Goal: Task Accomplishment & Management: Manage account settings

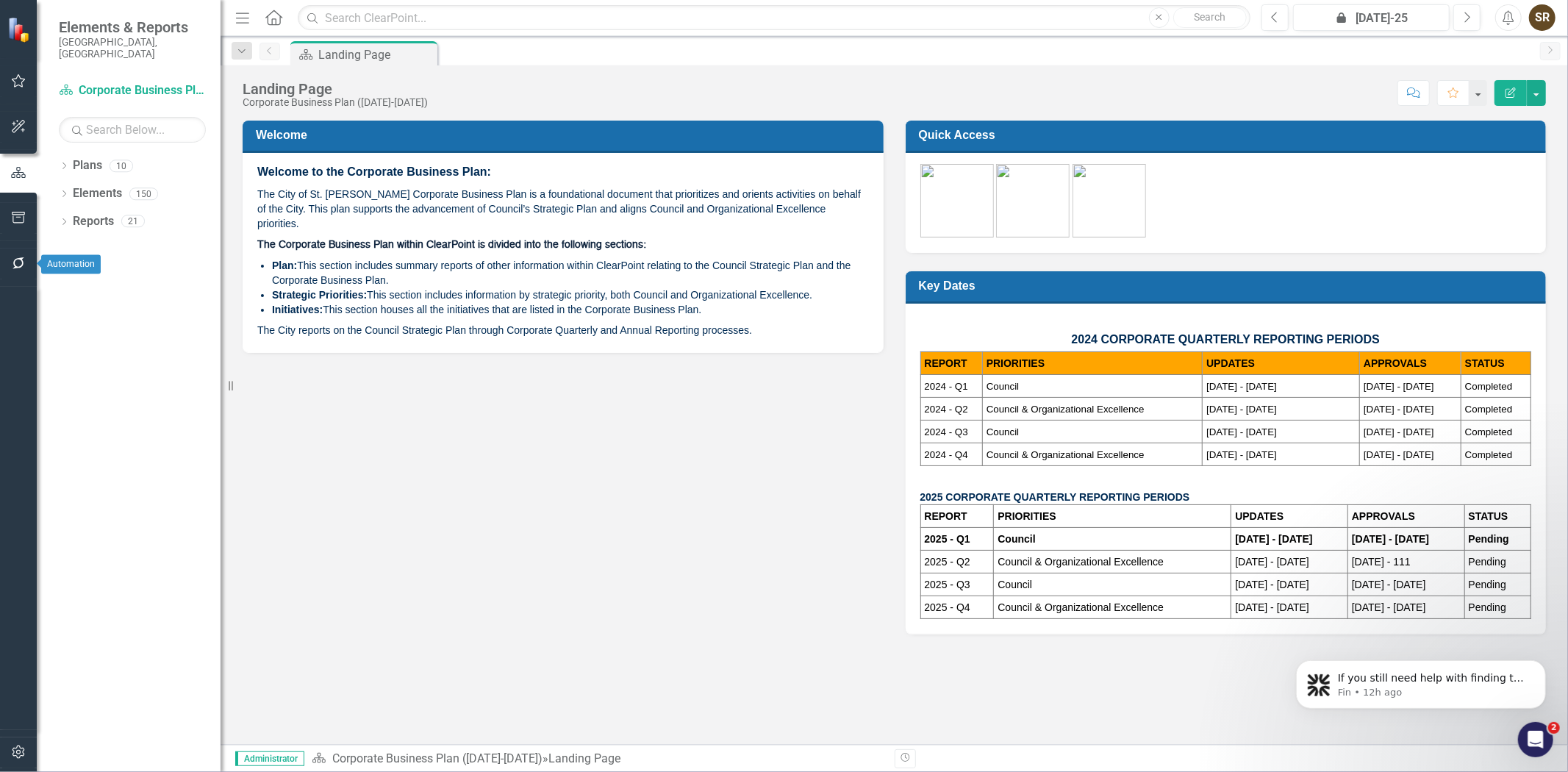
click at [17, 266] on icon "button" at bounding box center [18, 263] width 16 height 12
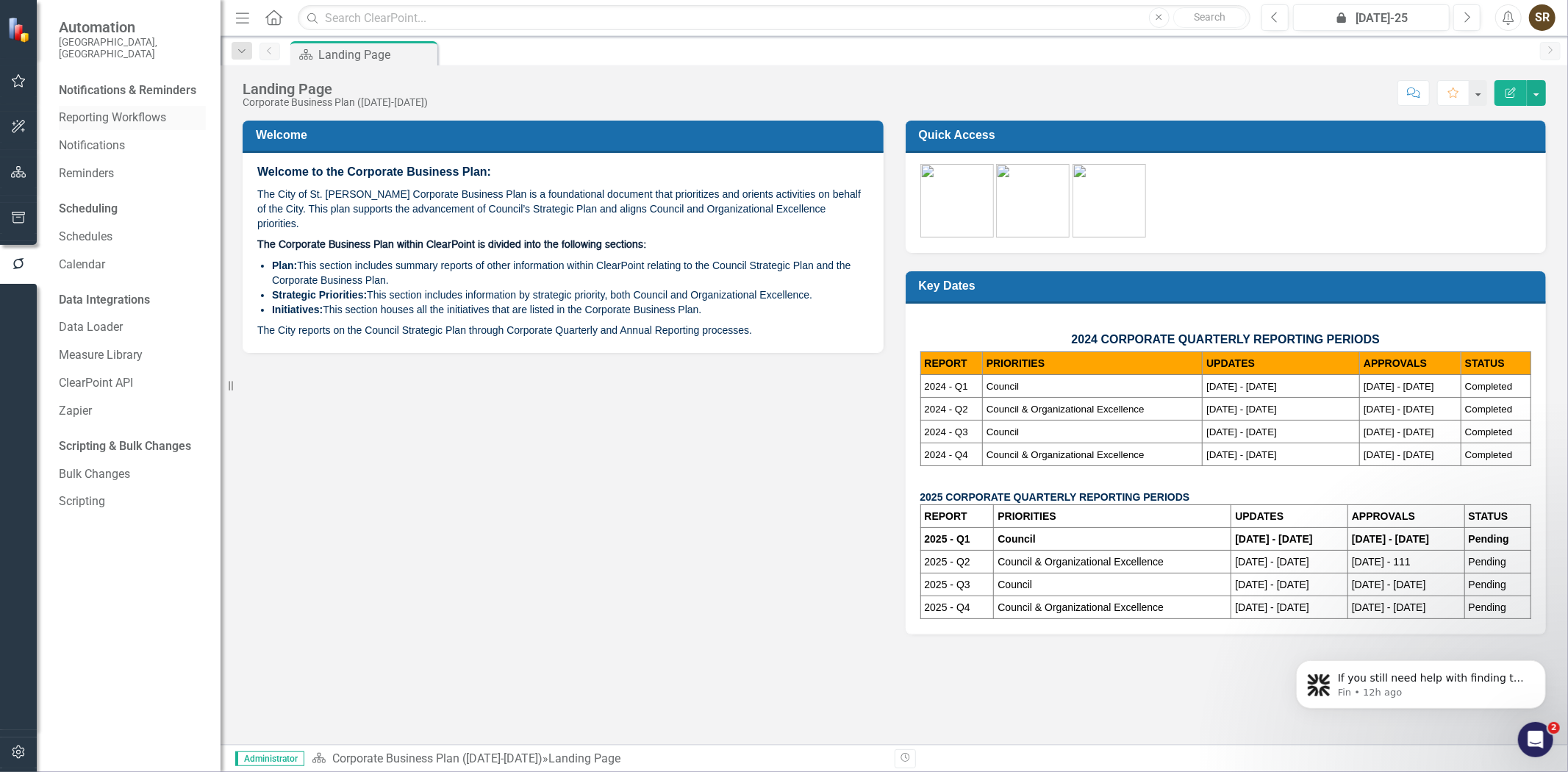
click at [133, 109] on link "Reporting Workflows" at bounding box center [133, 118] width 147 height 17
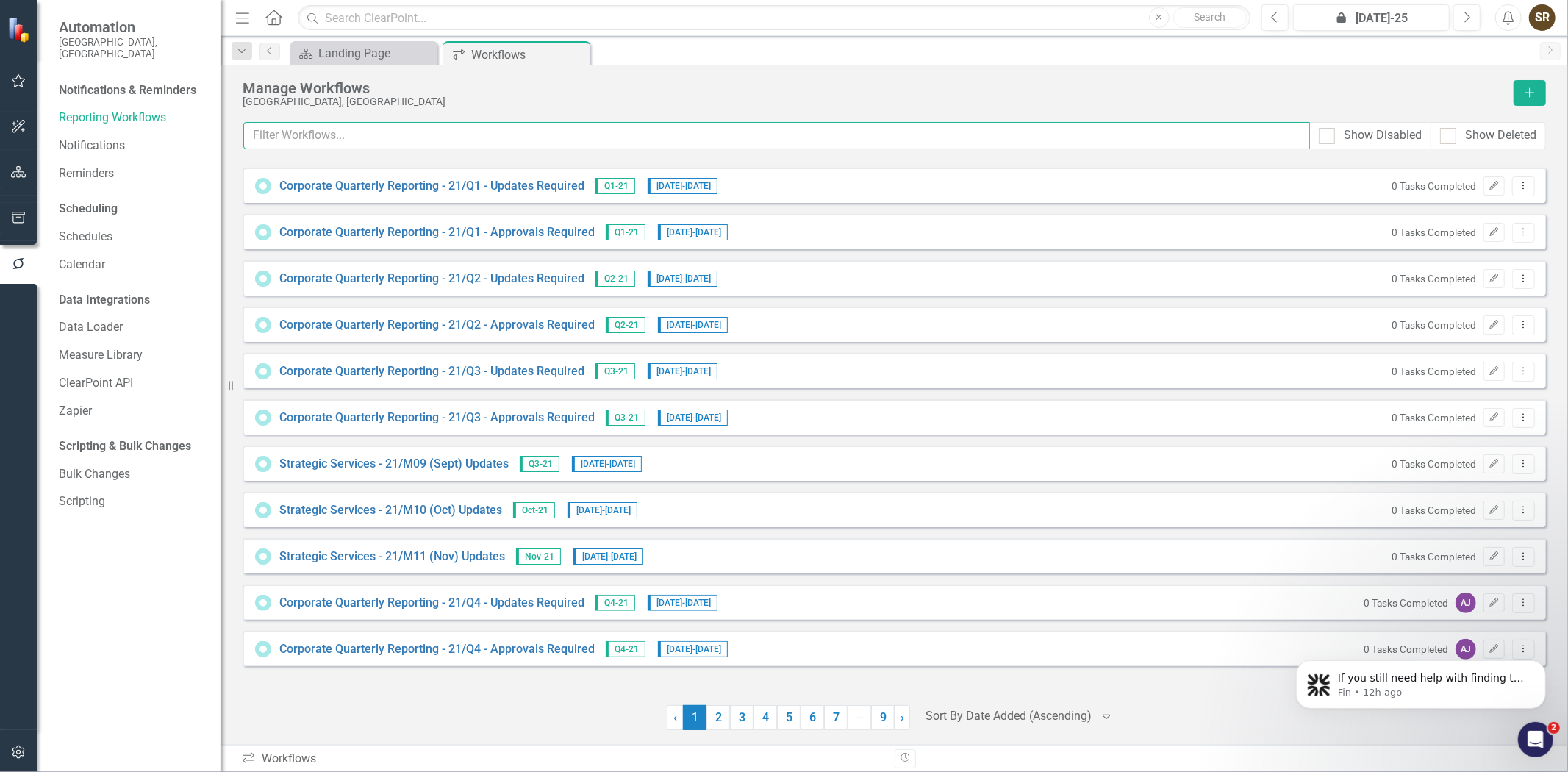
click at [390, 138] on input "text" at bounding box center [777, 135] width 1067 height 28
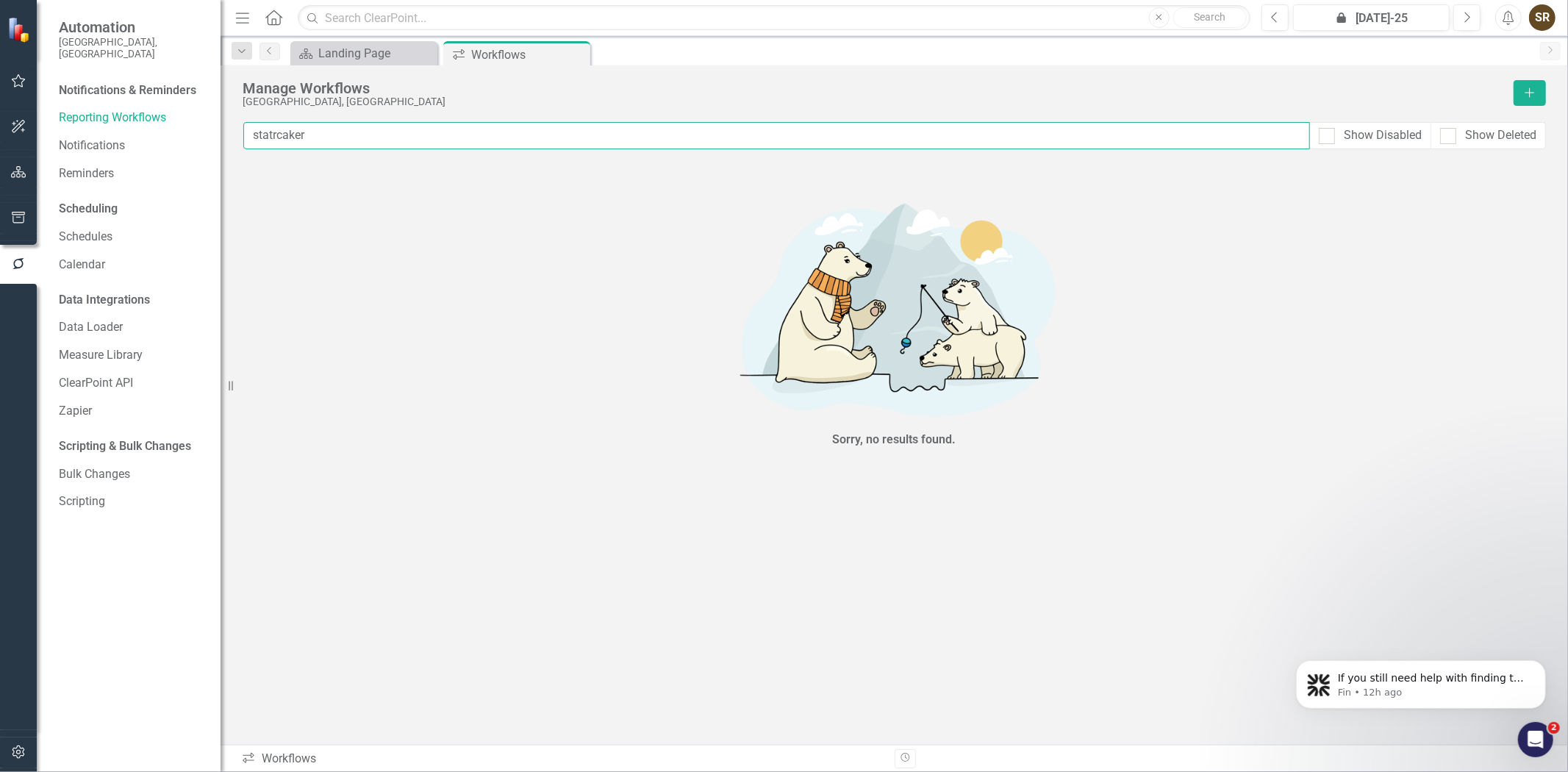
drag, startPoint x: 336, startPoint y: 142, endPoint x: 283, endPoint y: 143, distance: 53.0
click at [283, 143] on input "statrcaker" at bounding box center [777, 135] width 1067 height 28
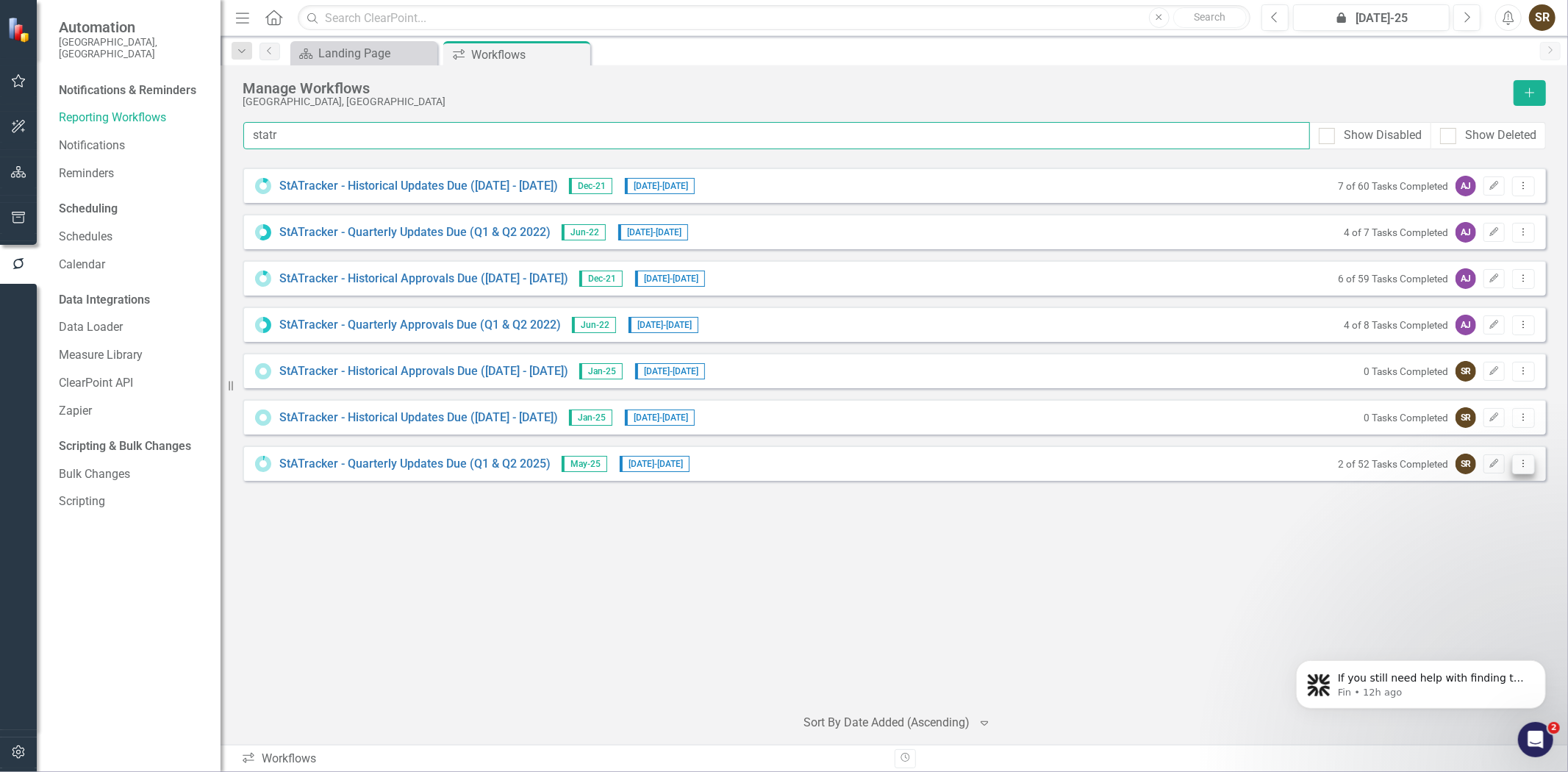
type input "statr"
click at [1525, 464] on icon "Dropdown Menu" at bounding box center [1523, 463] width 13 height 9
click at [1324, 522] on div "StATracker - Historical Updates Due ([DATE] - [DATE]) Dec-21 [DATE] - [DATE] 7 …" at bounding box center [894, 430] width 1304 height 526
click at [1518, 466] on icon "Dropdown Menu" at bounding box center [1523, 463] width 13 height 9
click at [1449, 489] on link "Preview Preview Workflow" at bounding box center [1466, 488] width 136 height 28
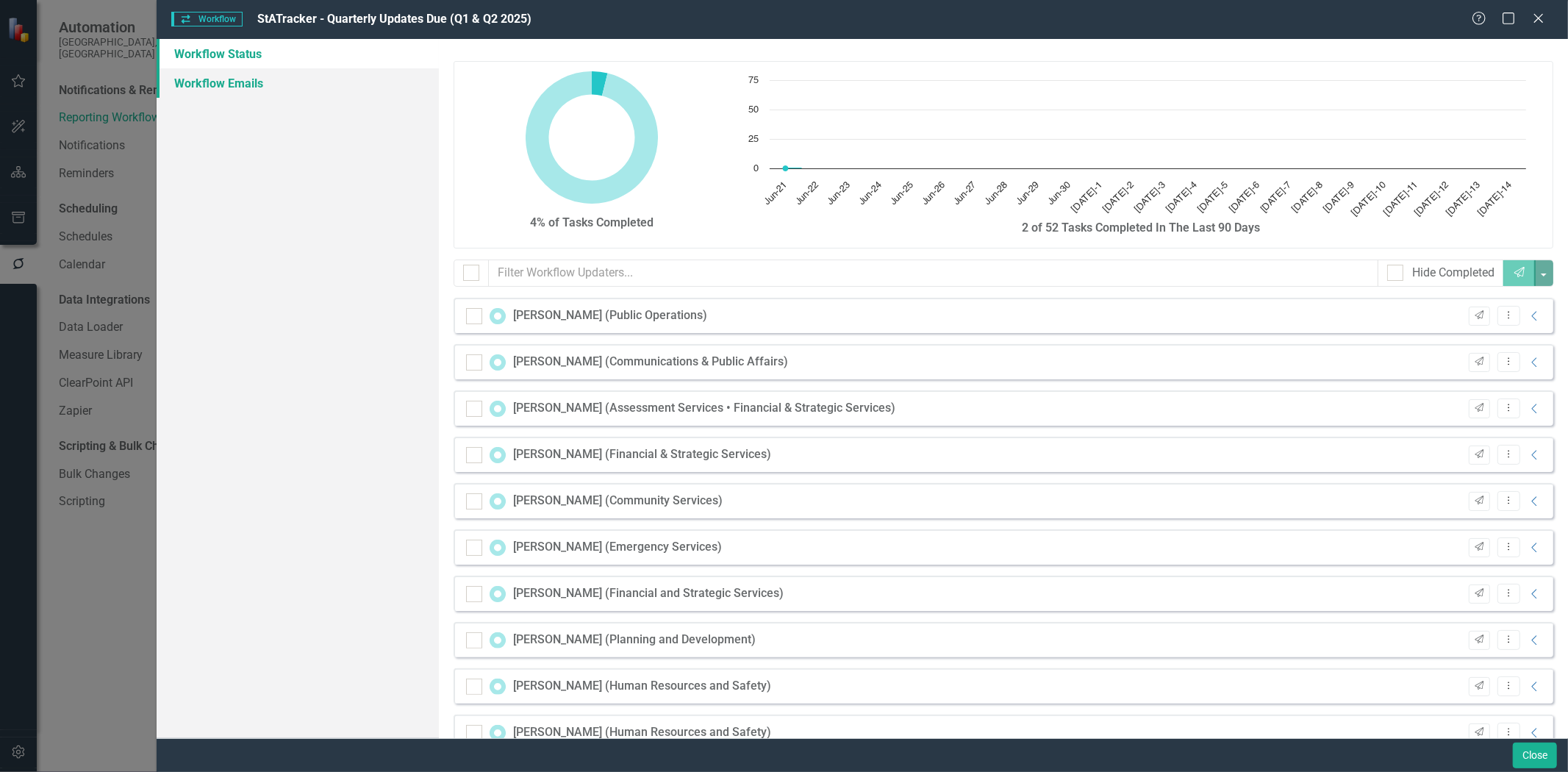
checkbox input "false"
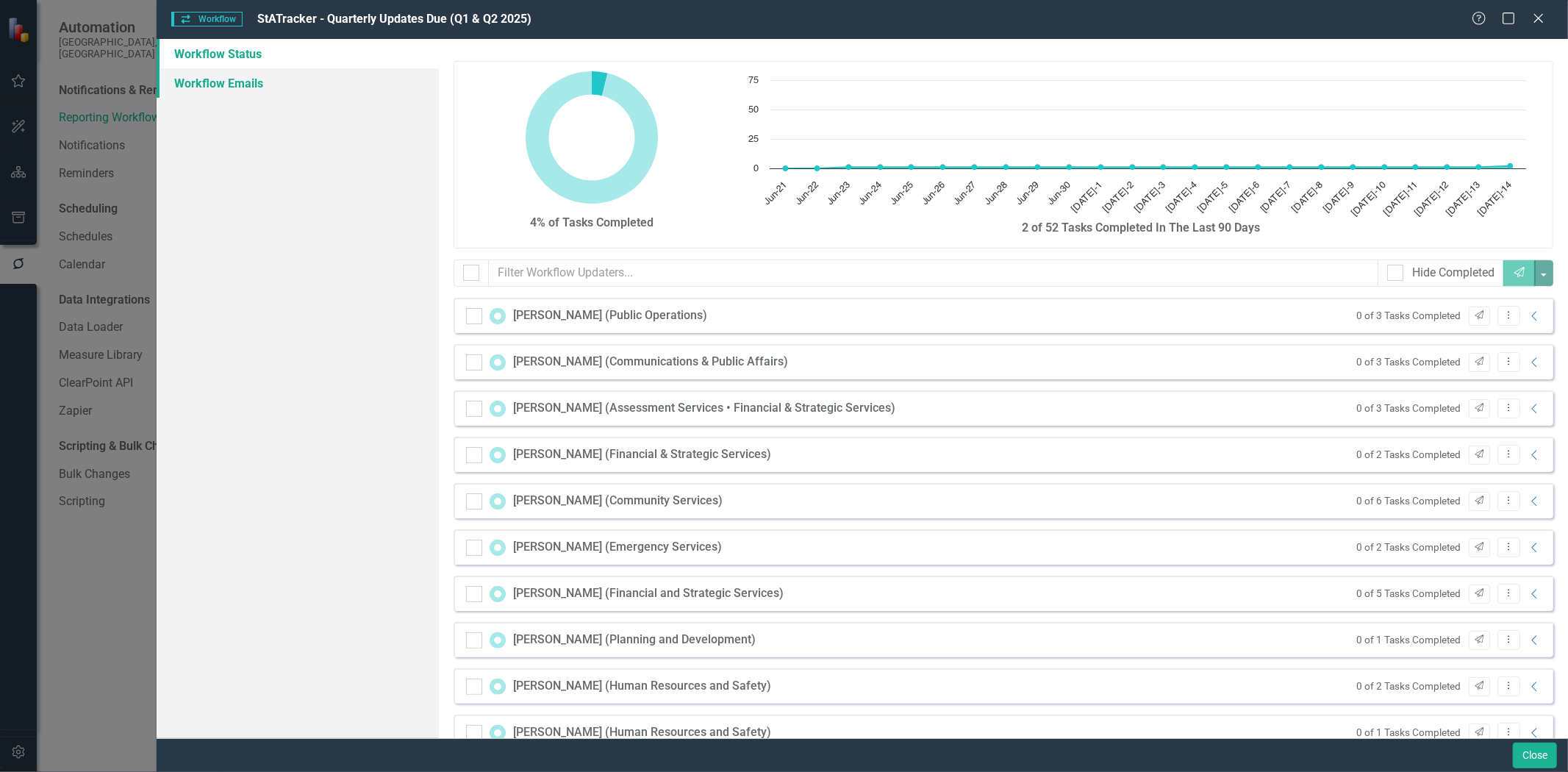
click at [233, 84] on link "Workflow Emails" at bounding box center [298, 83] width 283 height 29
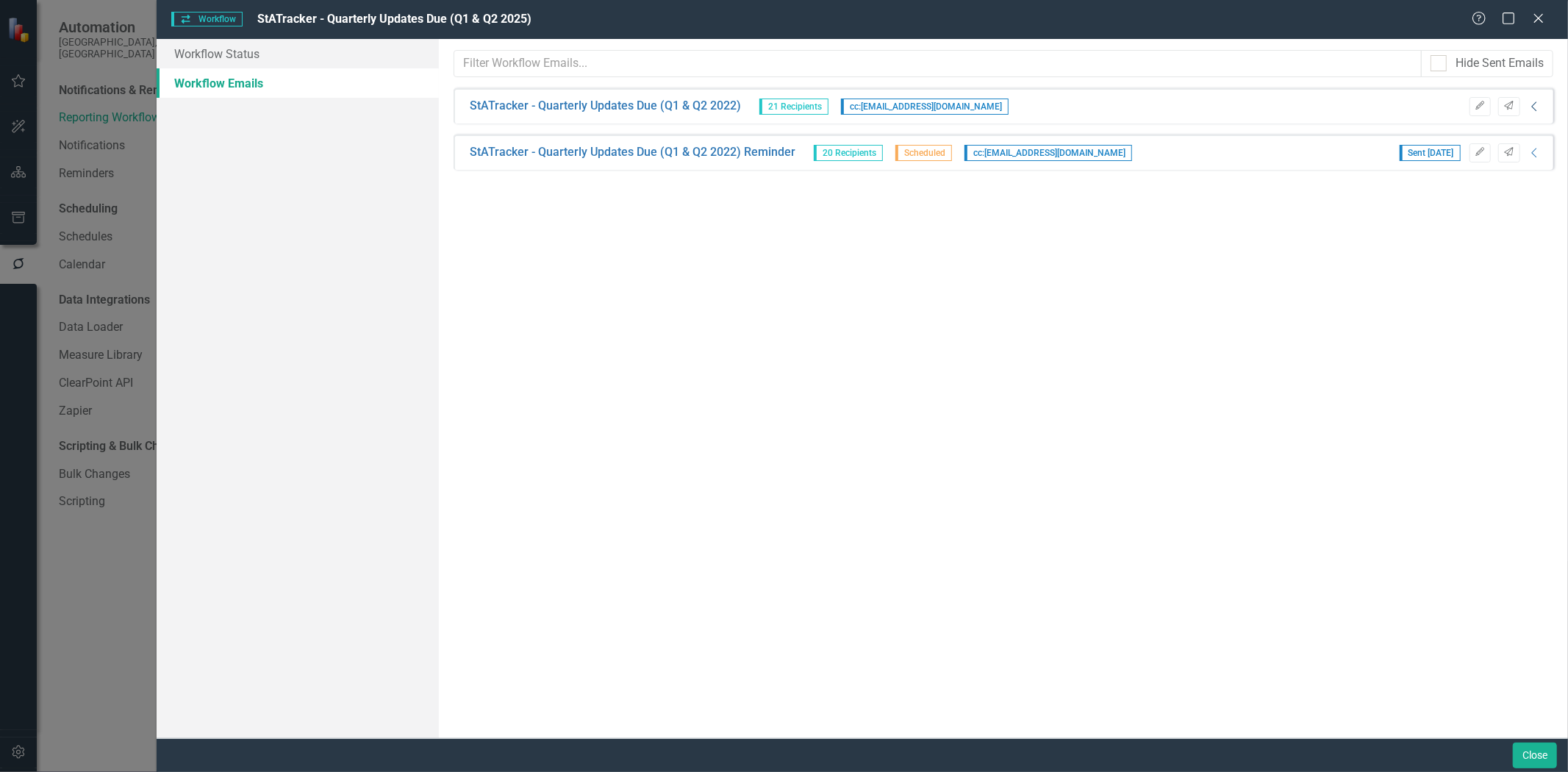
click at [1531, 108] on icon "Collapse" at bounding box center [1535, 107] width 15 height 12
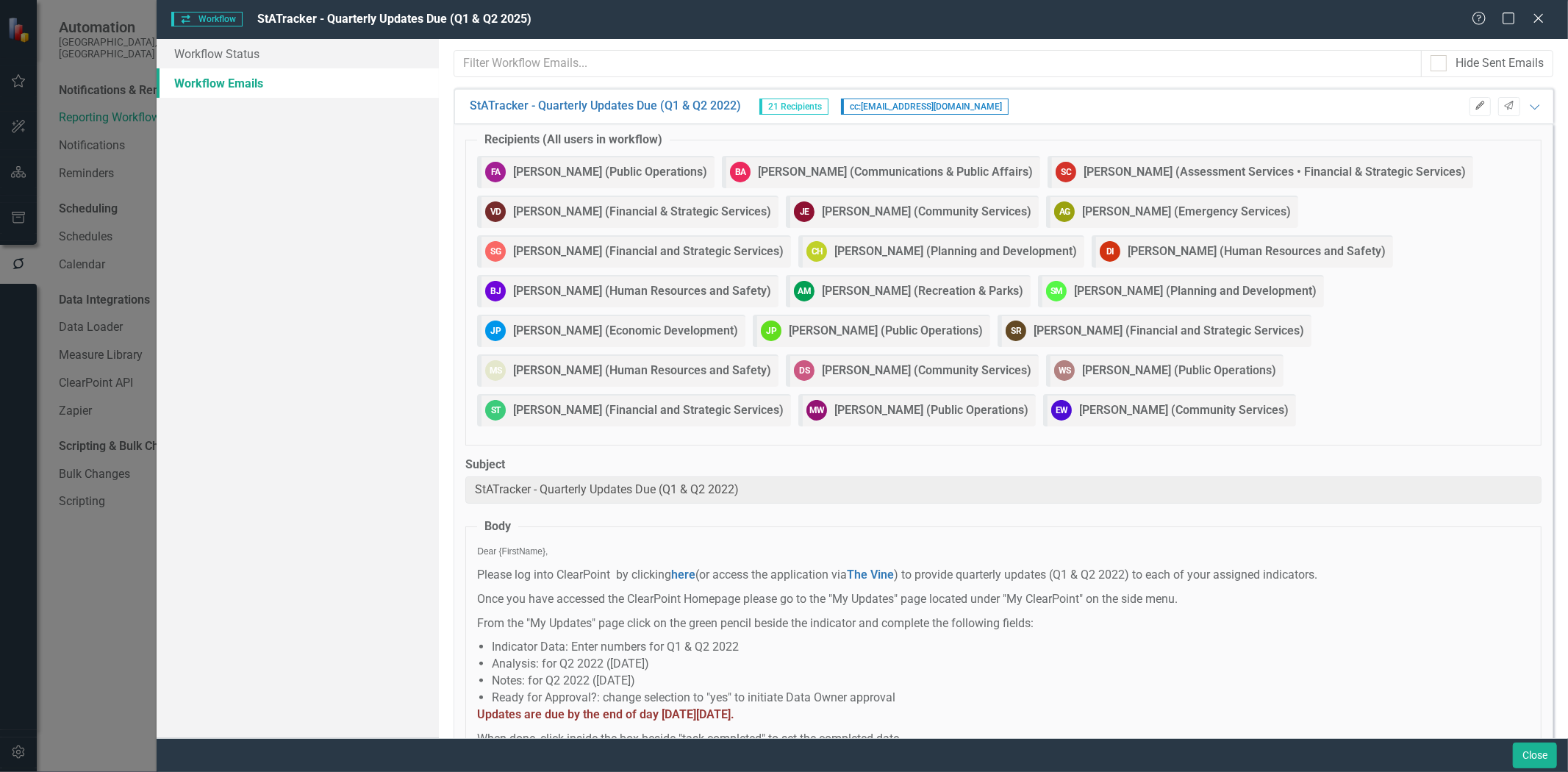
click at [1475, 109] on icon "Edit" at bounding box center [1480, 106] width 11 height 9
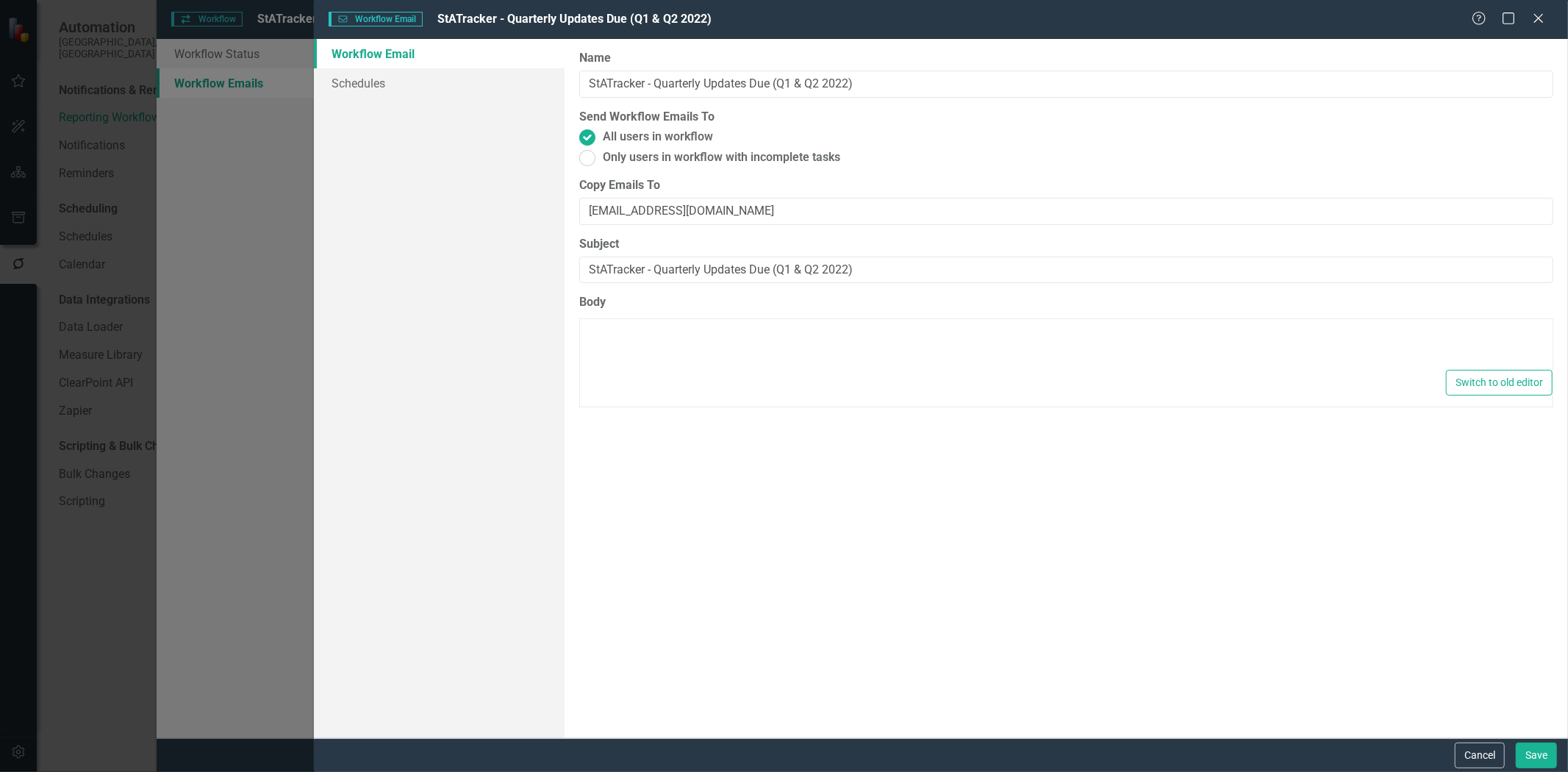
type textarea "<p><span style="font-family: Arial; font-size: 12px;">Dear {FirstName},</span><…"
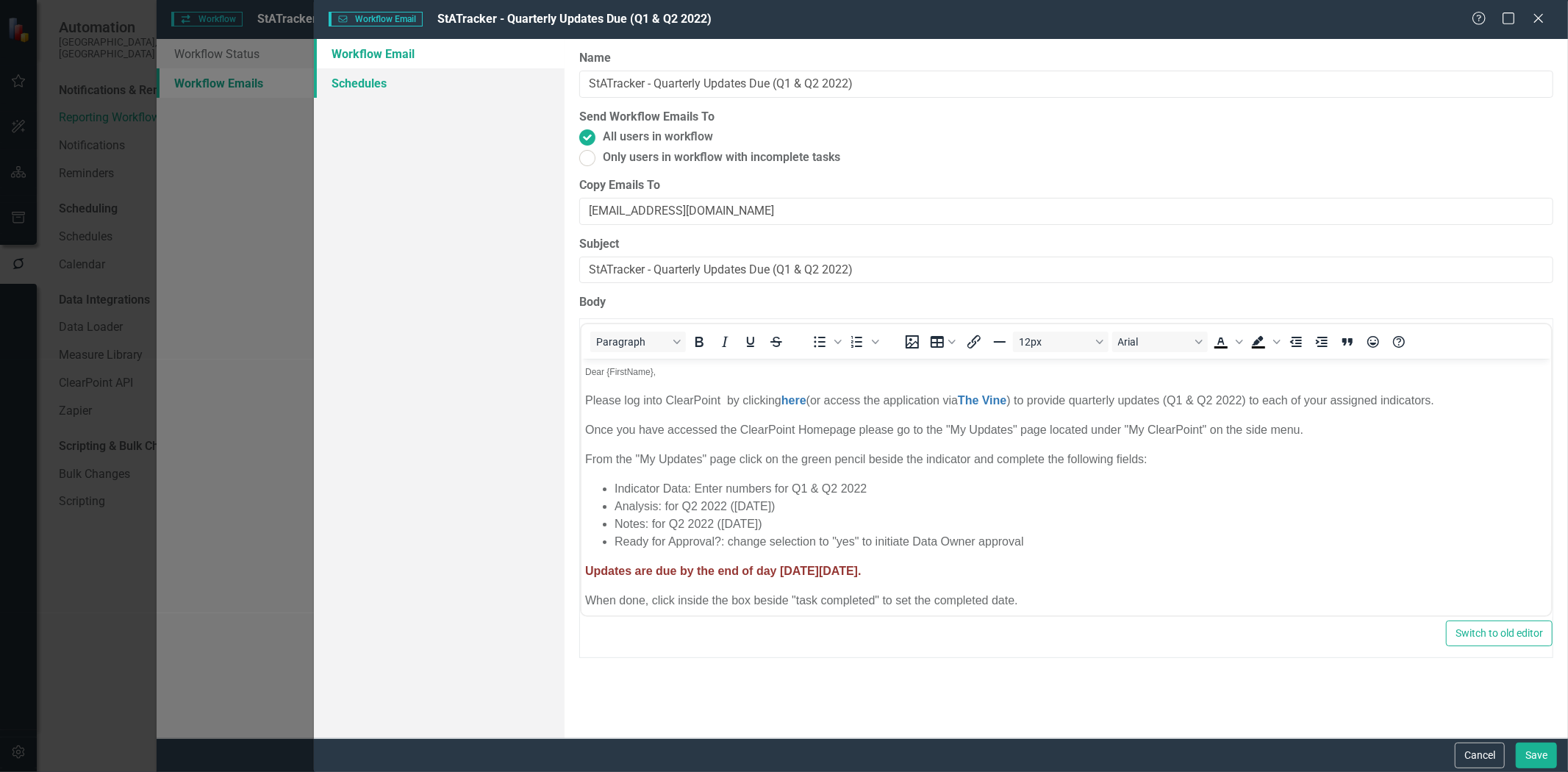
click at [352, 78] on link "Schedules" at bounding box center [439, 83] width 251 height 29
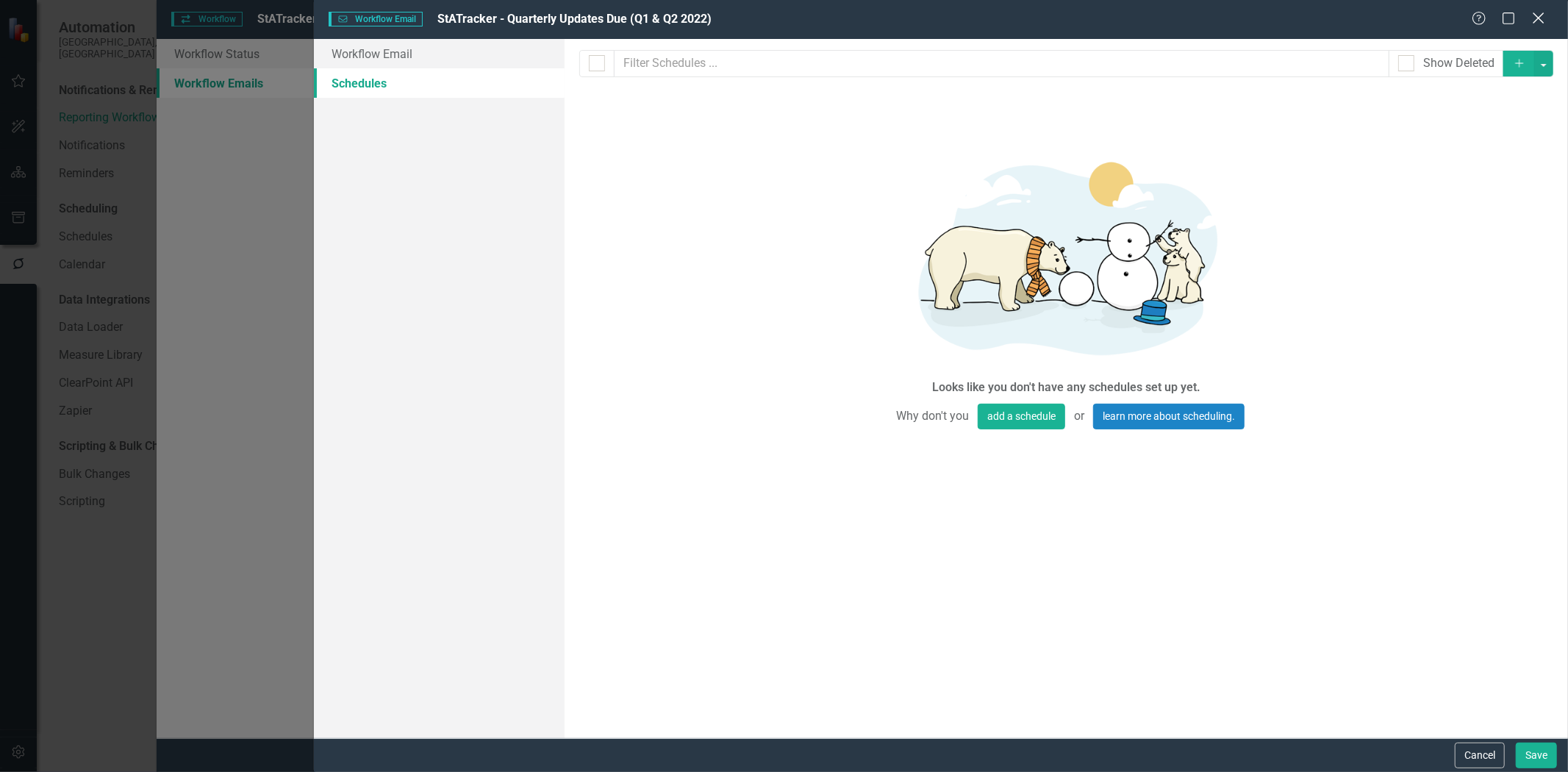
click at [1544, 19] on icon "Close" at bounding box center [1538, 18] width 18 height 14
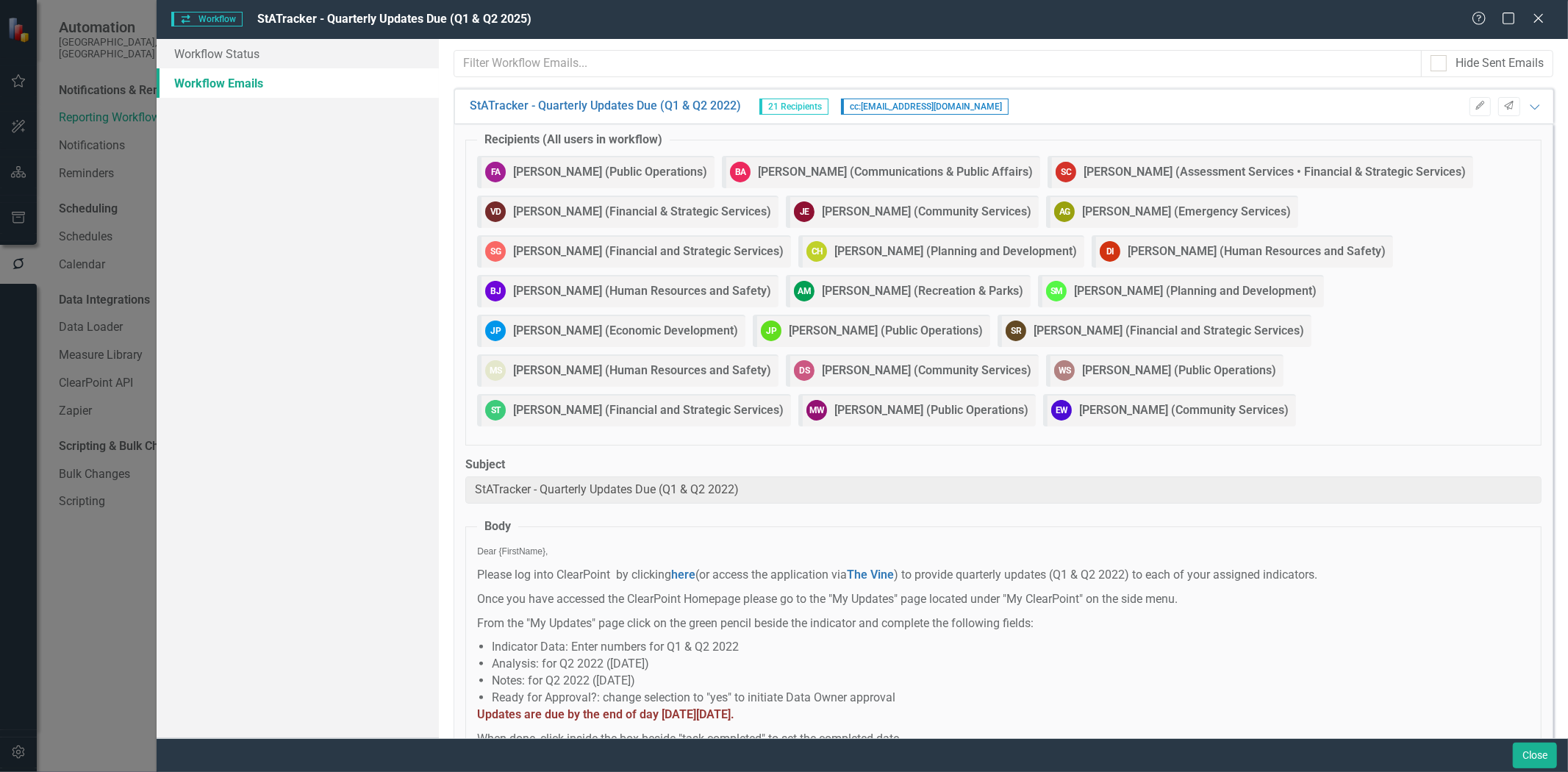
click at [834, 409] on strong "[PERSON_NAME] (Public Operations)" at bounding box center [931, 410] width 194 height 17
click at [1080, 417] on strong "[PERSON_NAME] (Community Services)" at bounding box center [1184, 410] width 209 height 17
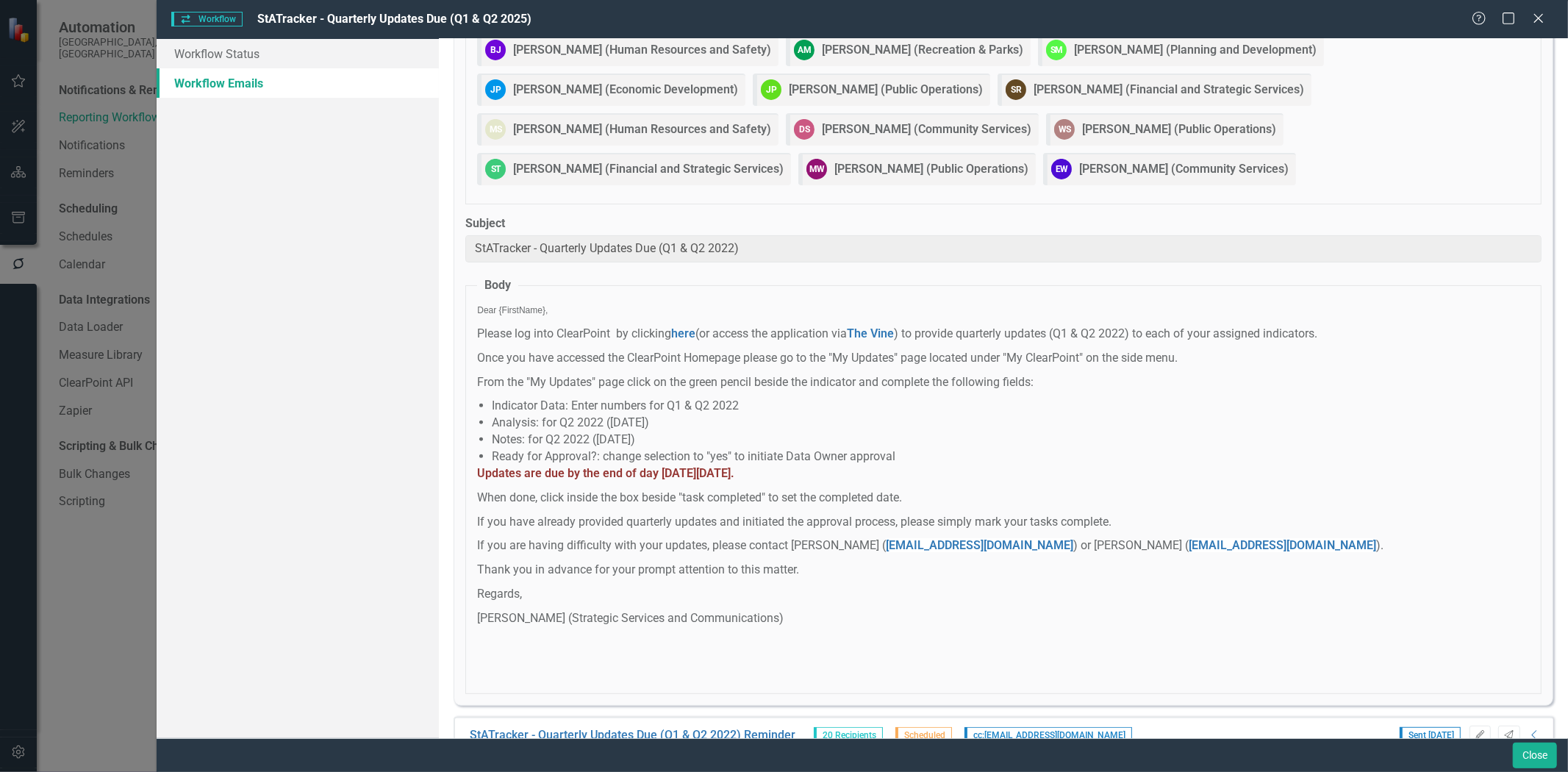
scroll to position [277, 0]
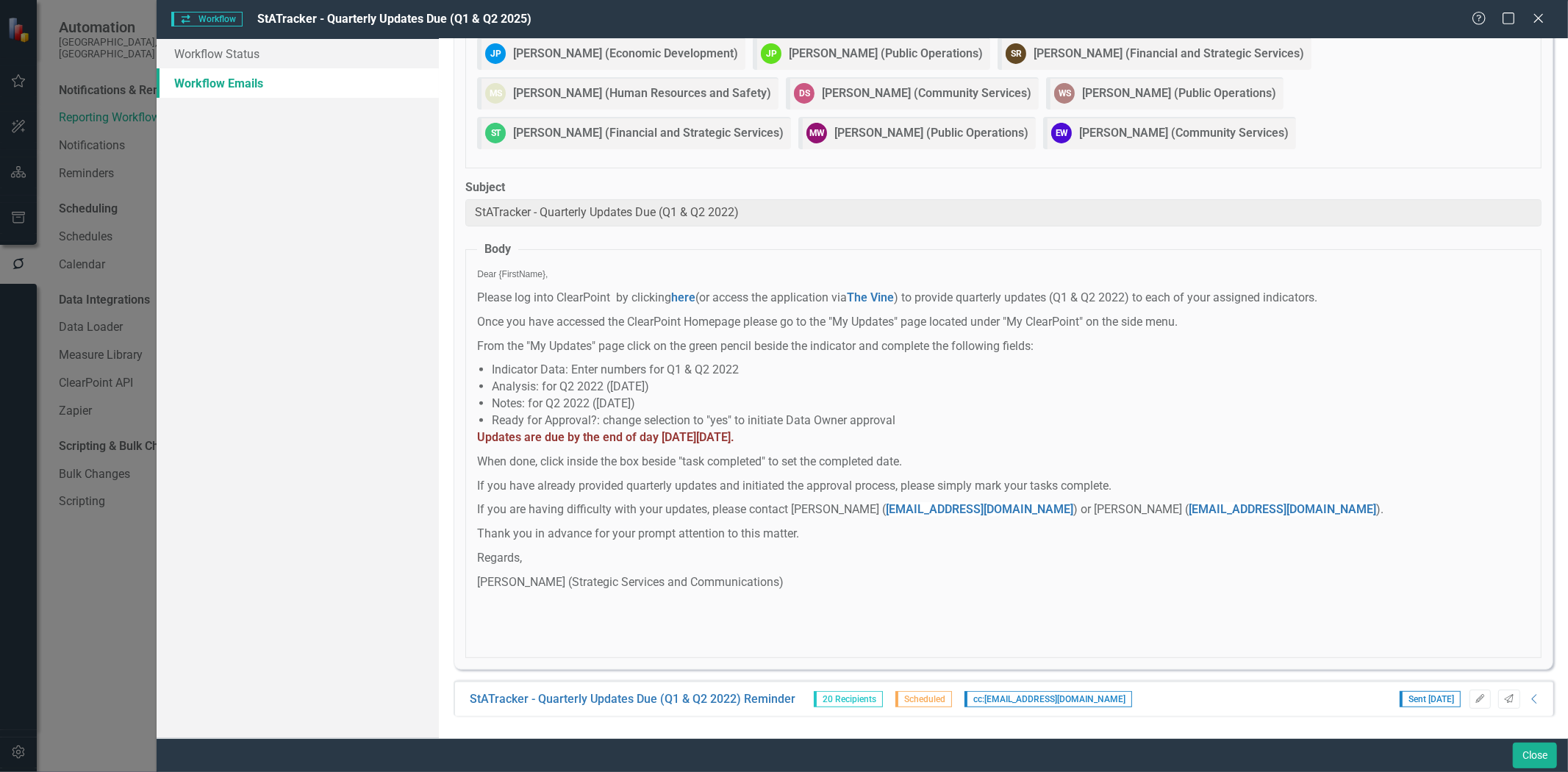
drag, startPoint x: 821, startPoint y: 592, endPoint x: 451, endPoint y: 273, distance: 488.5
click at [451, 273] on div "Hide Sent Emails Sorry, no results found. StATracker - Quarterly Updates Due (Q…" at bounding box center [1003, 389] width 1130 height 699
copy span "Lore {IpsumDolo}, Sitame con adip ElitsEddoe te incididu utla (et dolore mag al…"
click at [1540, 24] on icon "Close" at bounding box center [1538, 18] width 18 height 14
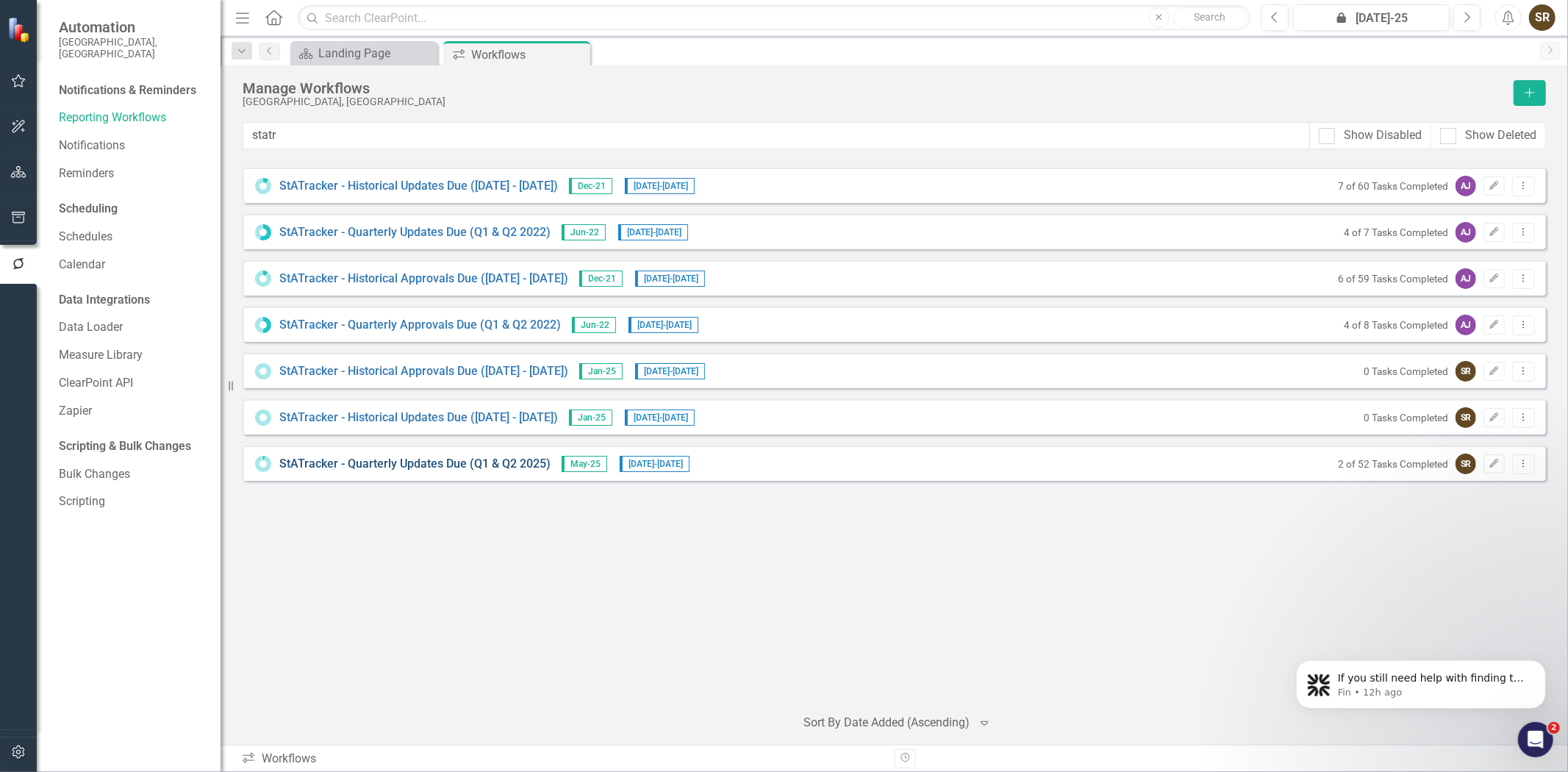
click at [503, 468] on link "StATracker - Quarterly Updates Due (Q1 & Q2 2025)" at bounding box center [414, 464] width 271 height 17
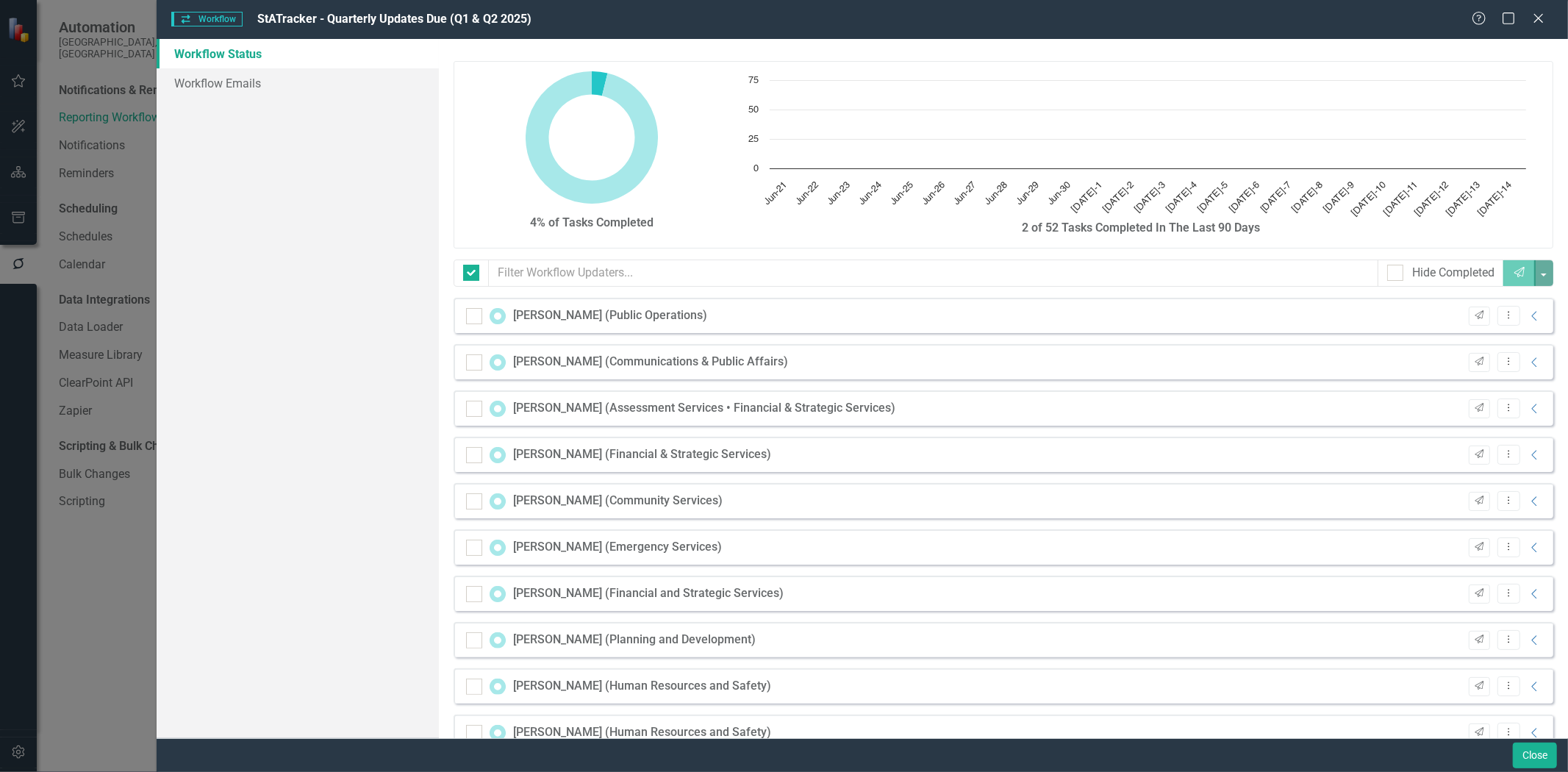
checkbox input "false"
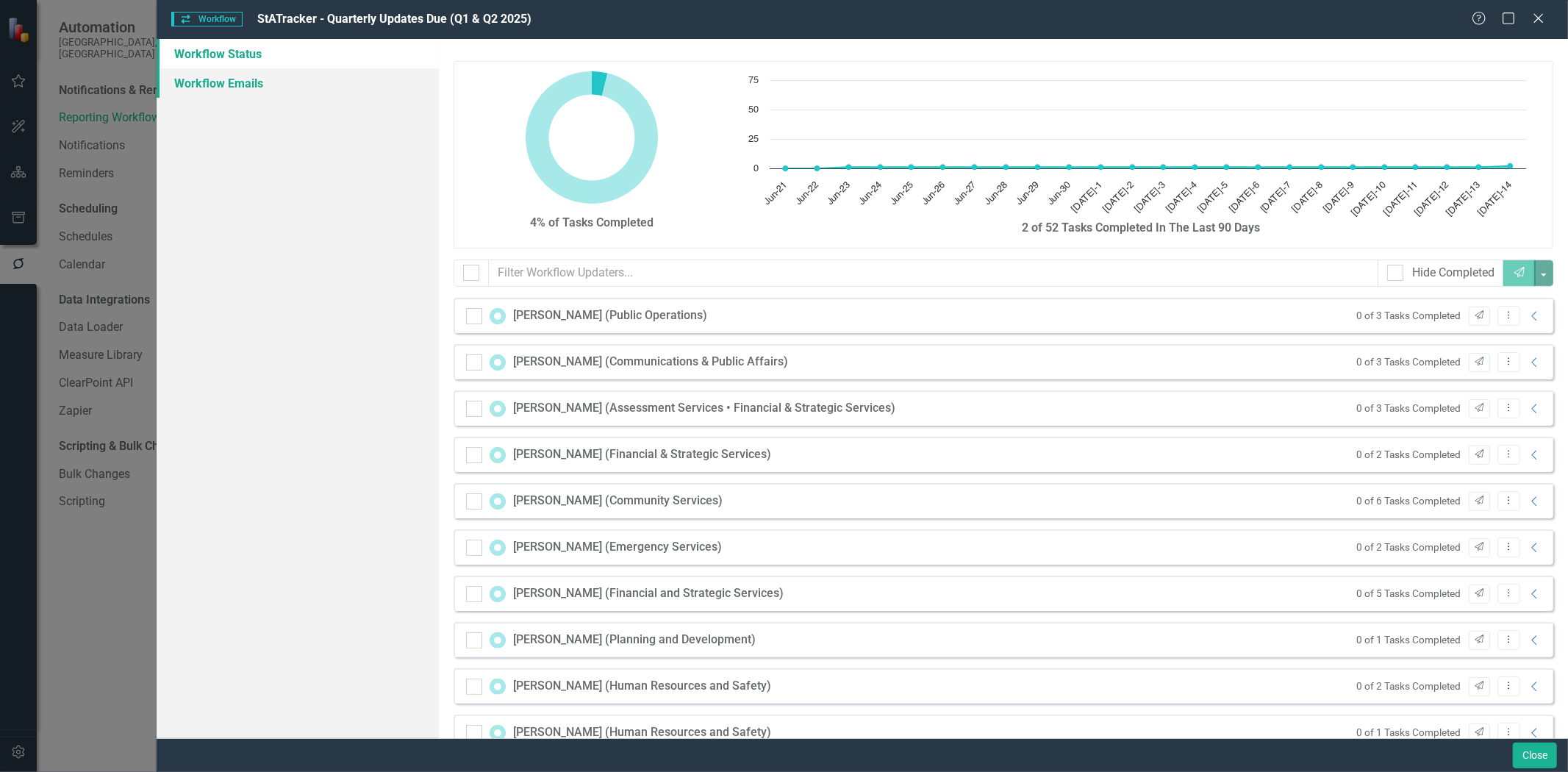
click at [252, 78] on link "Workflow Emails" at bounding box center [298, 83] width 283 height 29
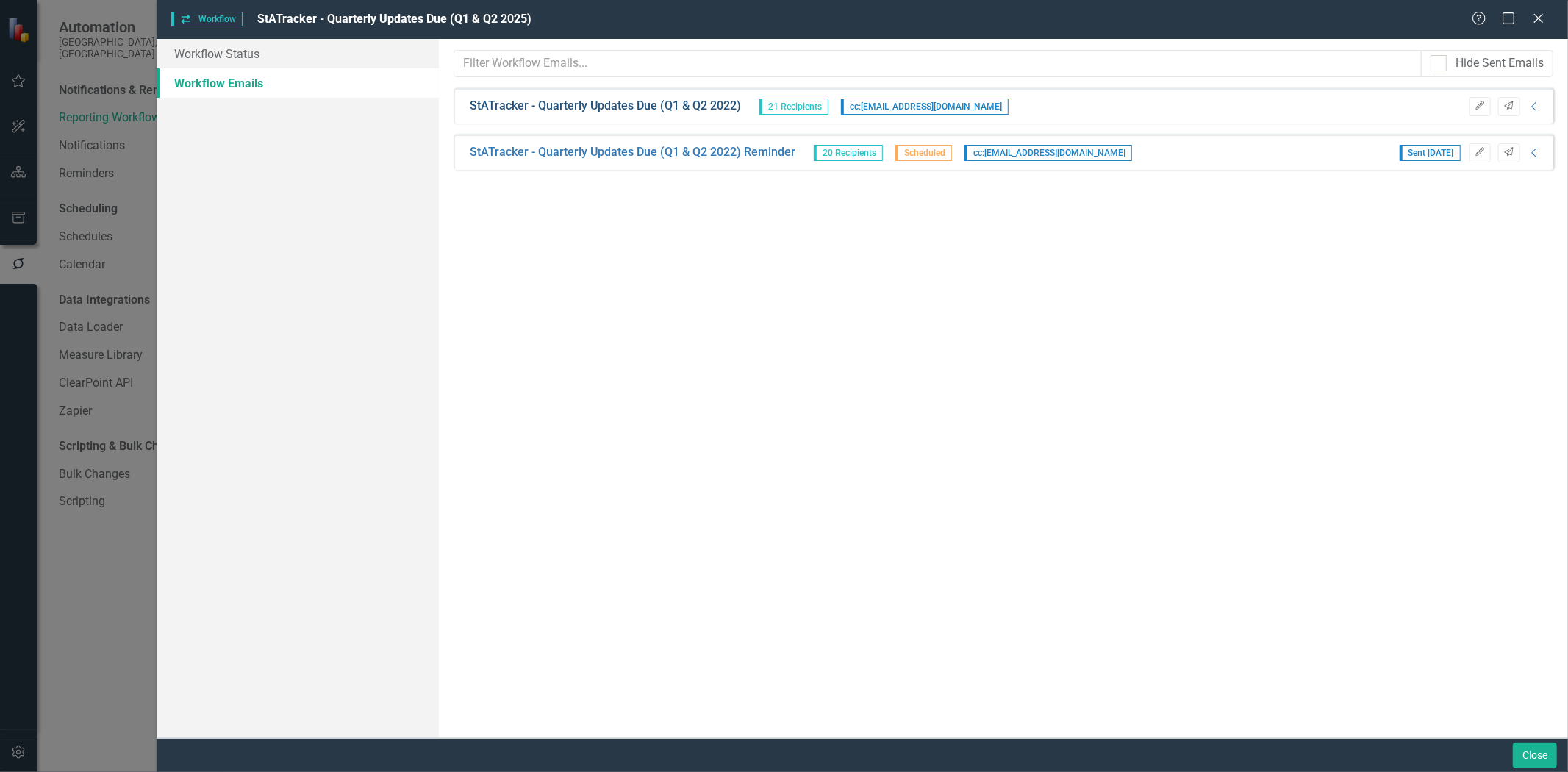
click at [560, 108] on link "StATracker - Quarterly Updates Due (Q1 & Q2 2022)" at bounding box center [605, 106] width 271 height 17
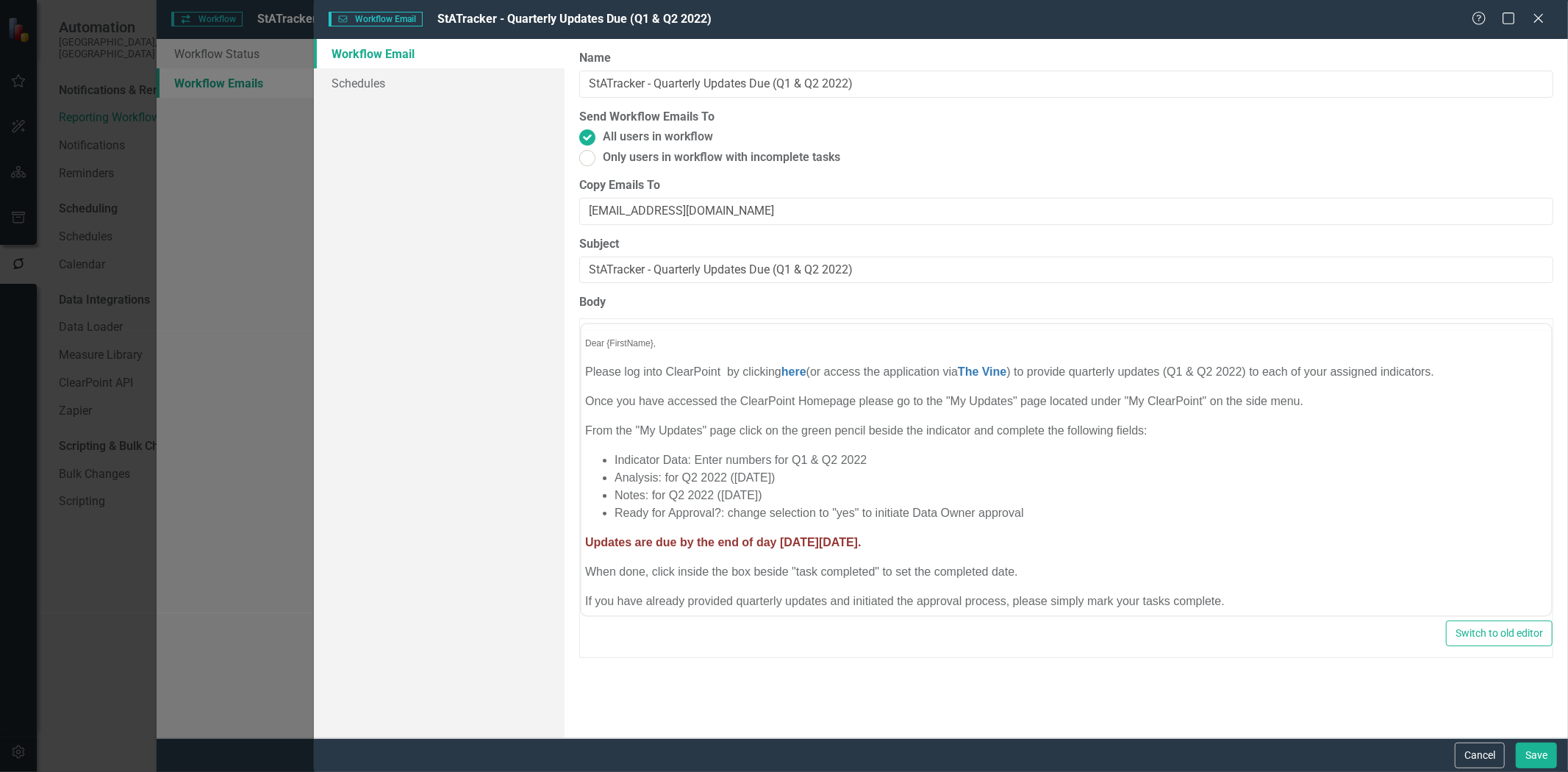
scroll to position [0, 0]
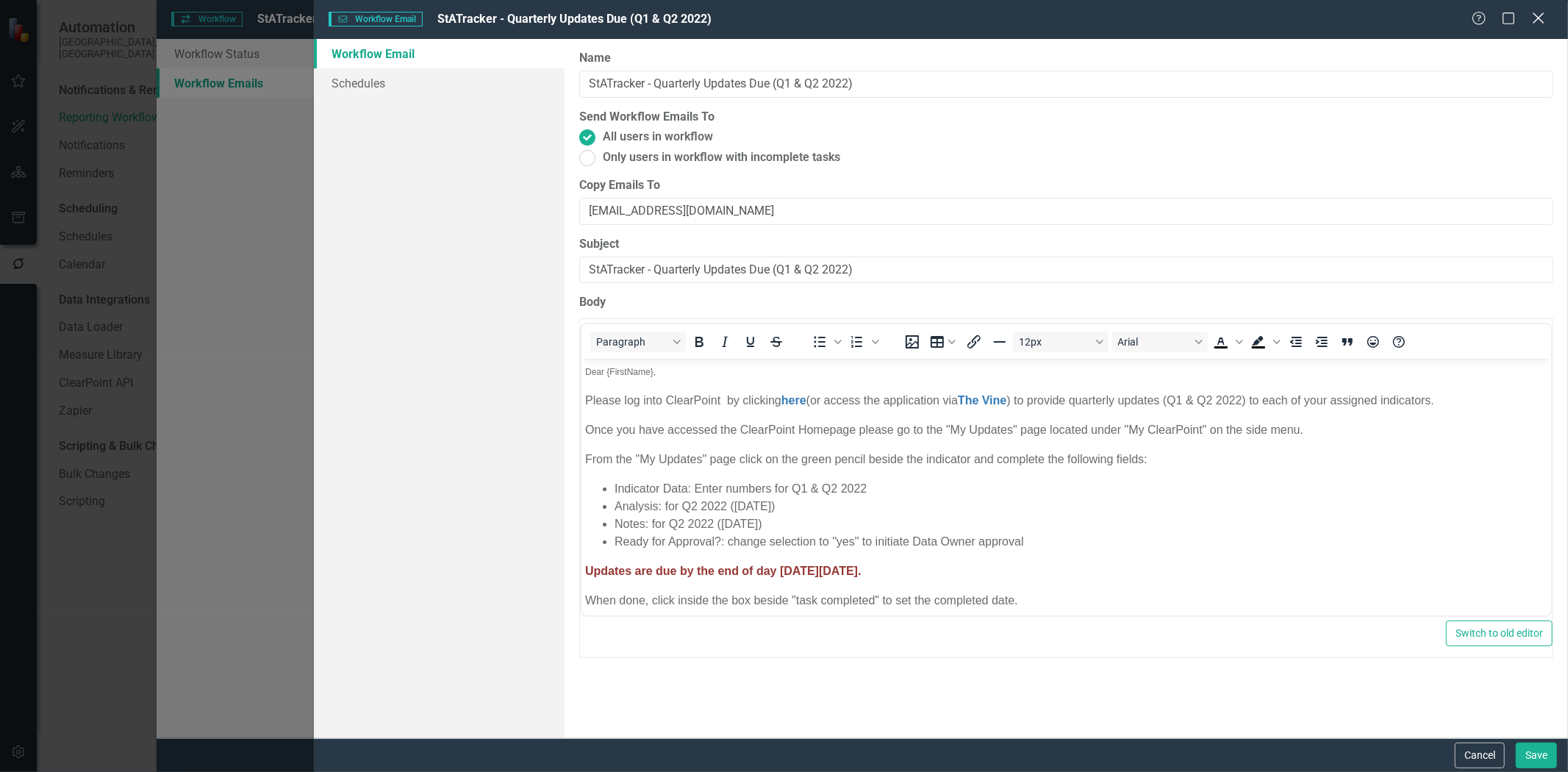
click at [1537, 24] on icon "Close" at bounding box center [1538, 18] width 18 height 14
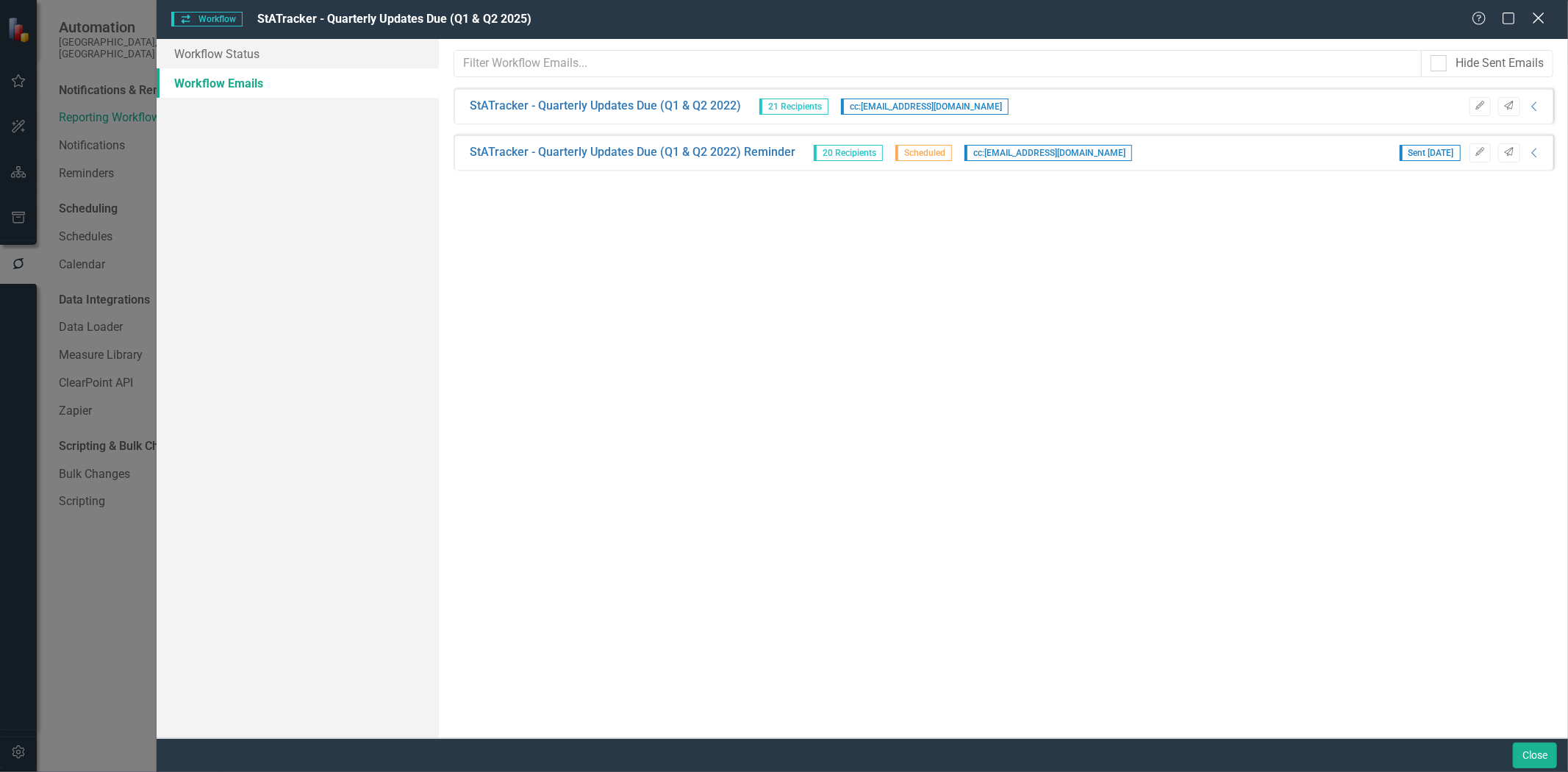
click at [1539, 24] on icon "Close" at bounding box center [1538, 18] width 18 height 14
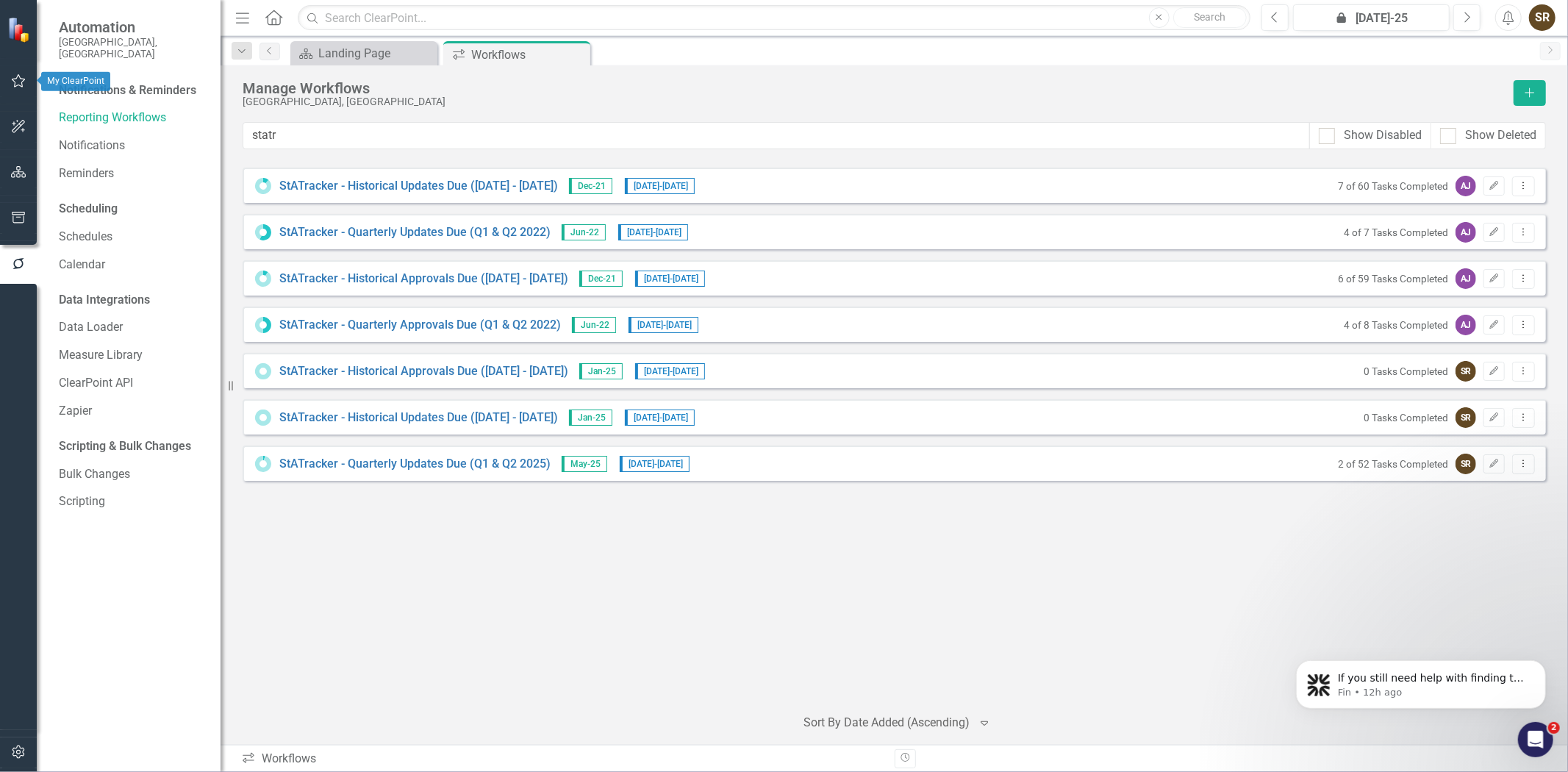
click at [16, 88] on button "button" at bounding box center [19, 81] width 33 height 31
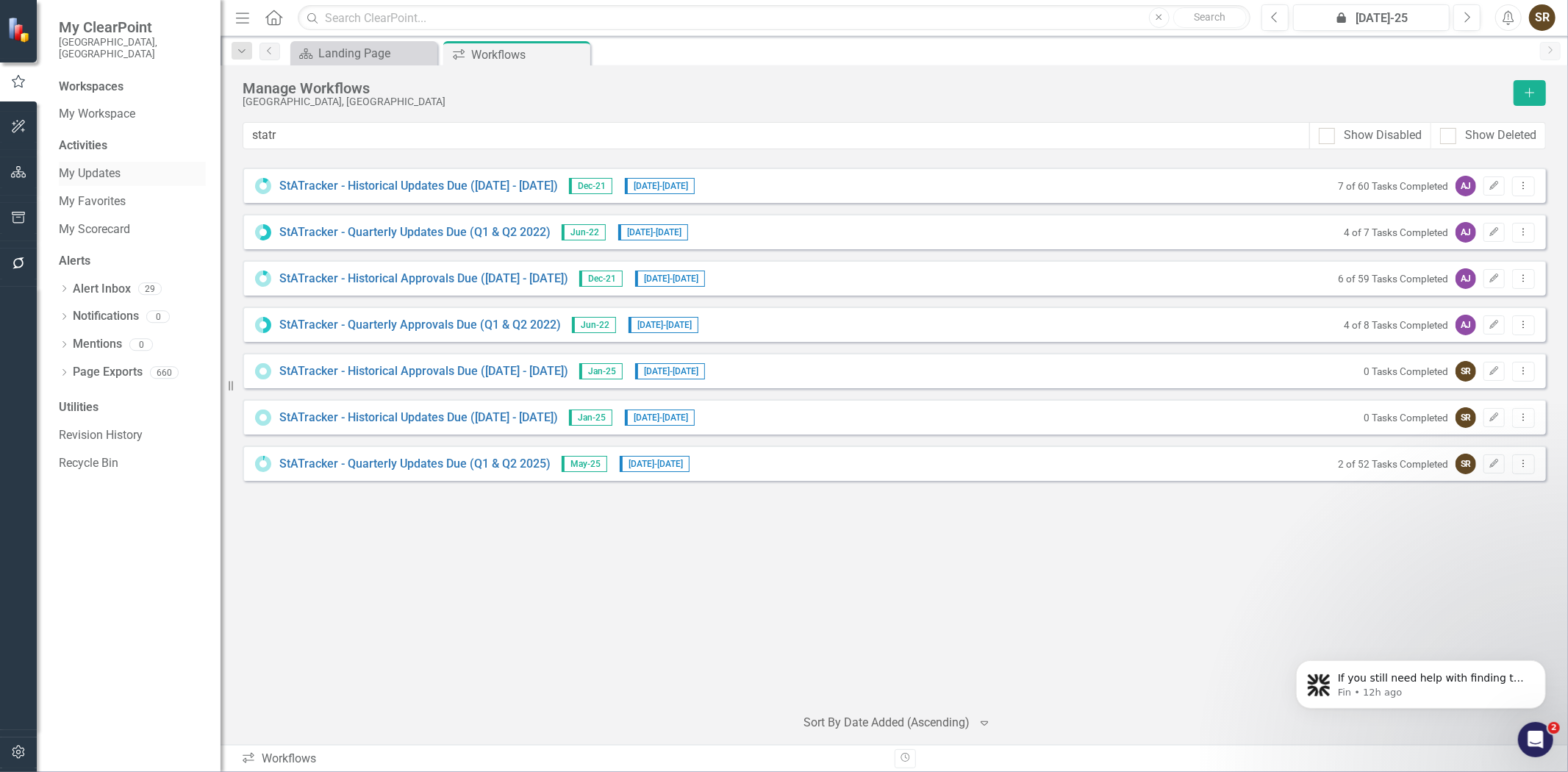
click at [68, 165] on link "My Updates" at bounding box center [133, 173] width 147 height 17
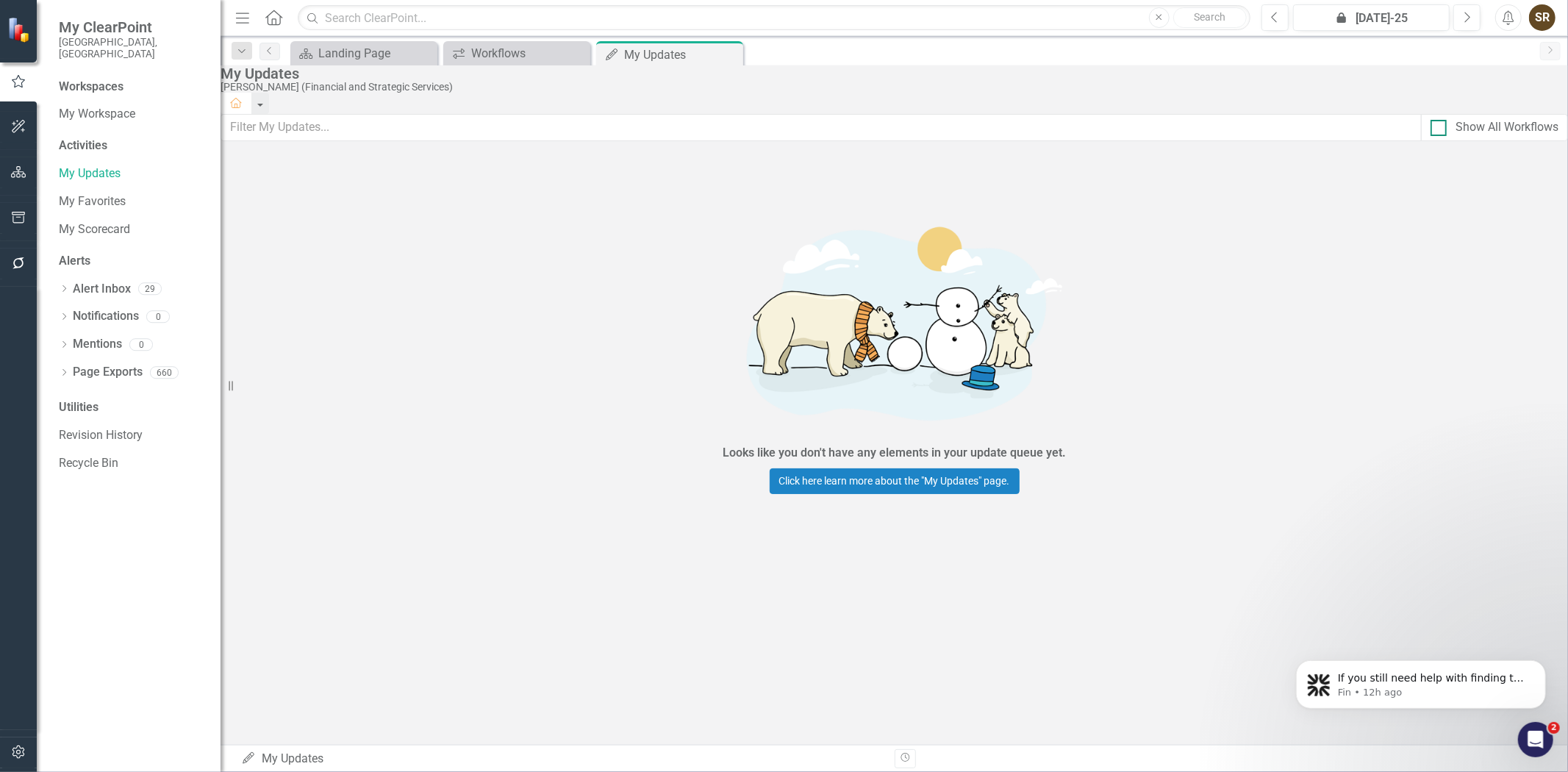
click at [1430, 136] on div at bounding box center [1438, 128] width 16 height 16
click at [1430, 129] on input "Show All Workflows" at bounding box center [1435, 124] width 9 height 9
checkbox input "true"
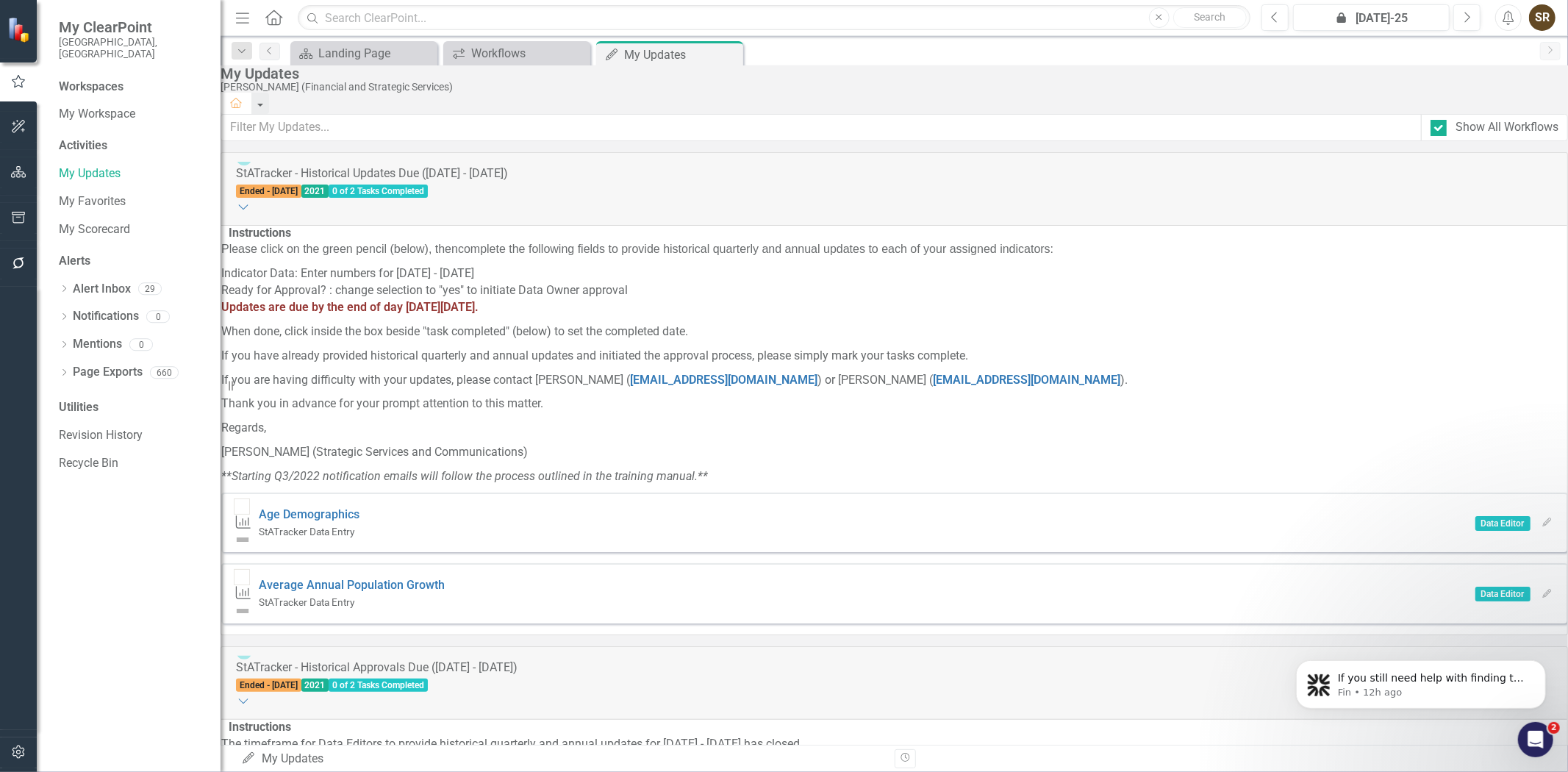
scroll to position [9680, 0]
drag, startPoint x: 1562, startPoint y: 178, endPoint x: 207, endPoint y: 13, distance: 1365.0
drag, startPoint x: 1551, startPoint y: 649, endPoint x: 1551, endPoint y: 633, distance: 16.0
click html "If you still need help with finding the advanced options or adjusting your repo…"
click at [1556, 641] on body "If you still need help with finding the advanced options or adjusting your repo…" at bounding box center [1420, 679] width 283 height 91
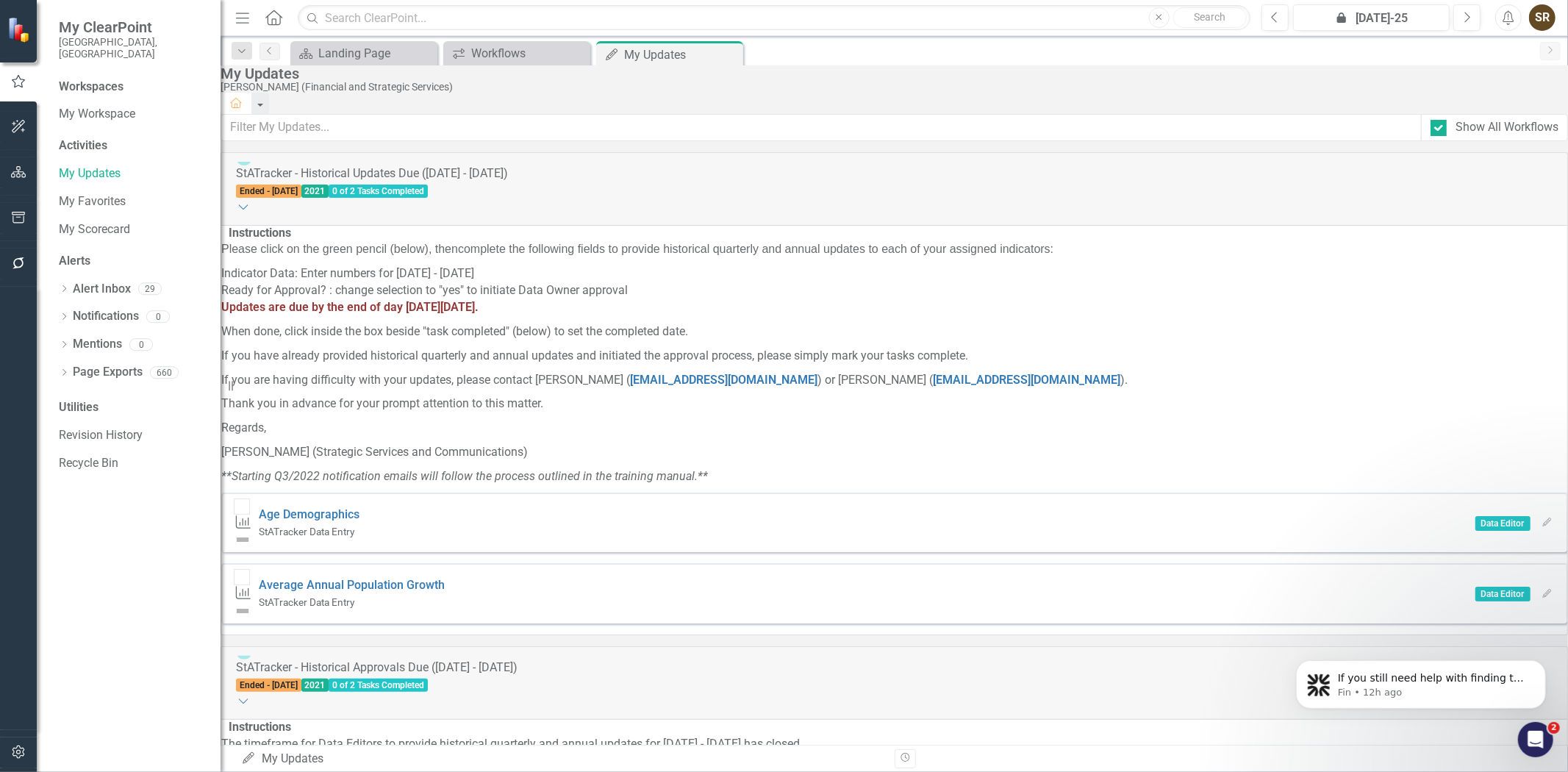
drag, startPoint x: 1550, startPoint y: 644, endPoint x: 1553, endPoint y: 638, distance: 6.7
click at [1553, 638] on body "If you still need help with finding the advanced options or adjusting your repo…" at bounding box center [1420, 679] width 283 height 91
drag, startPoint x: 1553, startPoint y: 644, endPoint x: 1556, endPoint y: 619, distance: 25.2
click html "If you still need help with finding the advanced options or adjusting your repo…"
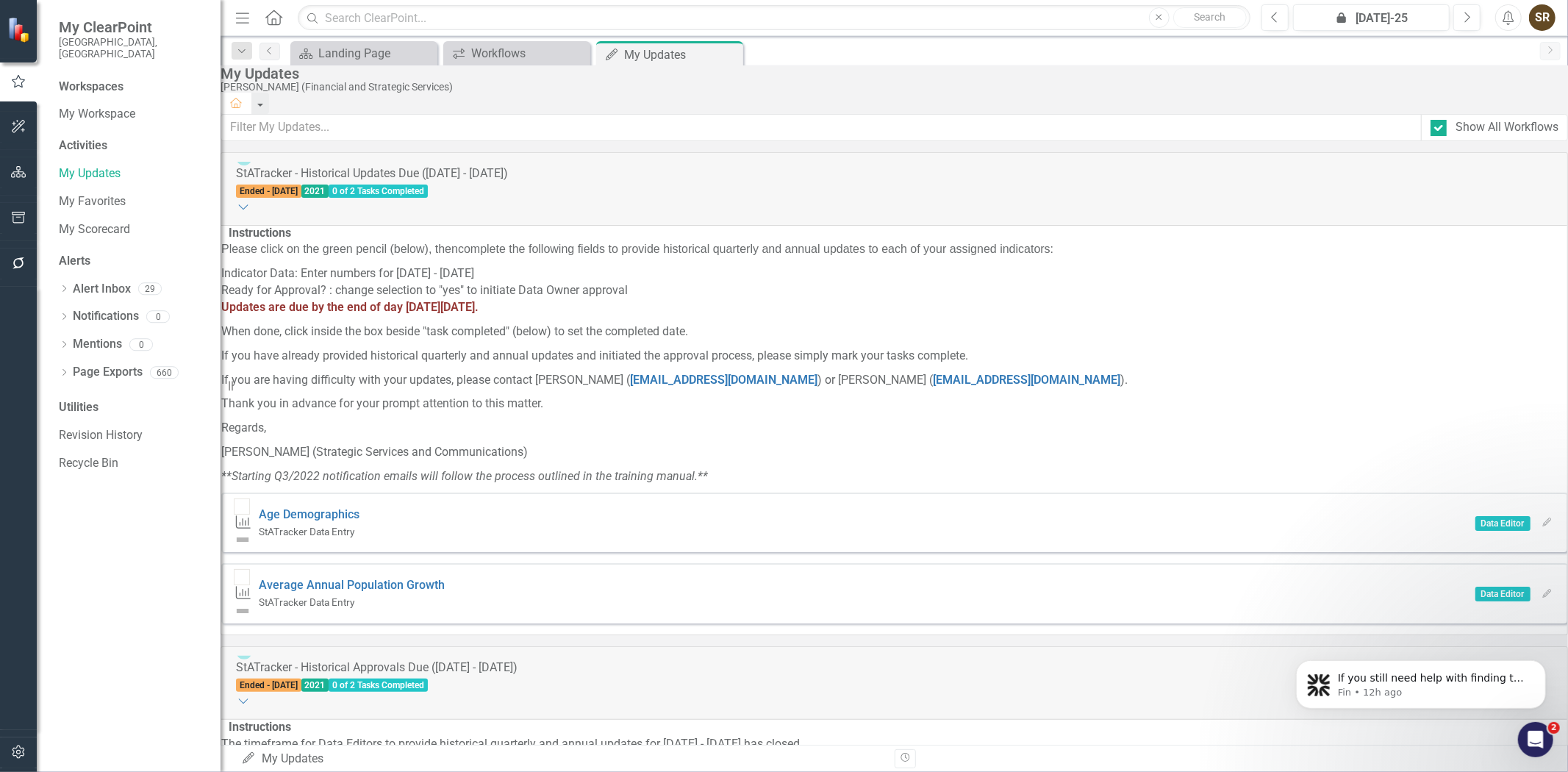
drag, startPoint x: 1554, startPoint y: 644, endPoint x: 2822, endPoint y: 1255, distance: 1407.5
click html "If you still need help with finding the advanced options or adjusting your repo…"
click at [1448, 569] on div "If you still need help with finding the advanced options or adjusting your repo…" at bounding box center [1420, 616] width 271 height 183
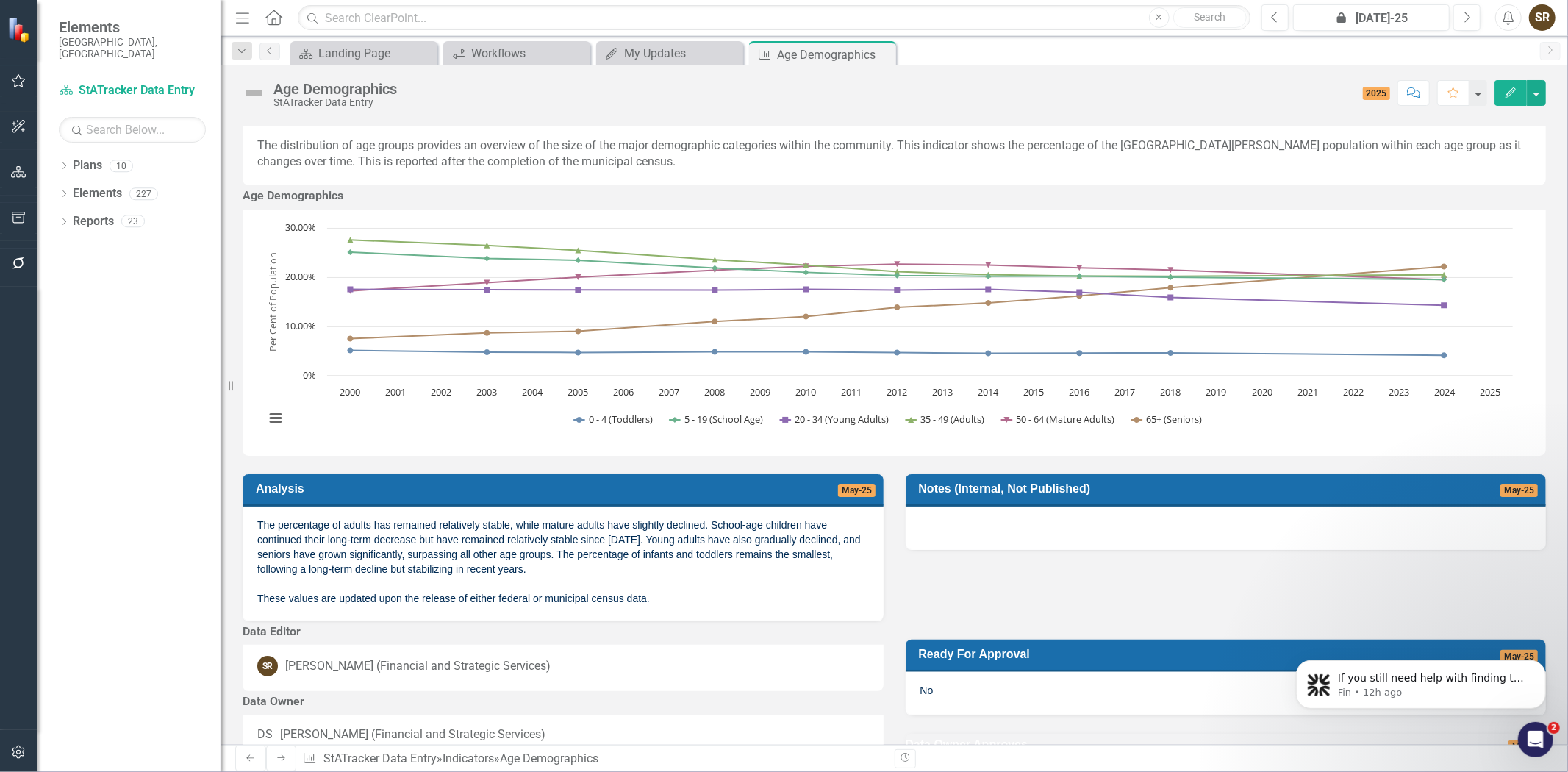
click at [667, 597] on p "The percentage of adults has remained relatively stable, while mature adults ha…" at bounding box center [564, 562] width 612 height 88
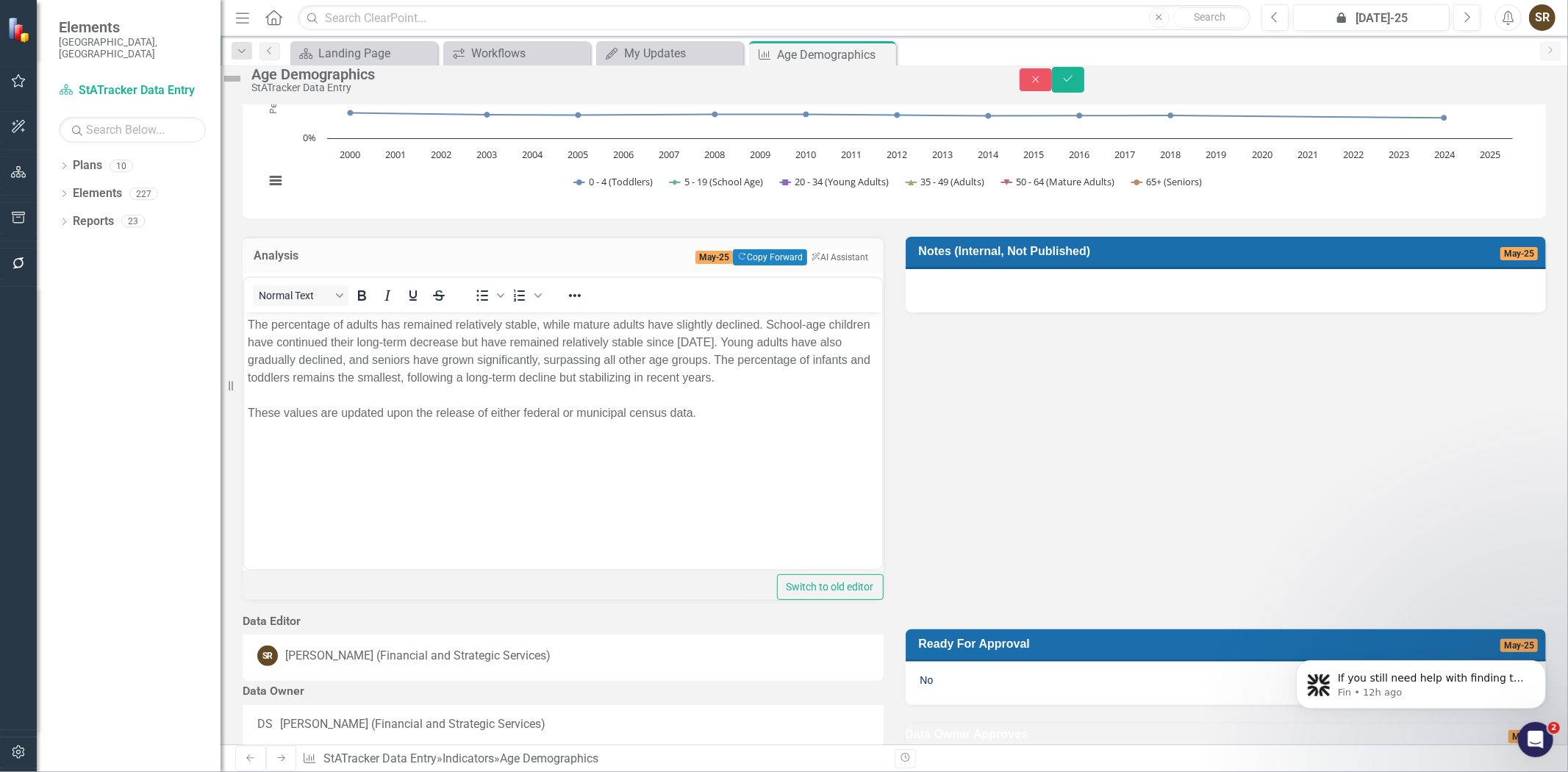
scroll to position [228, 0]
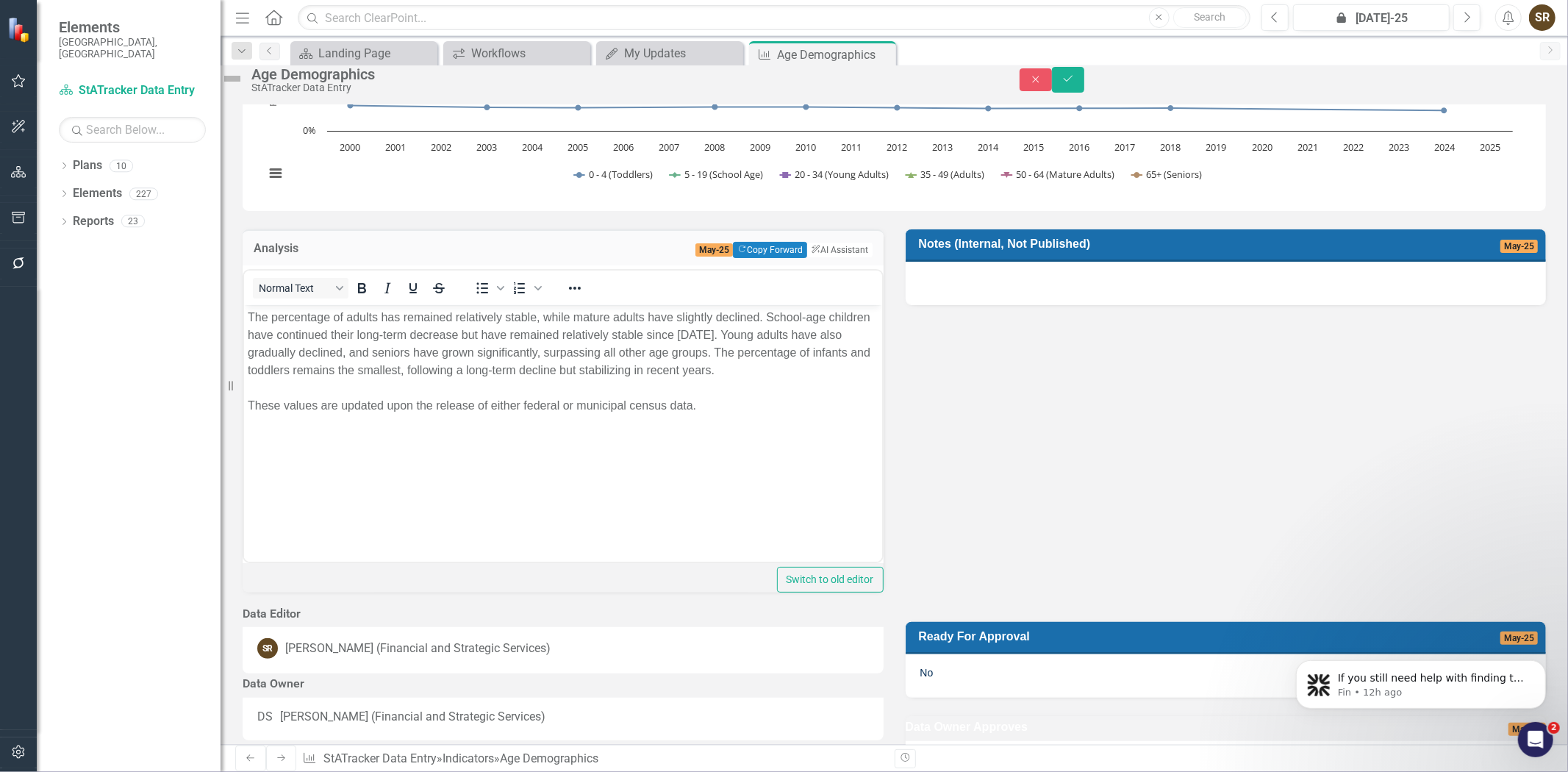
click at [705, 414] on p "The percentage of adults has remained relatively stable, while mature adults ha…" at bounding box center [562, 361] width 631 height 106
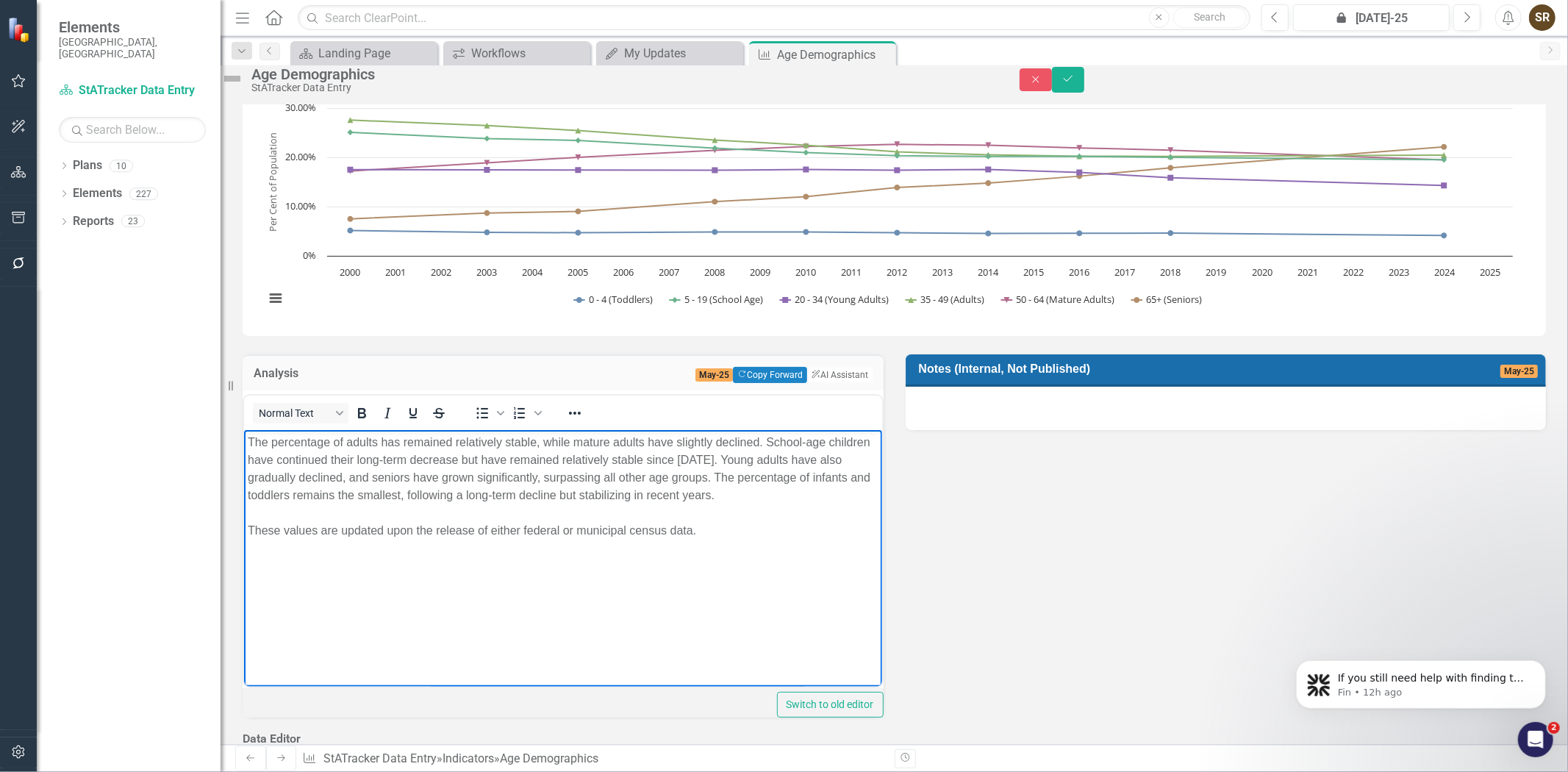
scroll to position [0, 0]
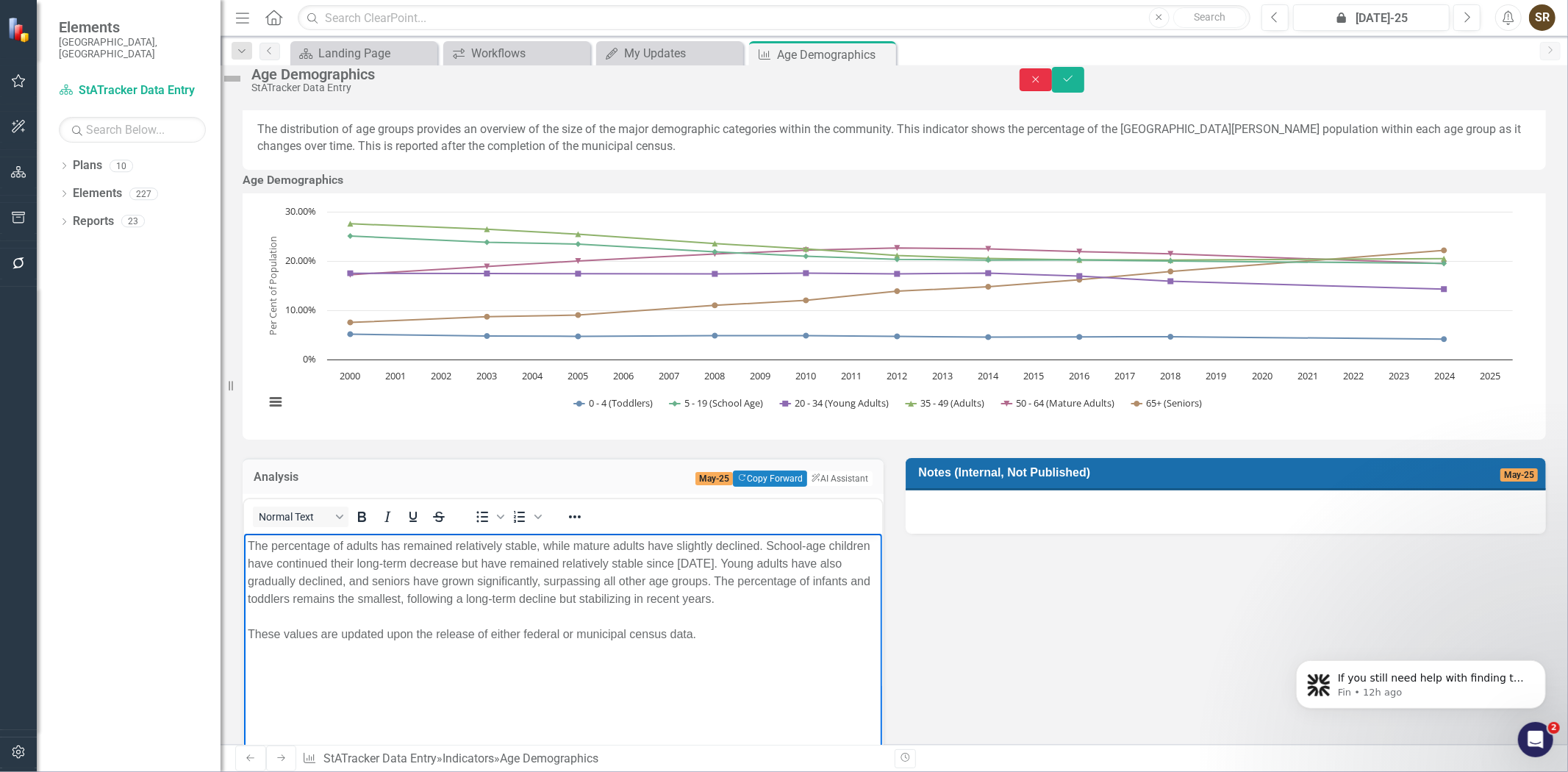
click at [1042, 84] on icon "Close" at bounding box center [1036, 79] width 13 height 10
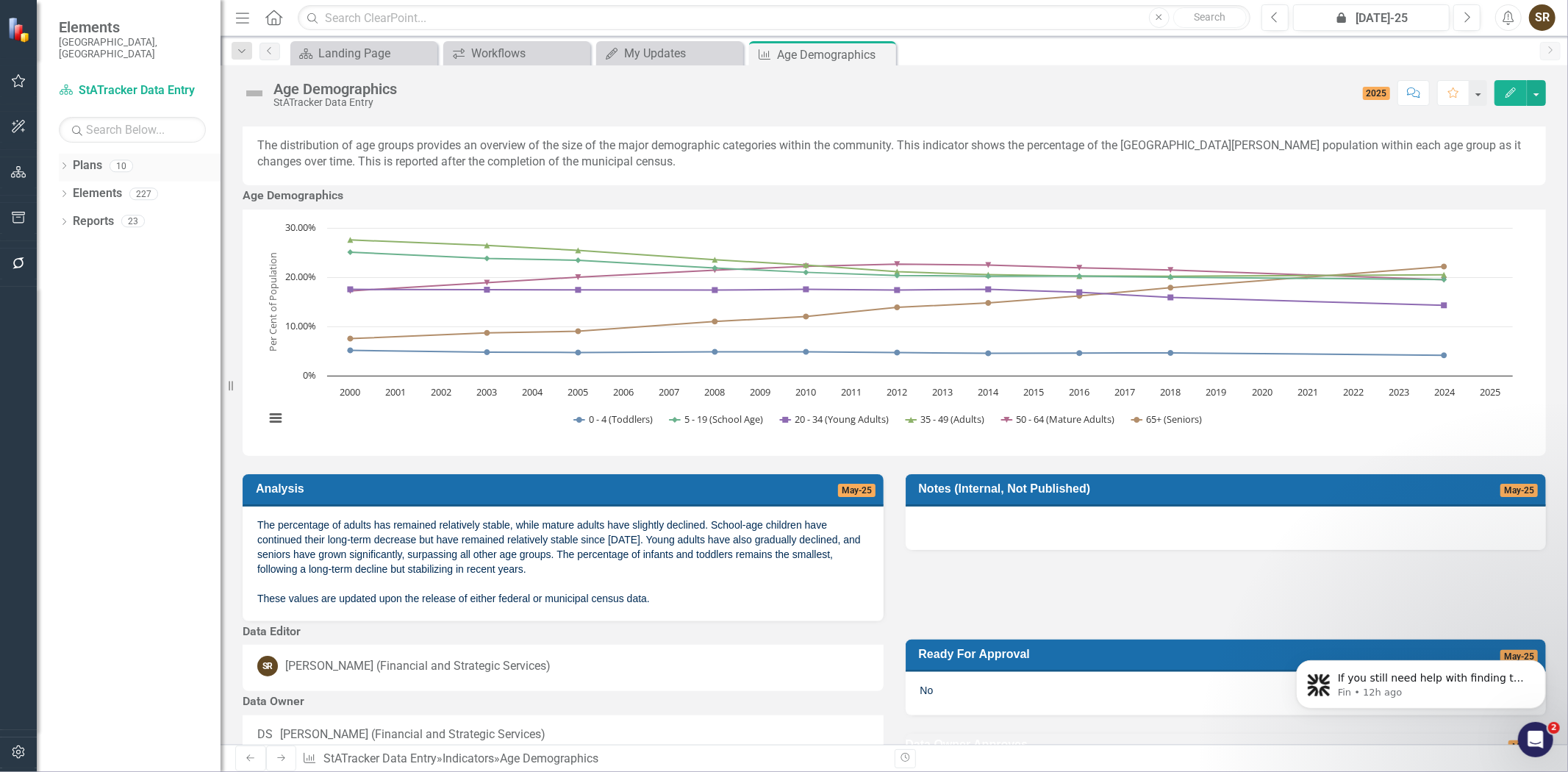
click at [65, 162] on div "Dropdown" at bounding box center [64, 168] width 10 height 13
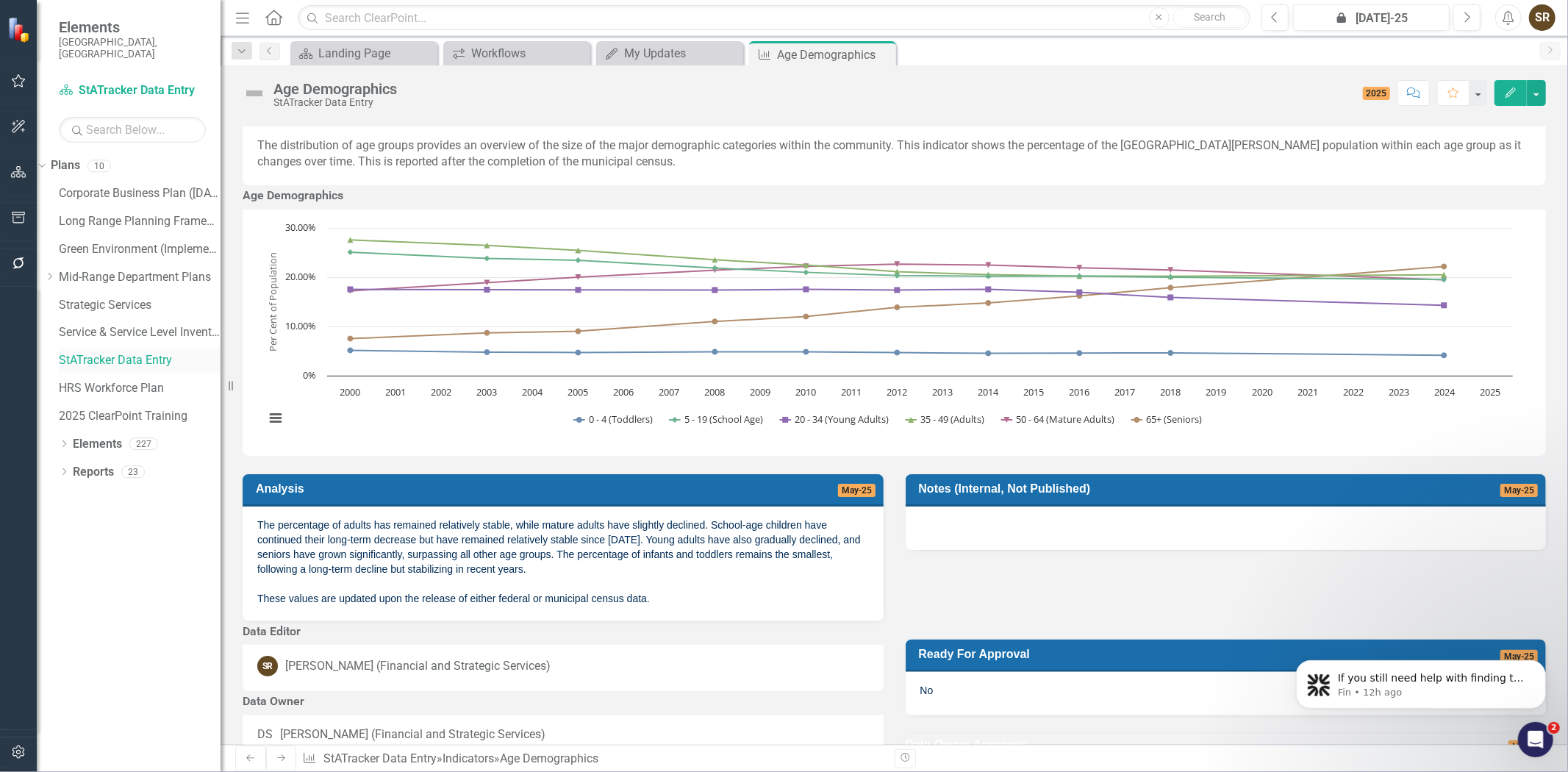
click at [115, 352] on link "StATracker Data Entry" at bounding box center [140, 360] width 162 height 17
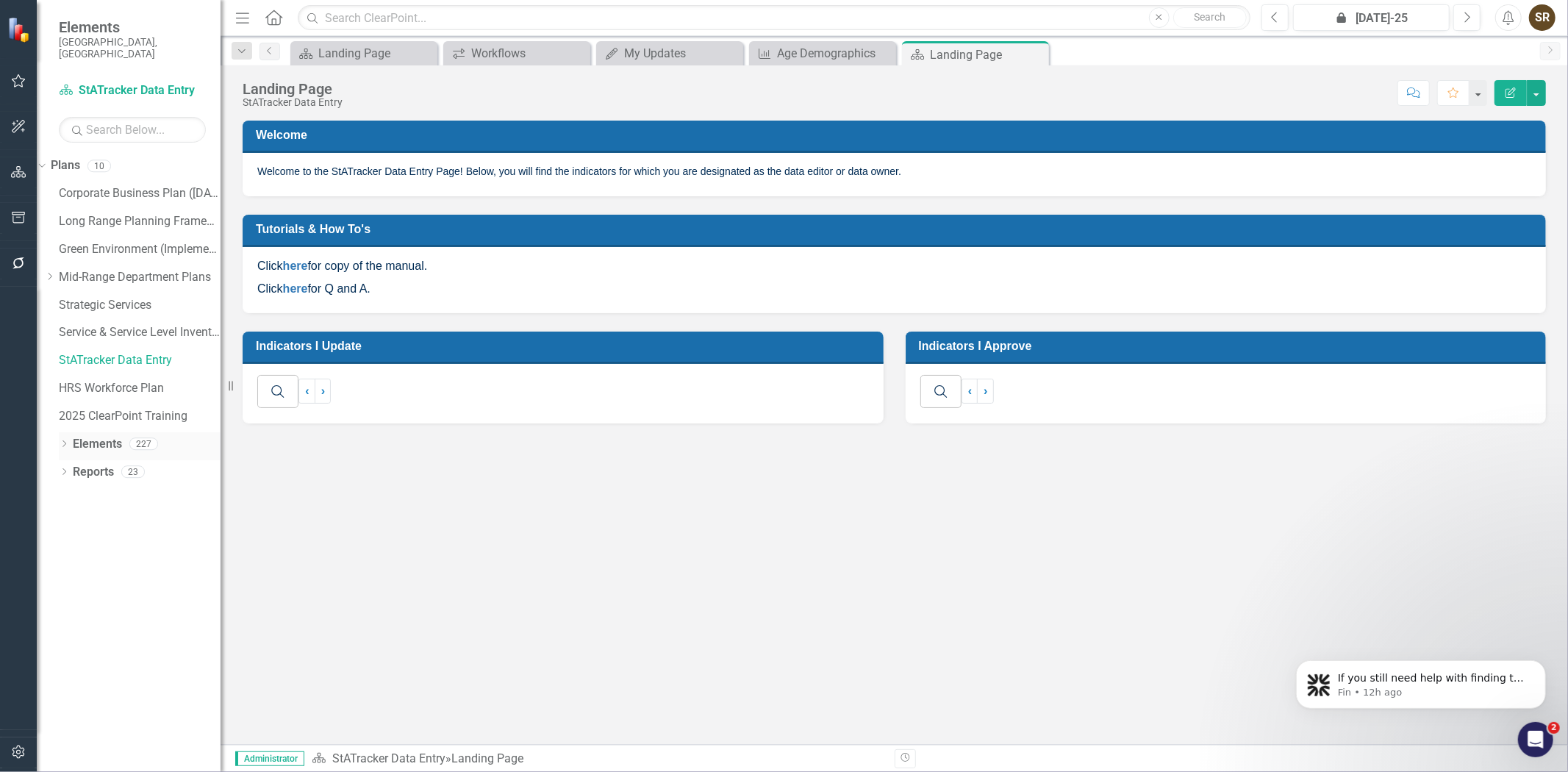
click at [61, 441] on icon "Dropdown" at bounding box center [64, 445] width 10 height 8
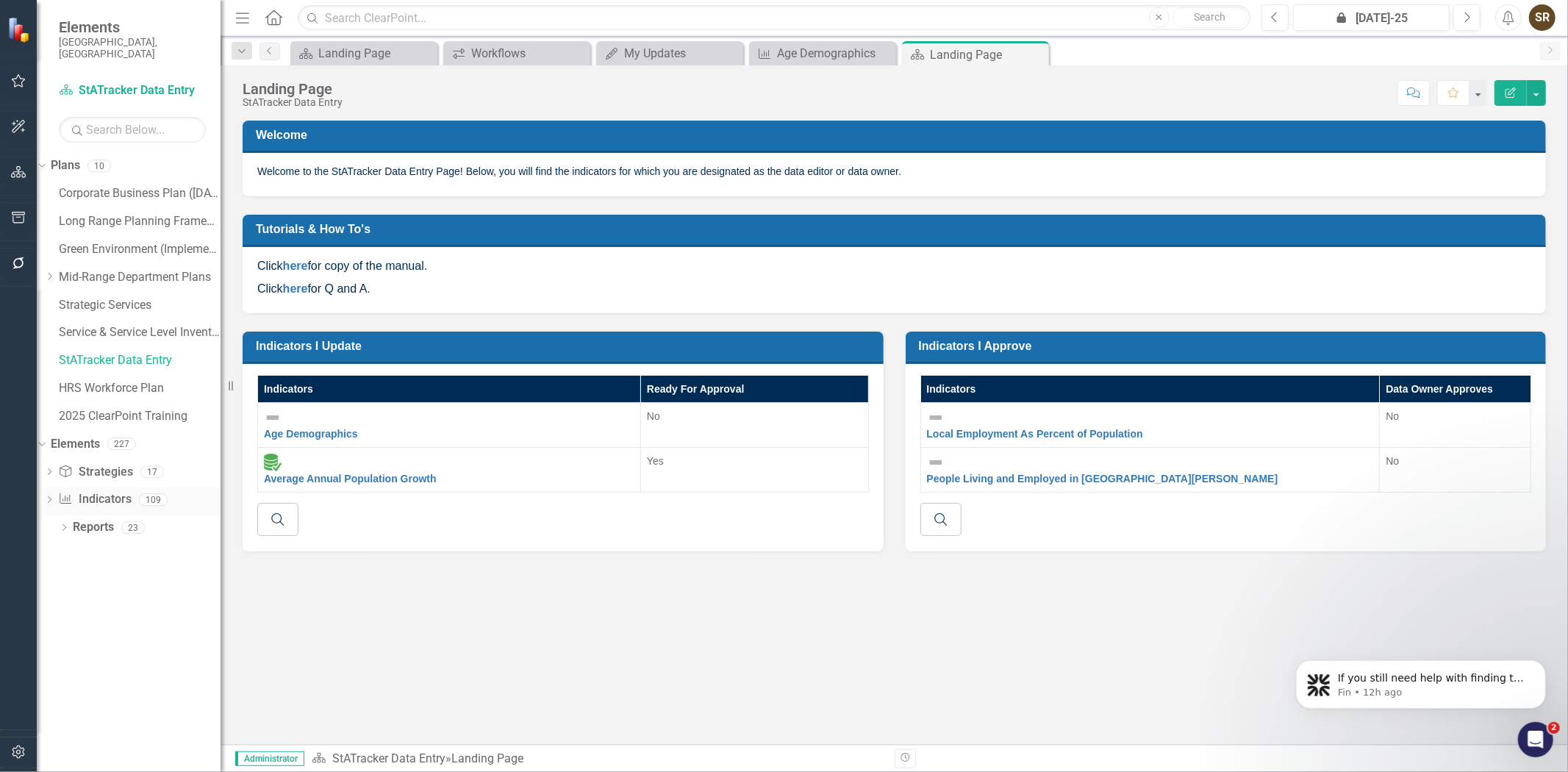
click at [97, 491] on link "Indicator Indicators" at bounding box center [94, 499] width 73 height 17
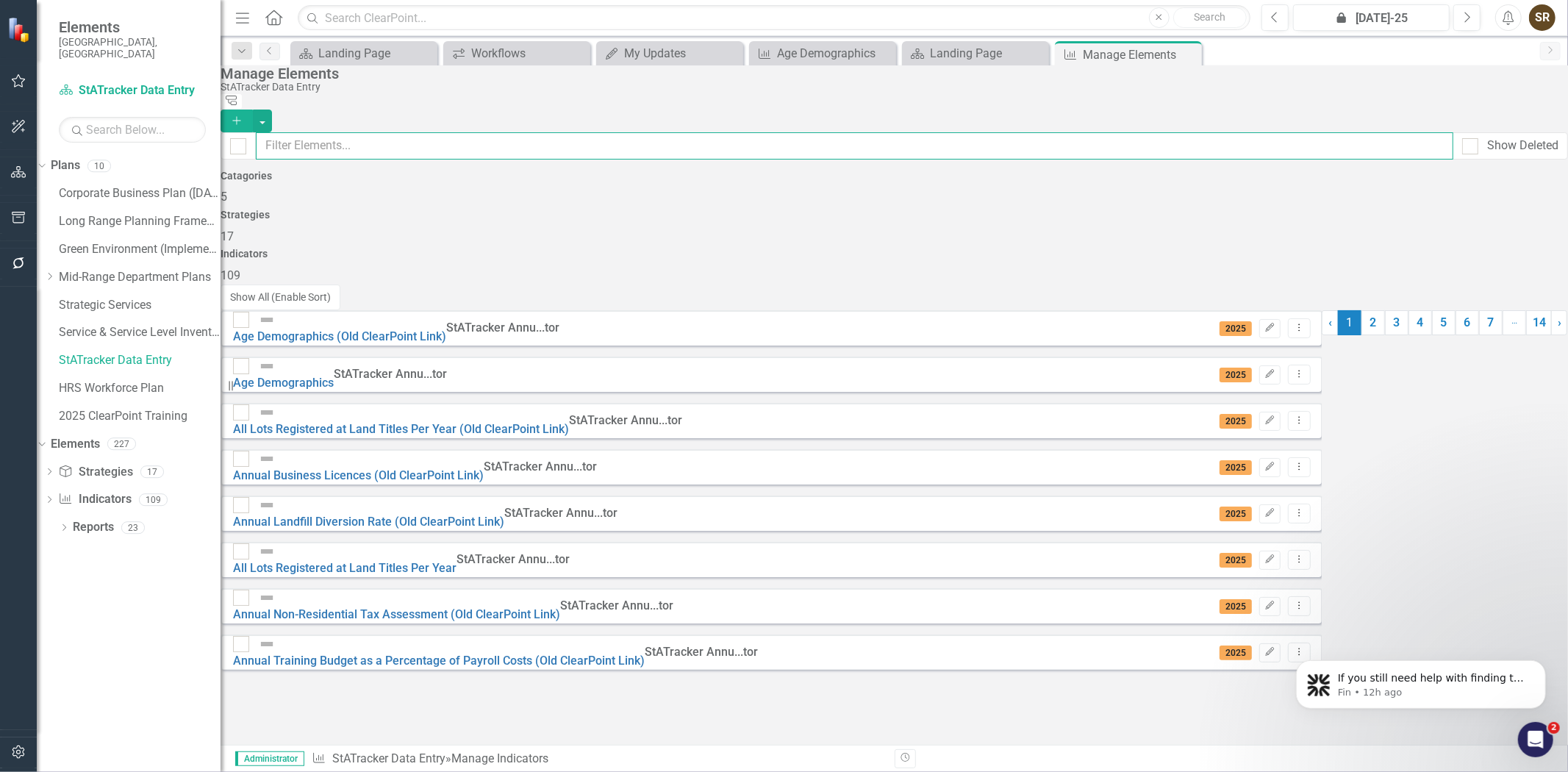
click at [395, 133] on input "text" at bounding box center [854, 146] width 1198 height 28
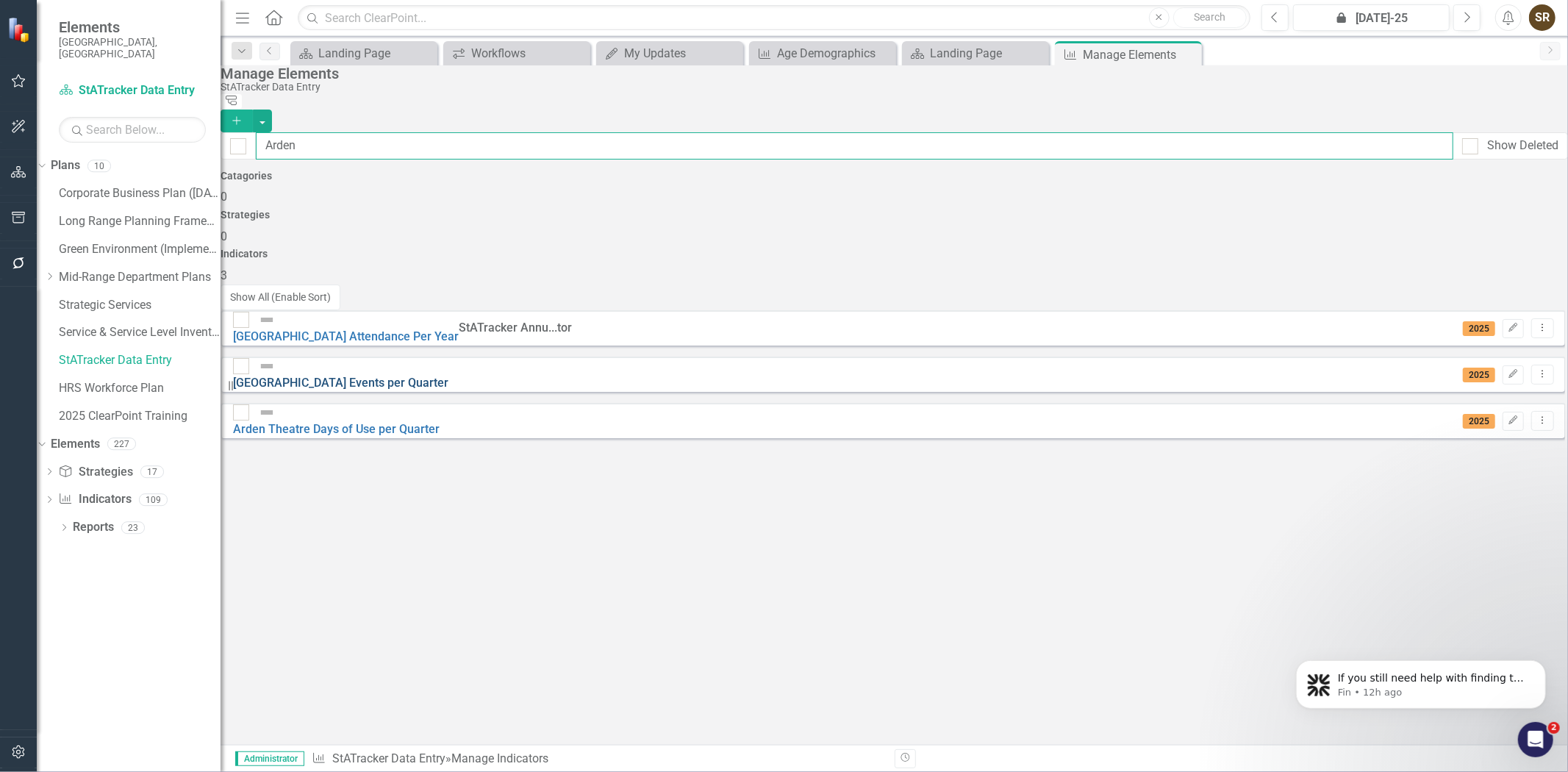
type input "Arden"
click at [447, 376] on link "[GEOGRAPHIC_DATA] Events per Quarter" at bounding box center [341, 383] width 215 height 14
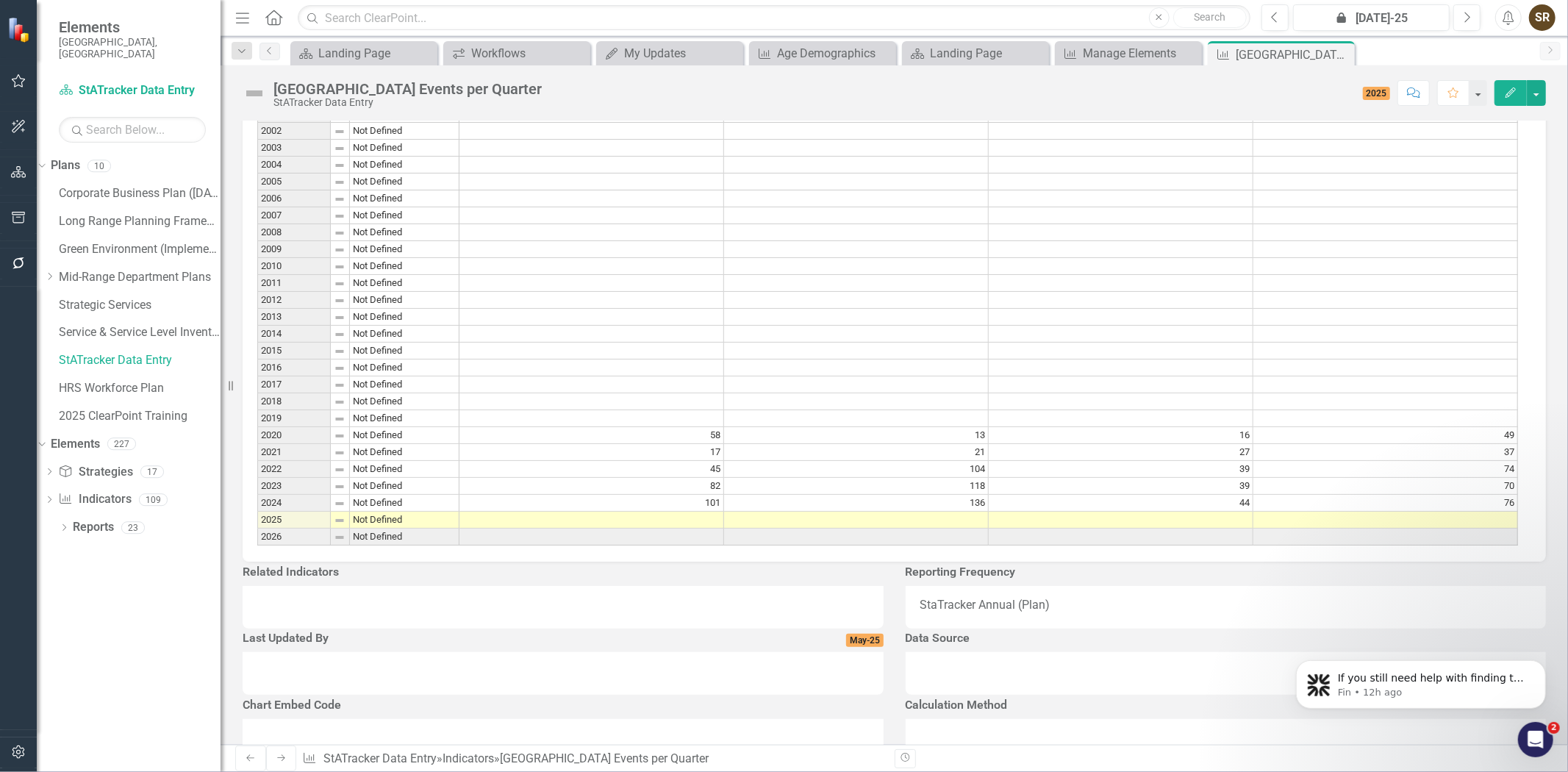
scroll to position [745, 0]
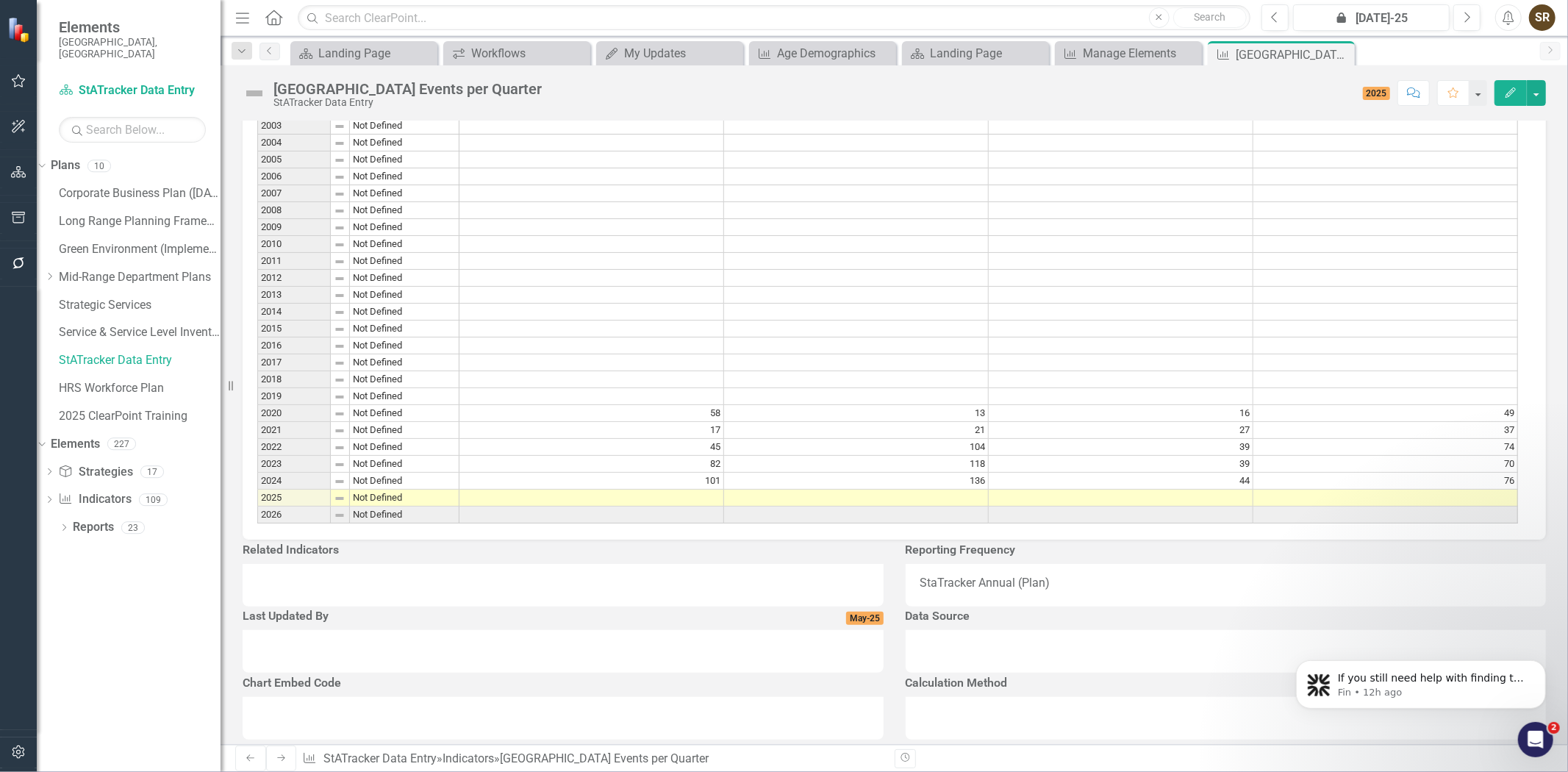
click at [949, 507] on td at bounding box center [856, 498] width 264 height 17
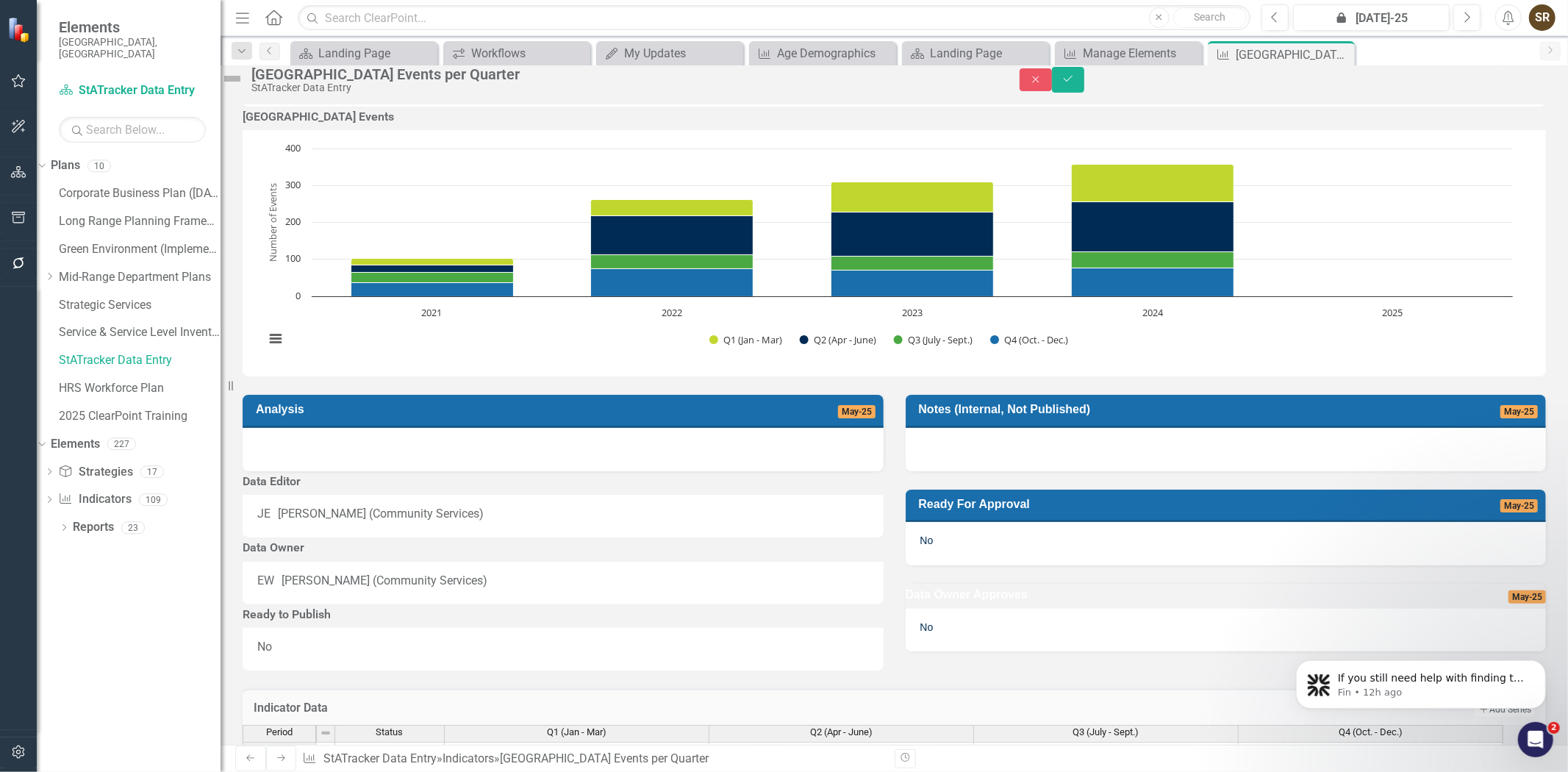
scroll to position [0, 0]
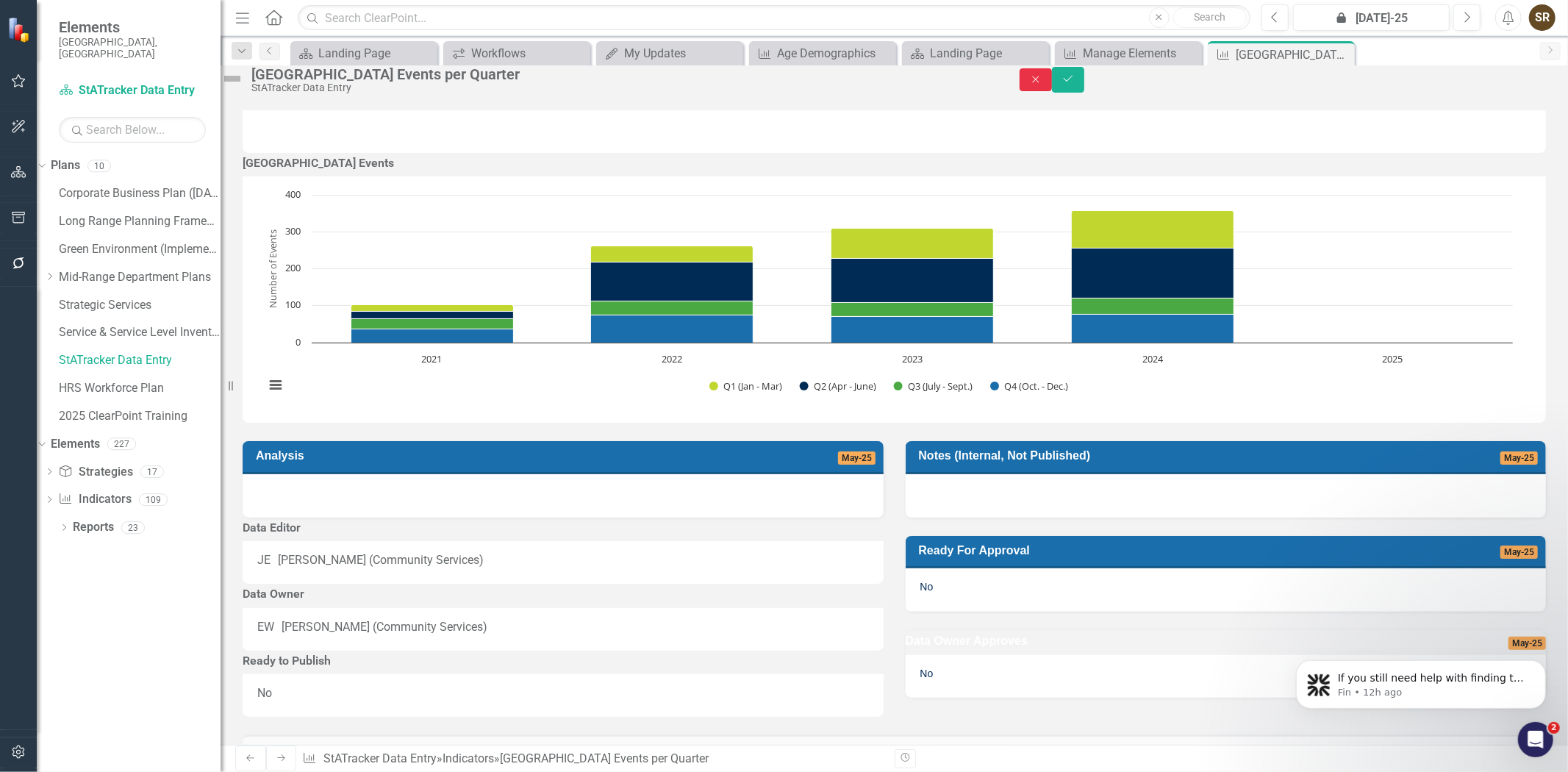
click at [1052, 91] on button "Close" at bounding box center [1035, 79] width 33 height 23
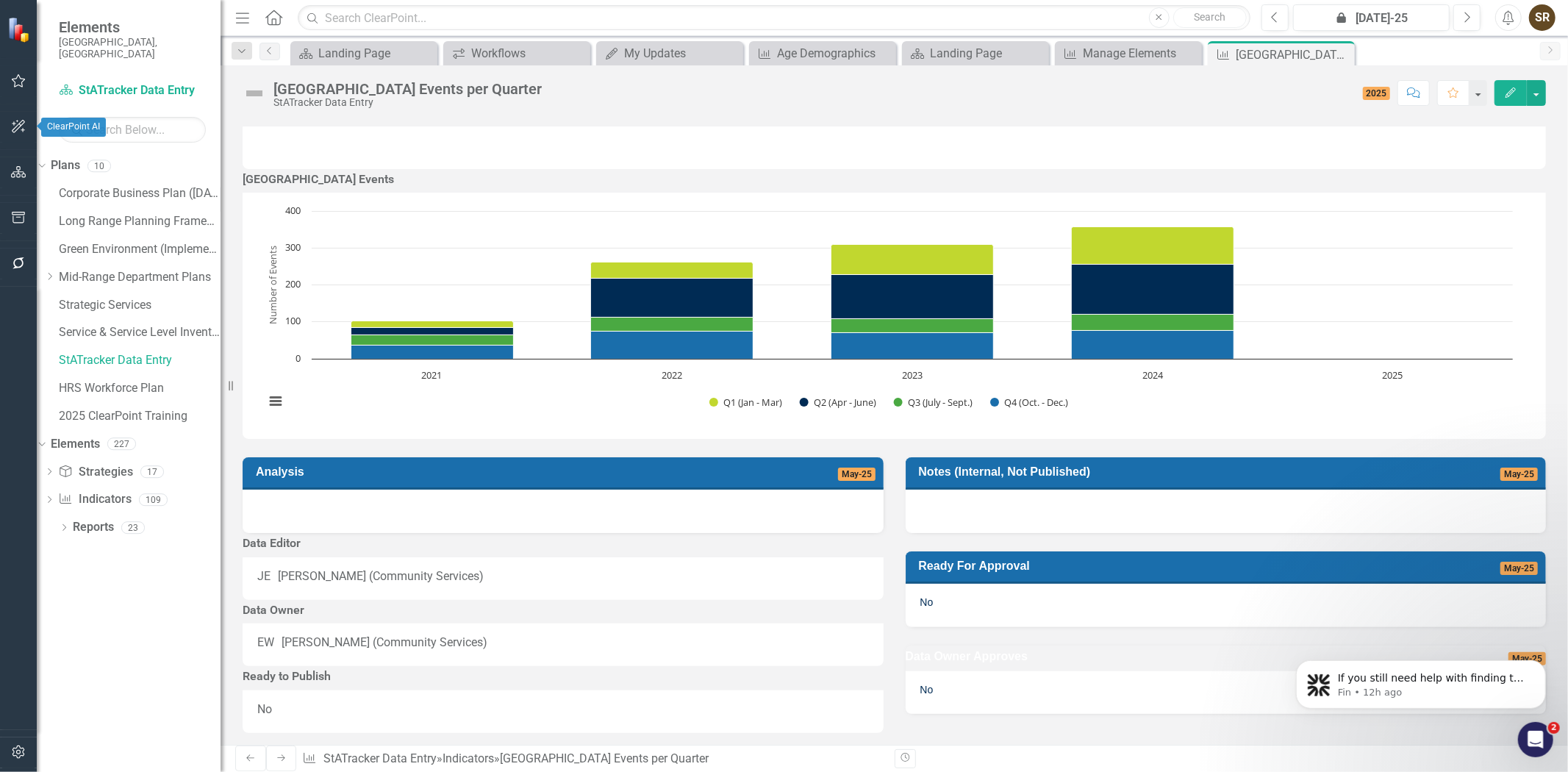
click at [17, 129] on icon "button" at bounding box center [18, 127] width 13 height 13
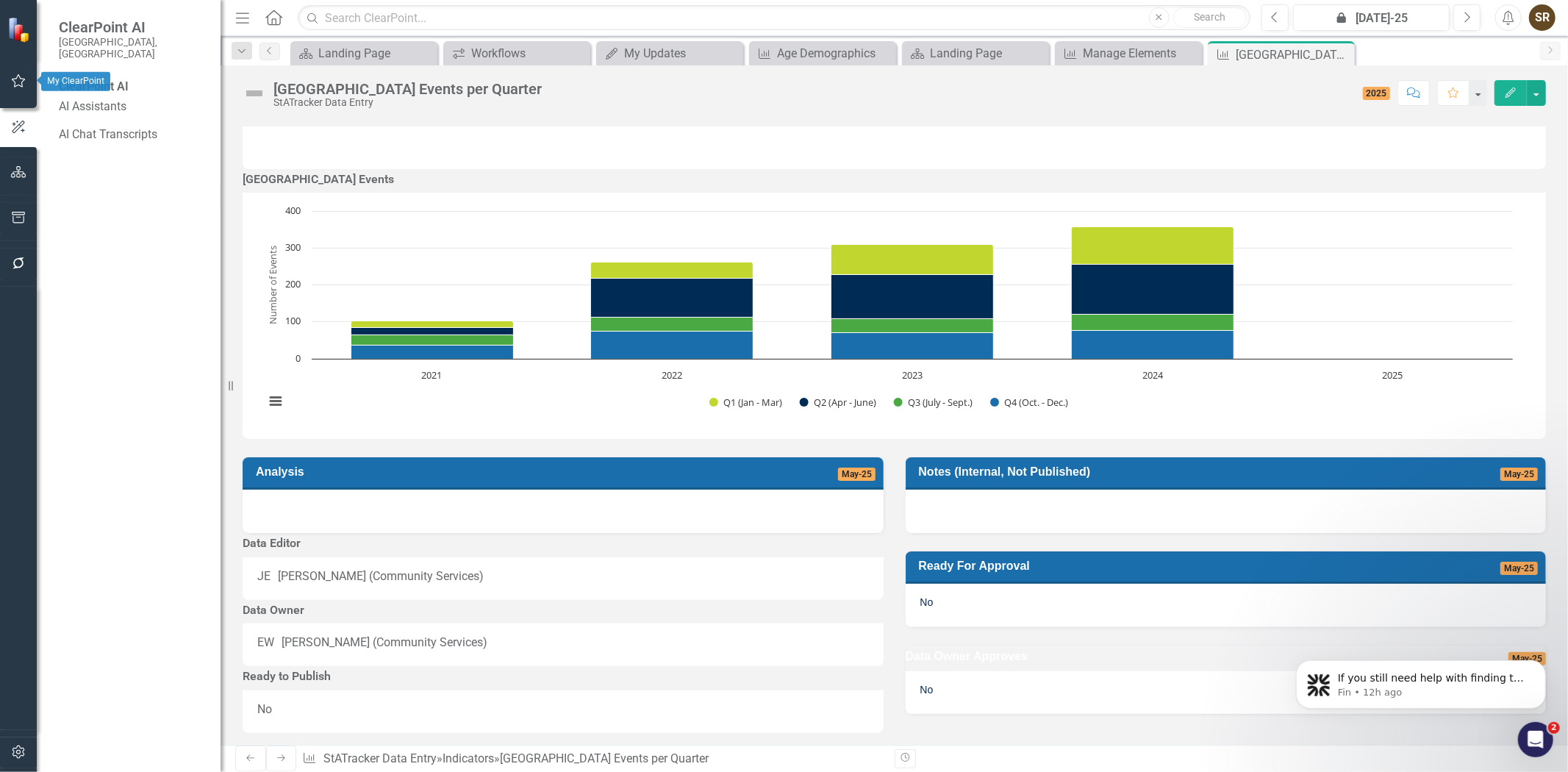
click at [13, 84] on icon "button" at bounding box center [18, 81] width 16 height 12
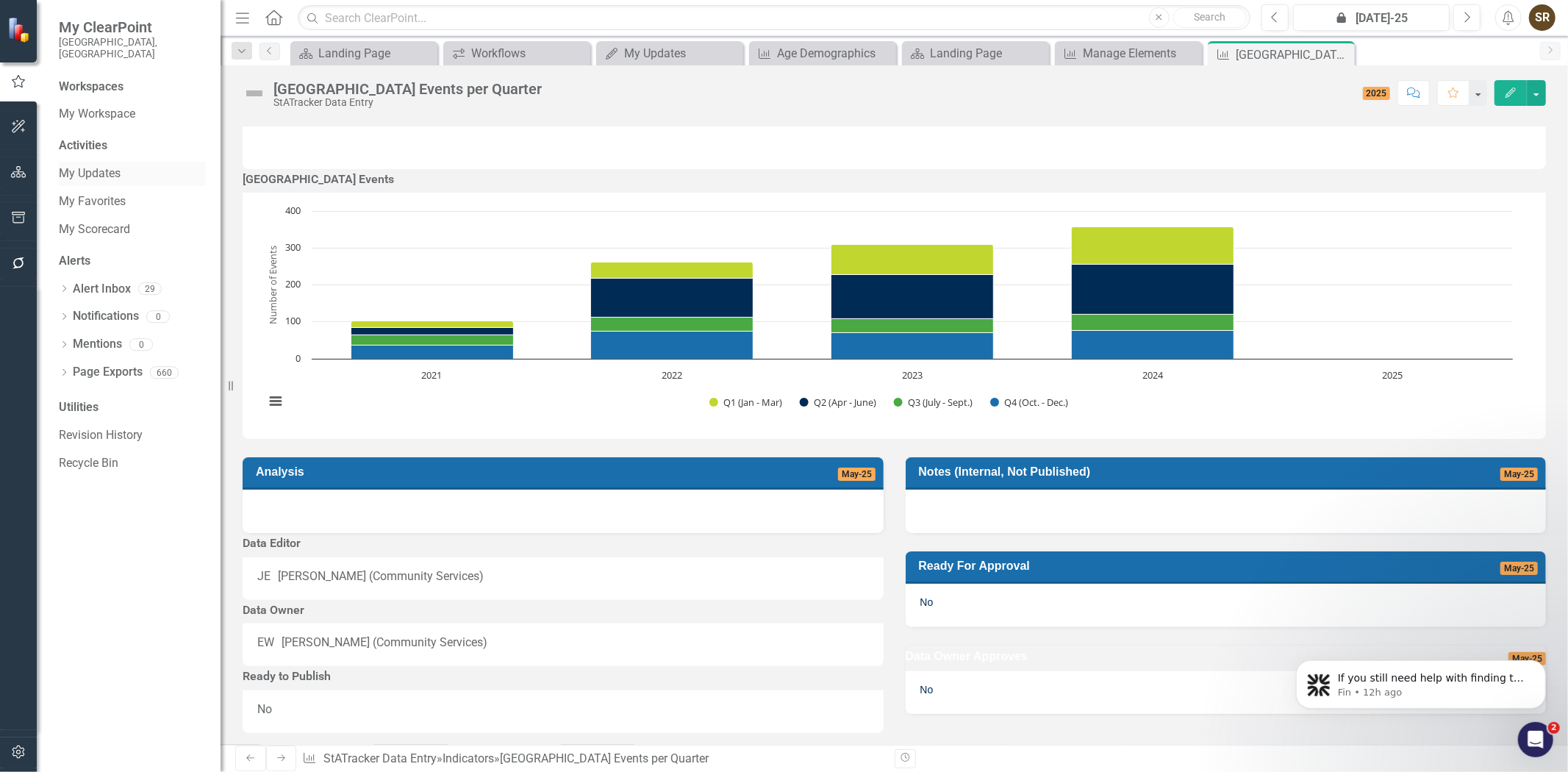
click at [78, 165] on link "My Updates" at bounding box center [133, 173] width 147 height 17
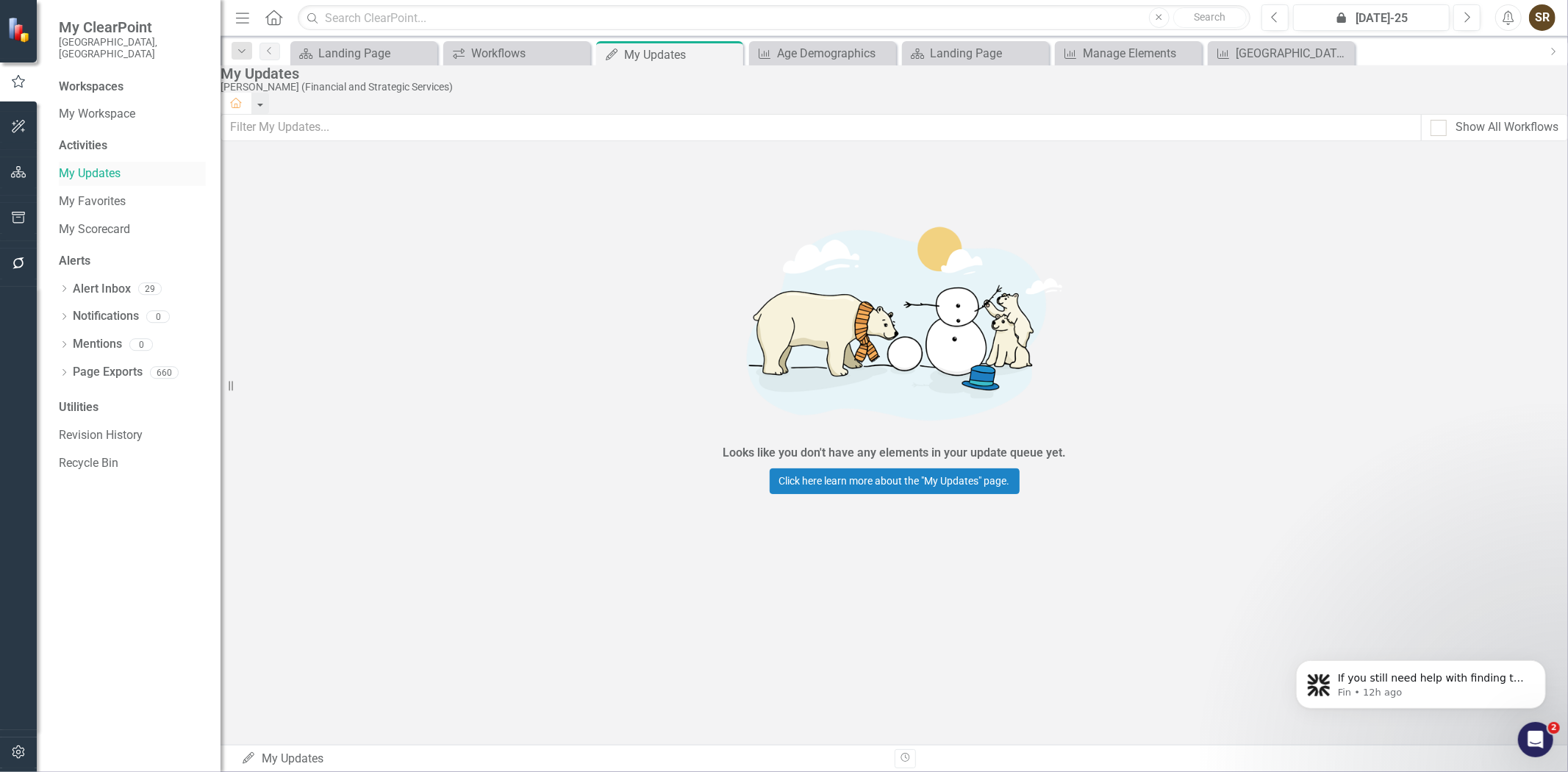
click at [87, 165] on link "My Updates" at bounding box center [133, 173] width 147 height 17
click at [90, 165] on link "My Updates" at bounding box center [133, 173] width 147 height 17
click at [90, 140] on div "Activities" at bounding box center [133, 146] width 147 height 17
click at [90, 138] on div "Activities" at bounding box center [133, 146] width 147 height 17
click at [85, 165] on link "My Updates" at bounding box center [133, 173] width 147 height 17
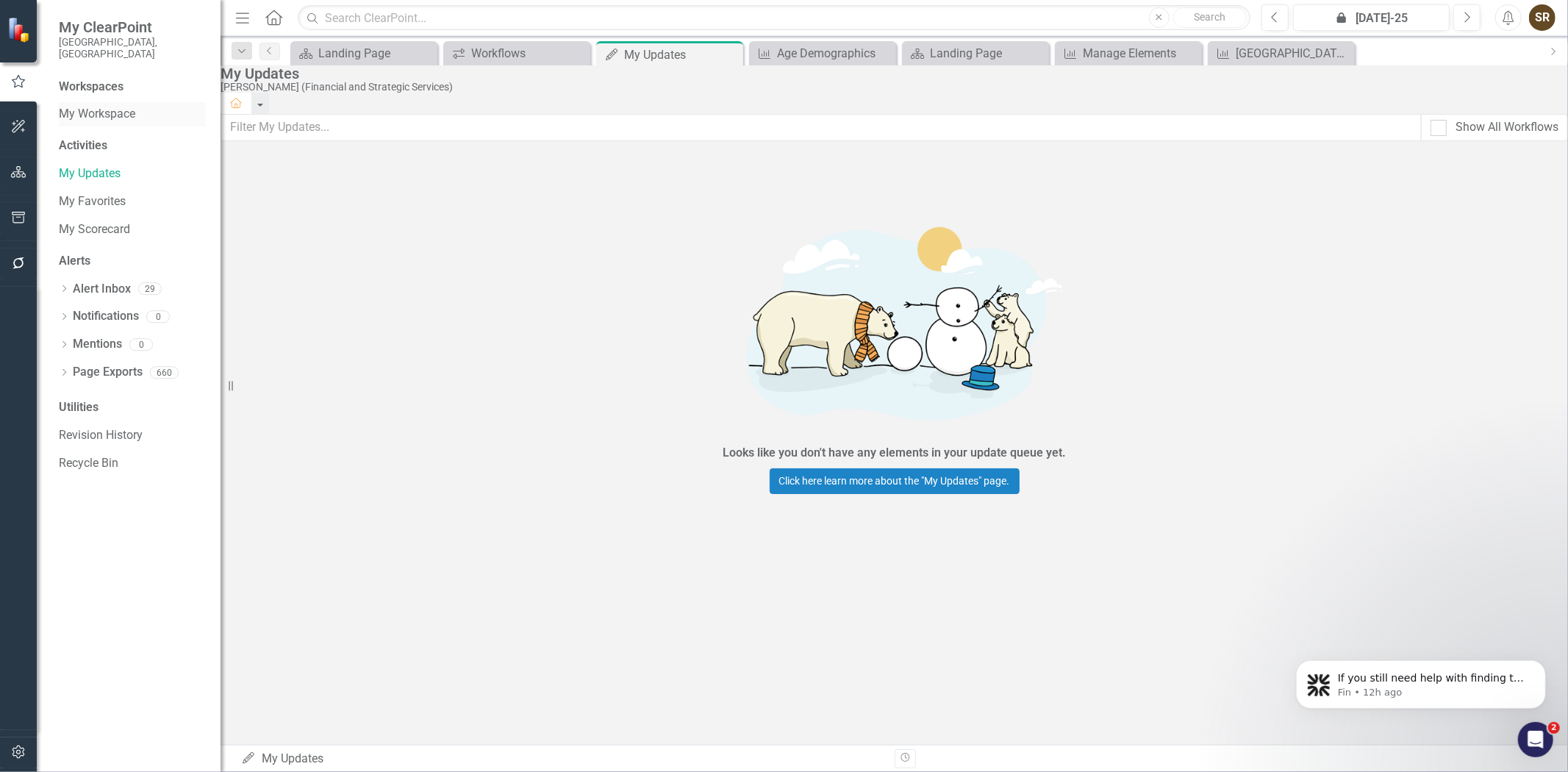
click at [90, 106] on link "My Workspace" at bounding box center [133, 114] width 147 height 17
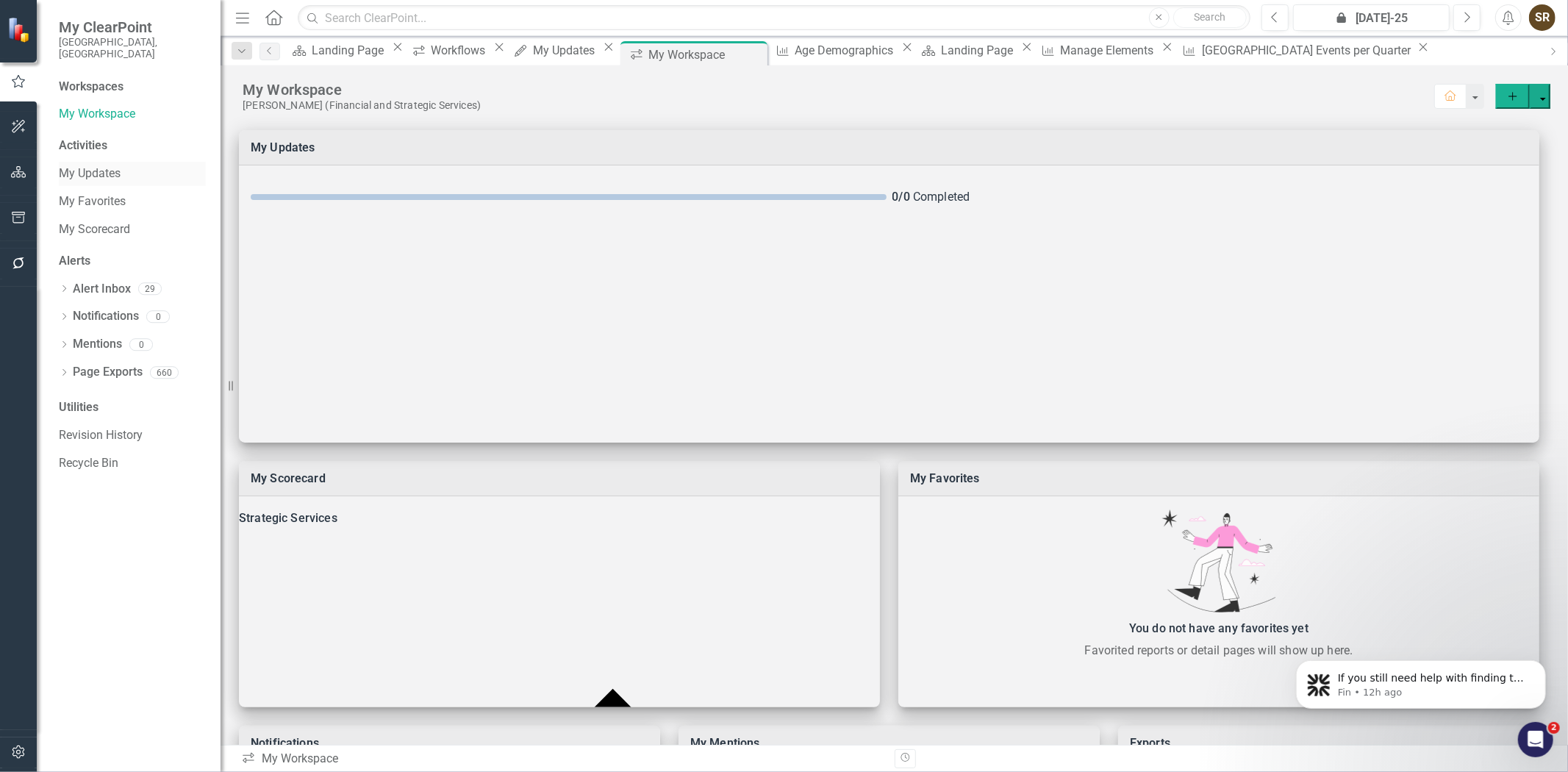
click at [84, 165] on link "My Updates" at bounding box center [133, 173] width 147 height 17
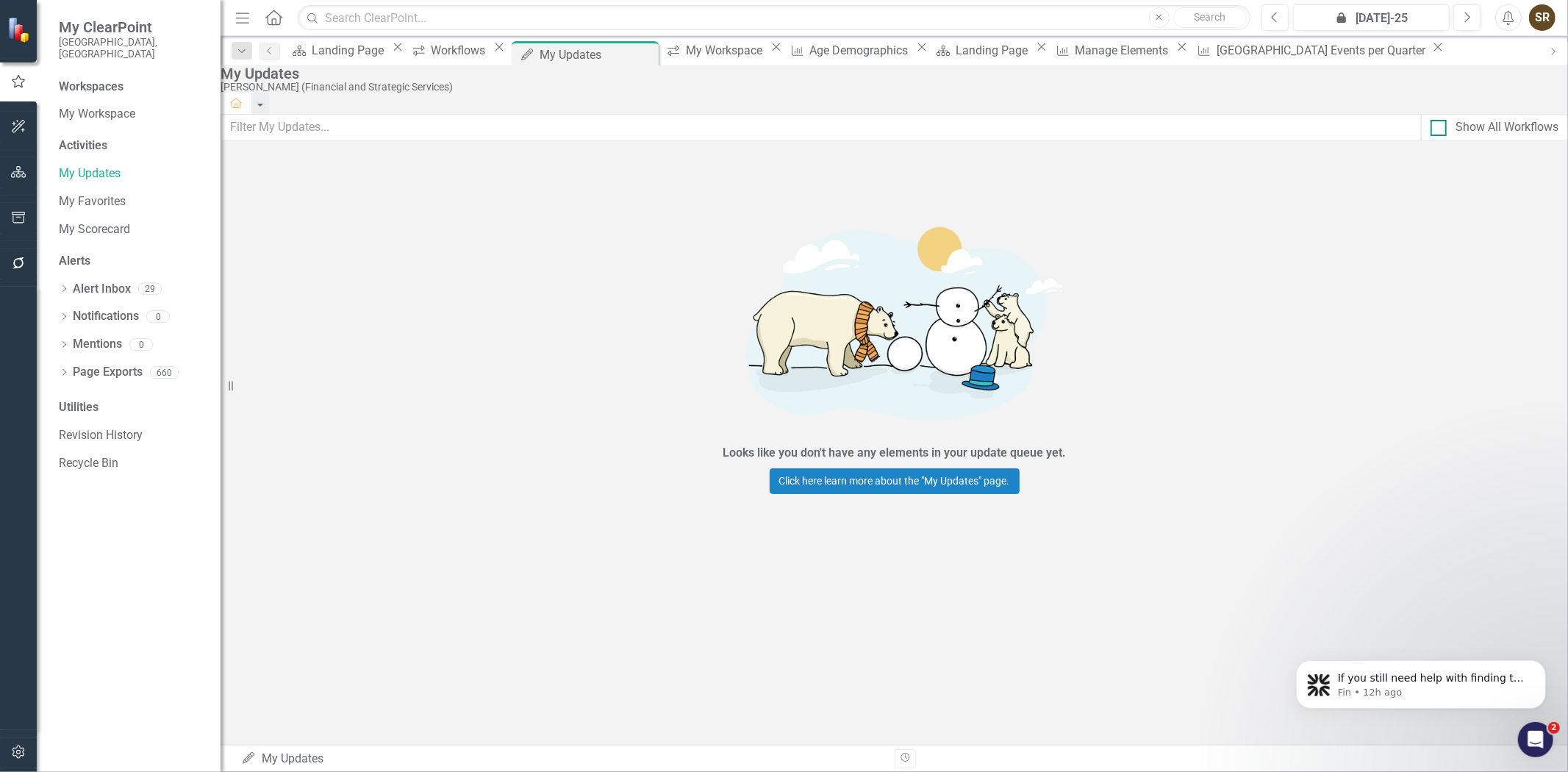
click at [1421, 136] on div "Show All Workflows" at bounding box center [1495, 128] width 147 height 28
click at [1430, 136] on div at bounding box center [1438, 128] width 16 height 16
click at [1430, 129] on input "Show All Workflows" at bounding box center [1435, 124] width 9 height 9
checkbox input "true"
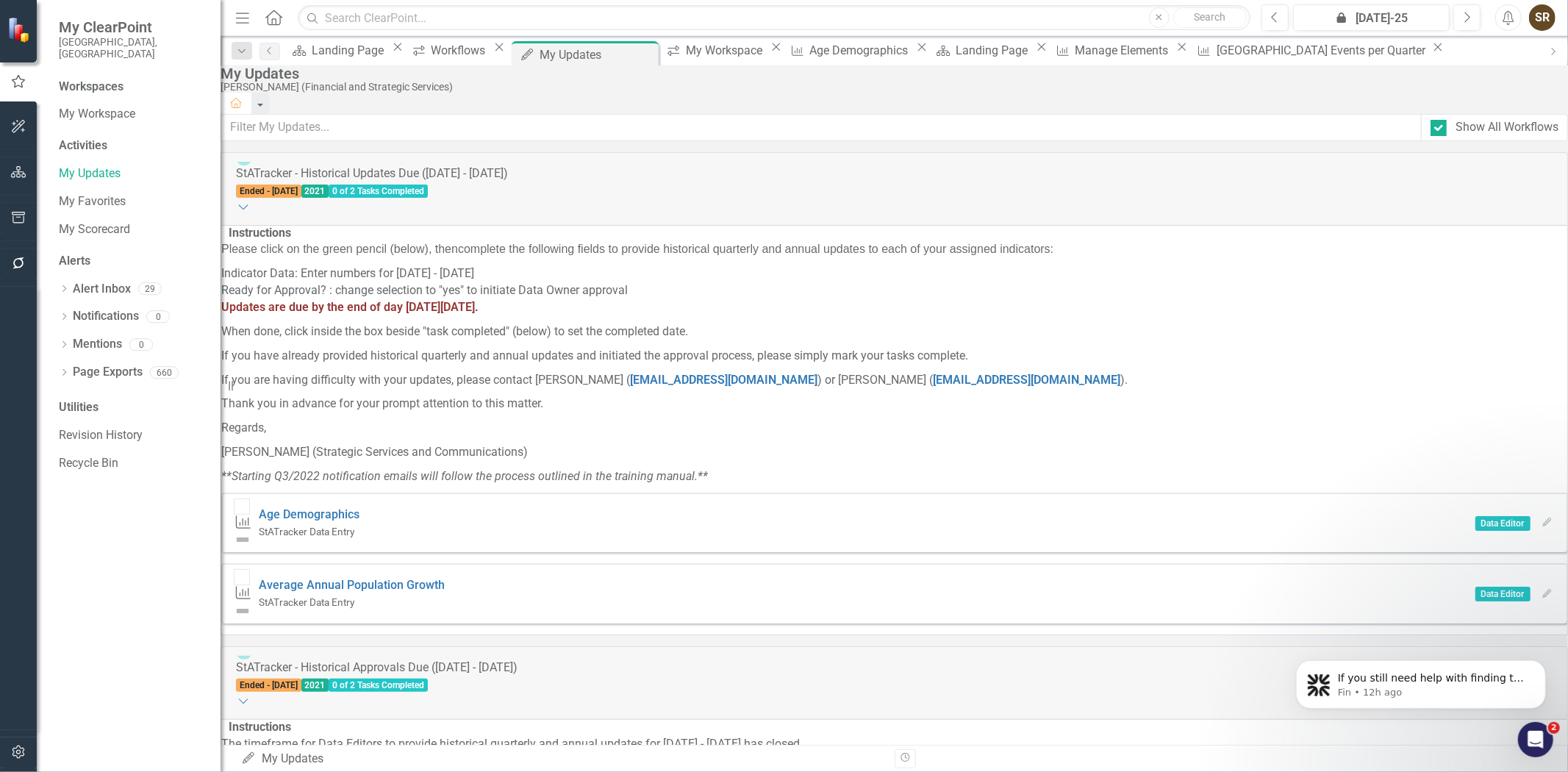
scroll to position [5772, 0]
click at [22, 262] on icon "button" at bounding box center [18, 263] width 16 height 12
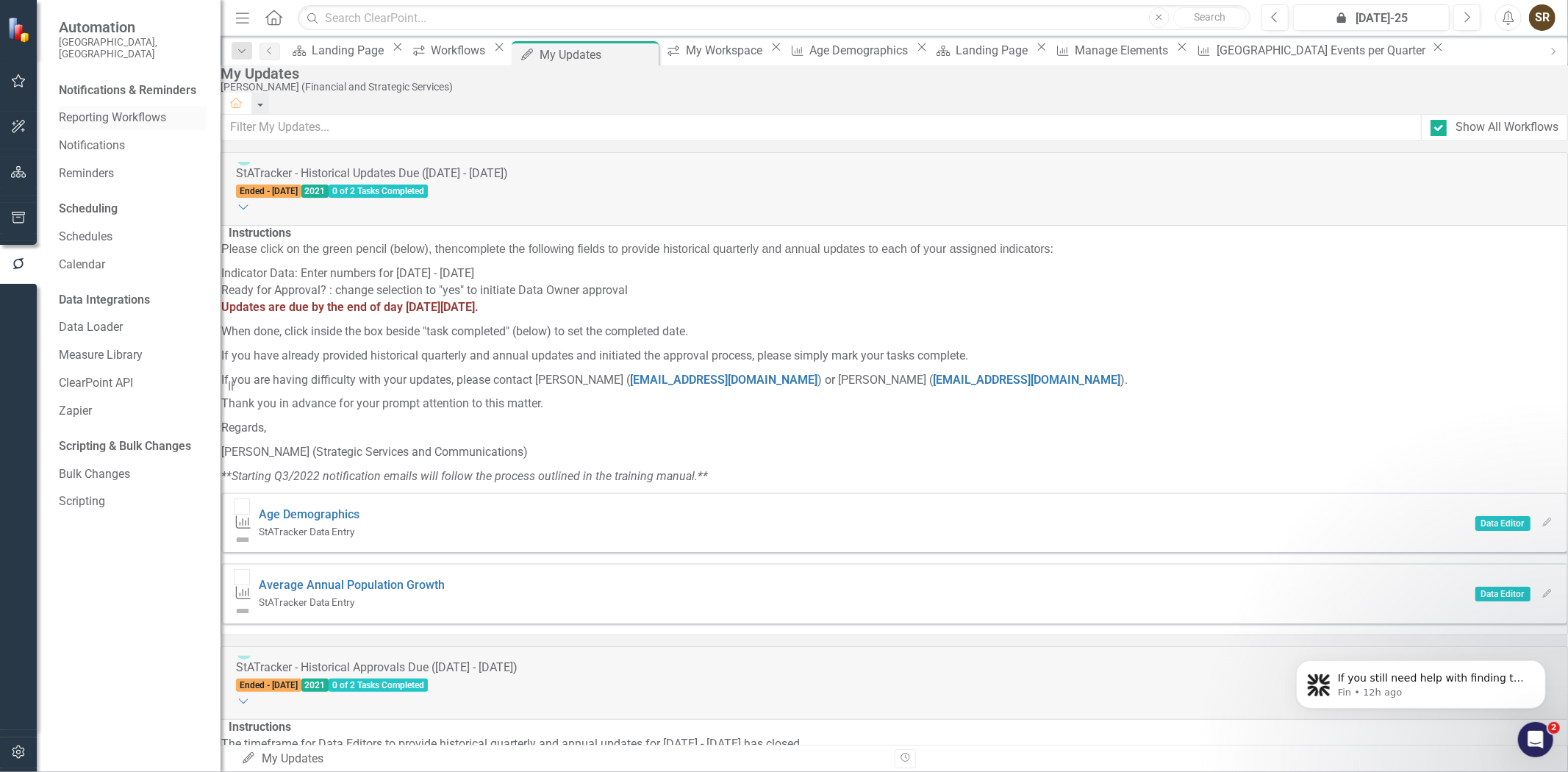
click at [84, 109] on link "Reporting Workflows" at bounding box center [133, 118] width 147 height 17
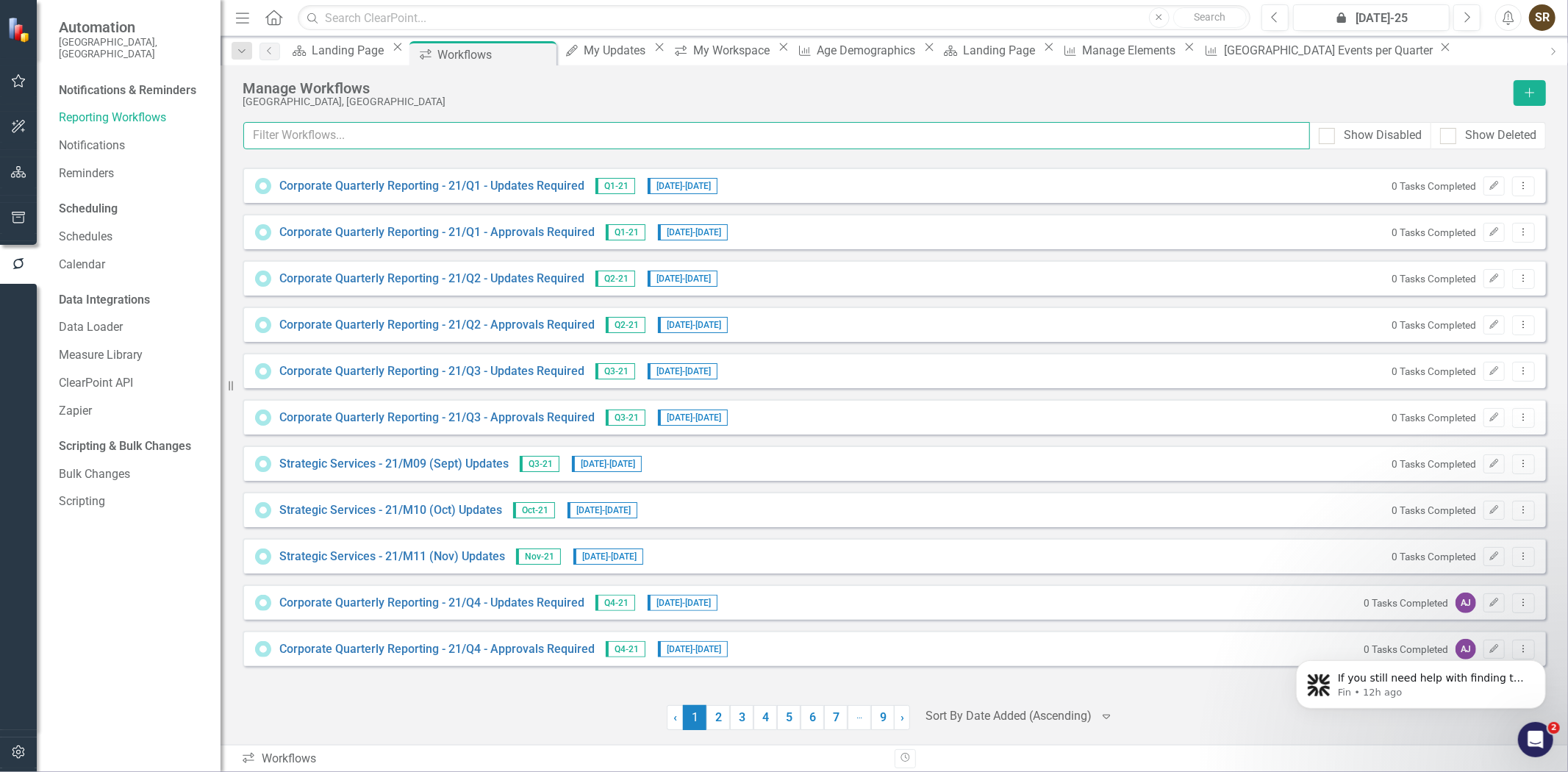
click at [292, 134] on input "text" at bounding box center [777, 135] width 1067 height 28
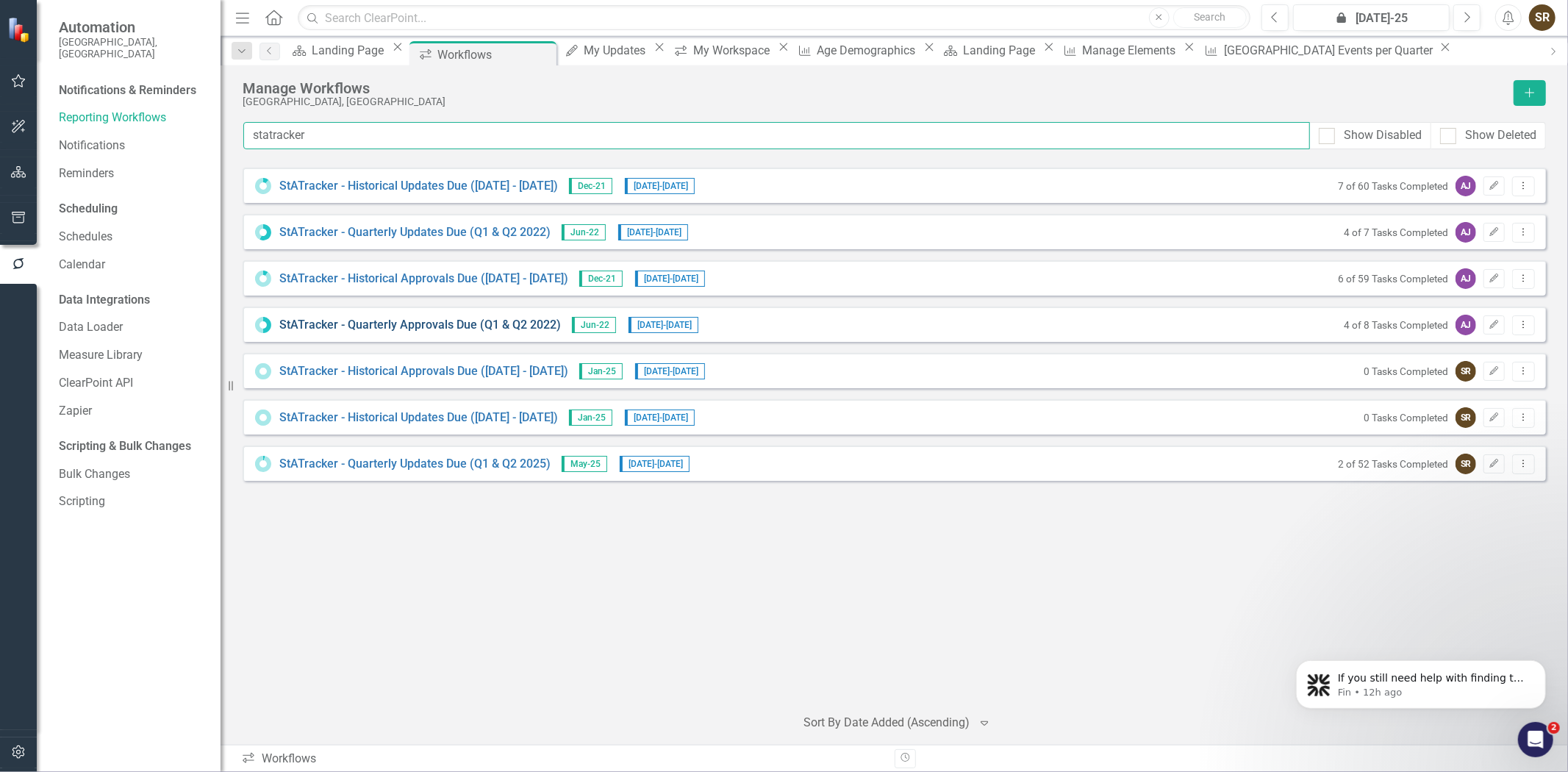
type input "statracker"
click at [388, 331] on link "StATracker - Quarterly Approvals Due (Q1 & Q2 2022)" at bounding box center [420, 325] width 282 height 17
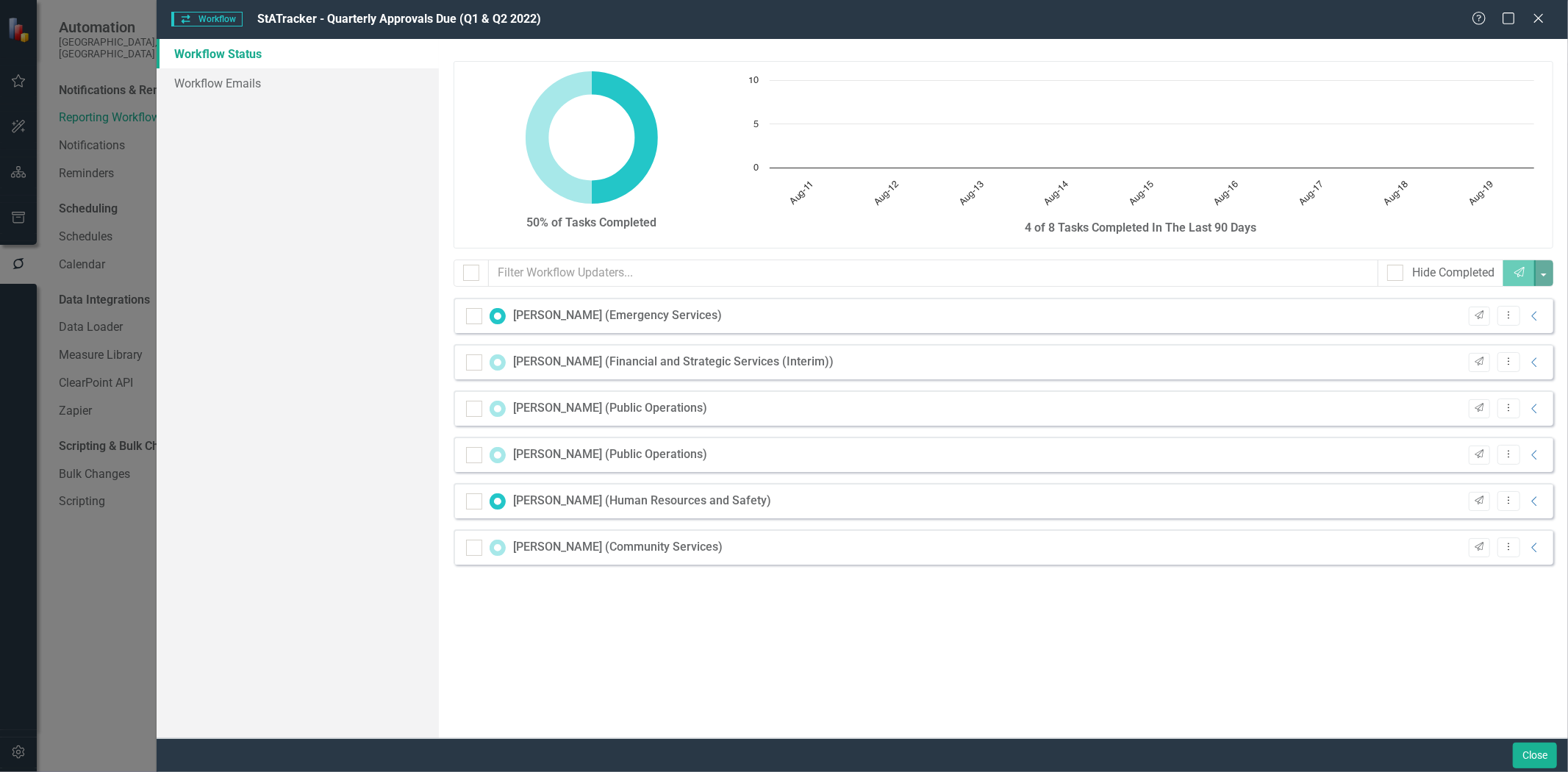
checkbox input "false"
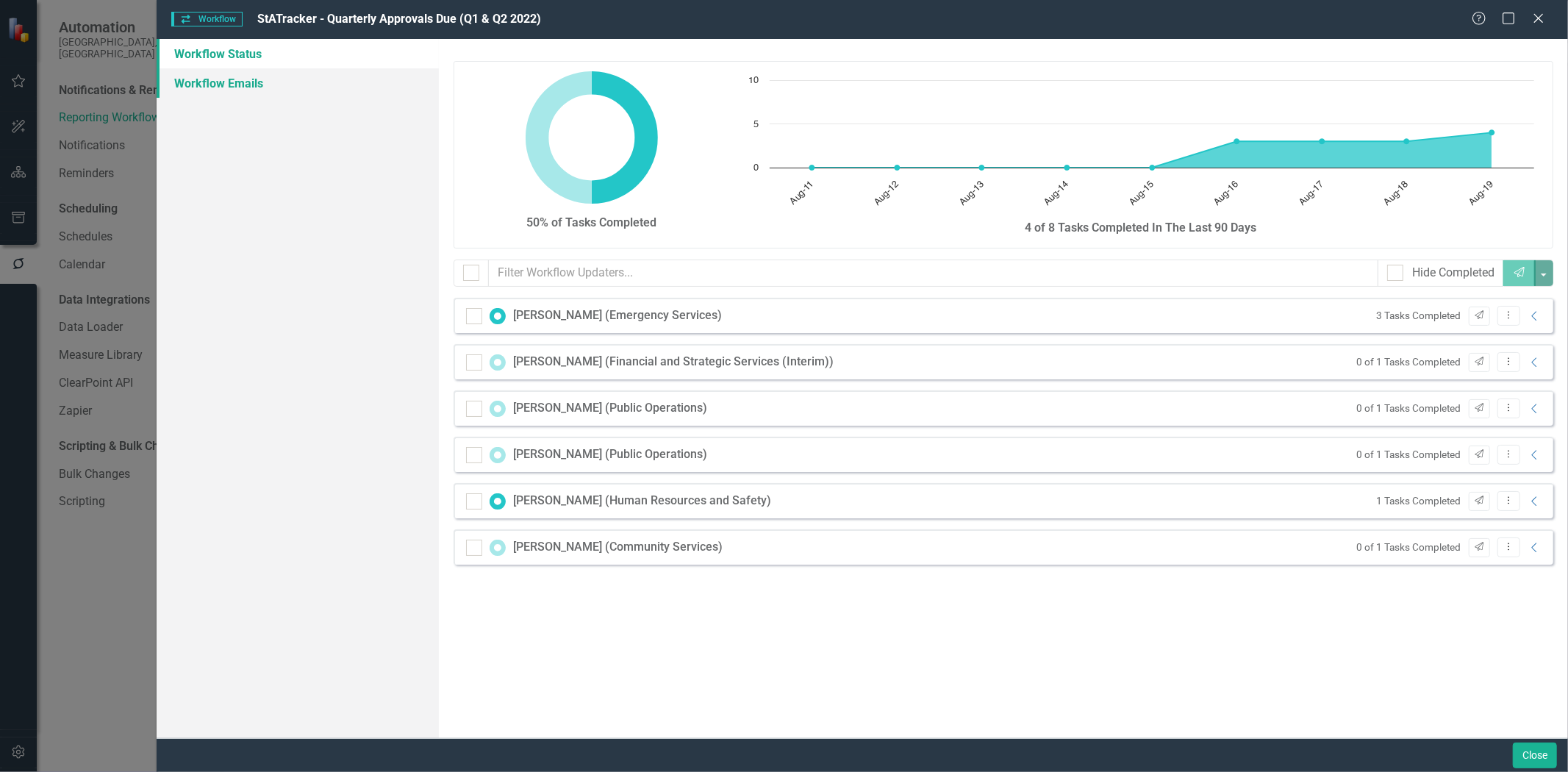
click at [233, 82] on link "Workflow Emails" at bounding box center [298, 83] width 283 height 29
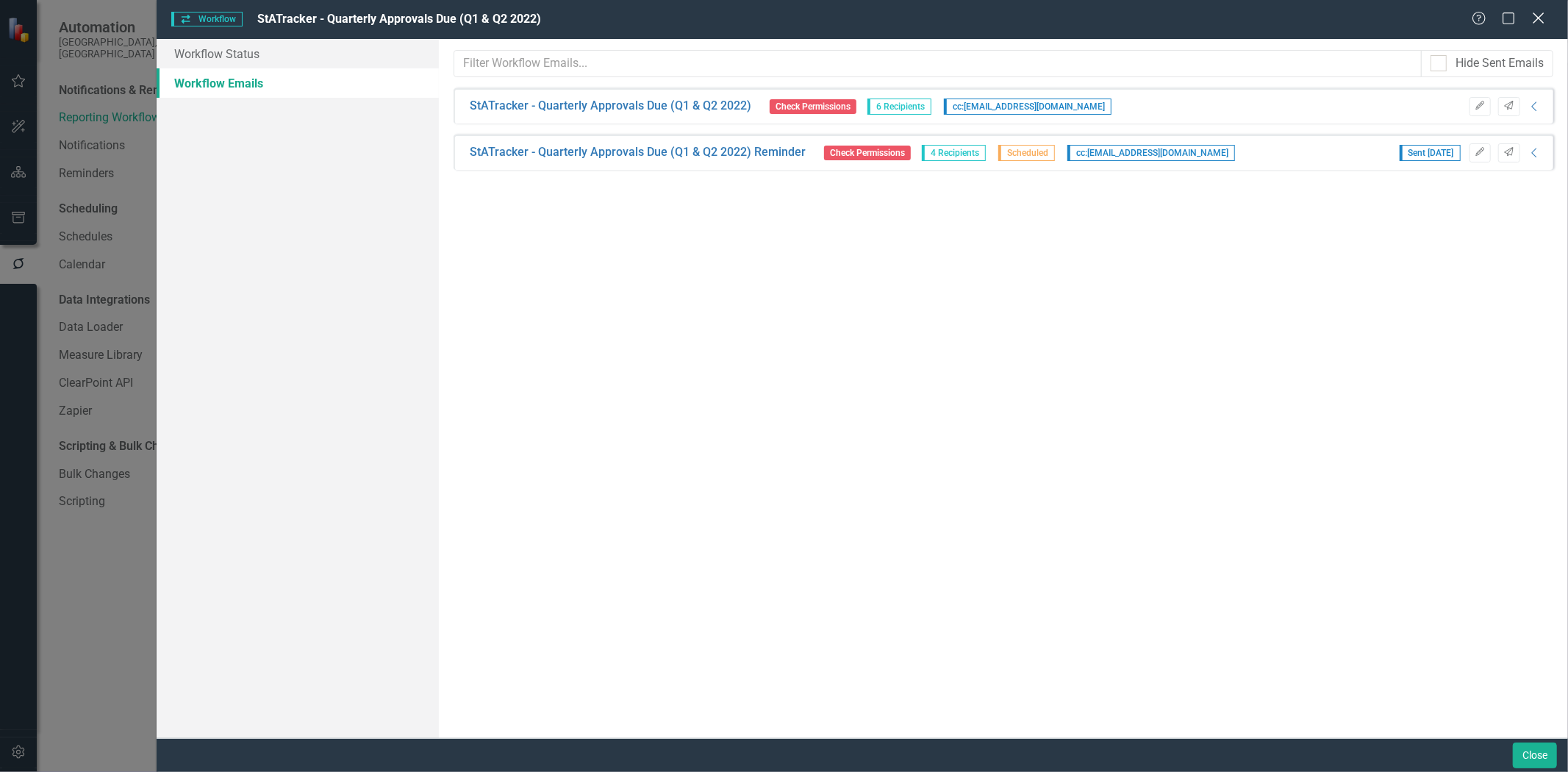
click at [1532, 21] on icon "Close" at bounding box center [1538, 18] width 18 height 14
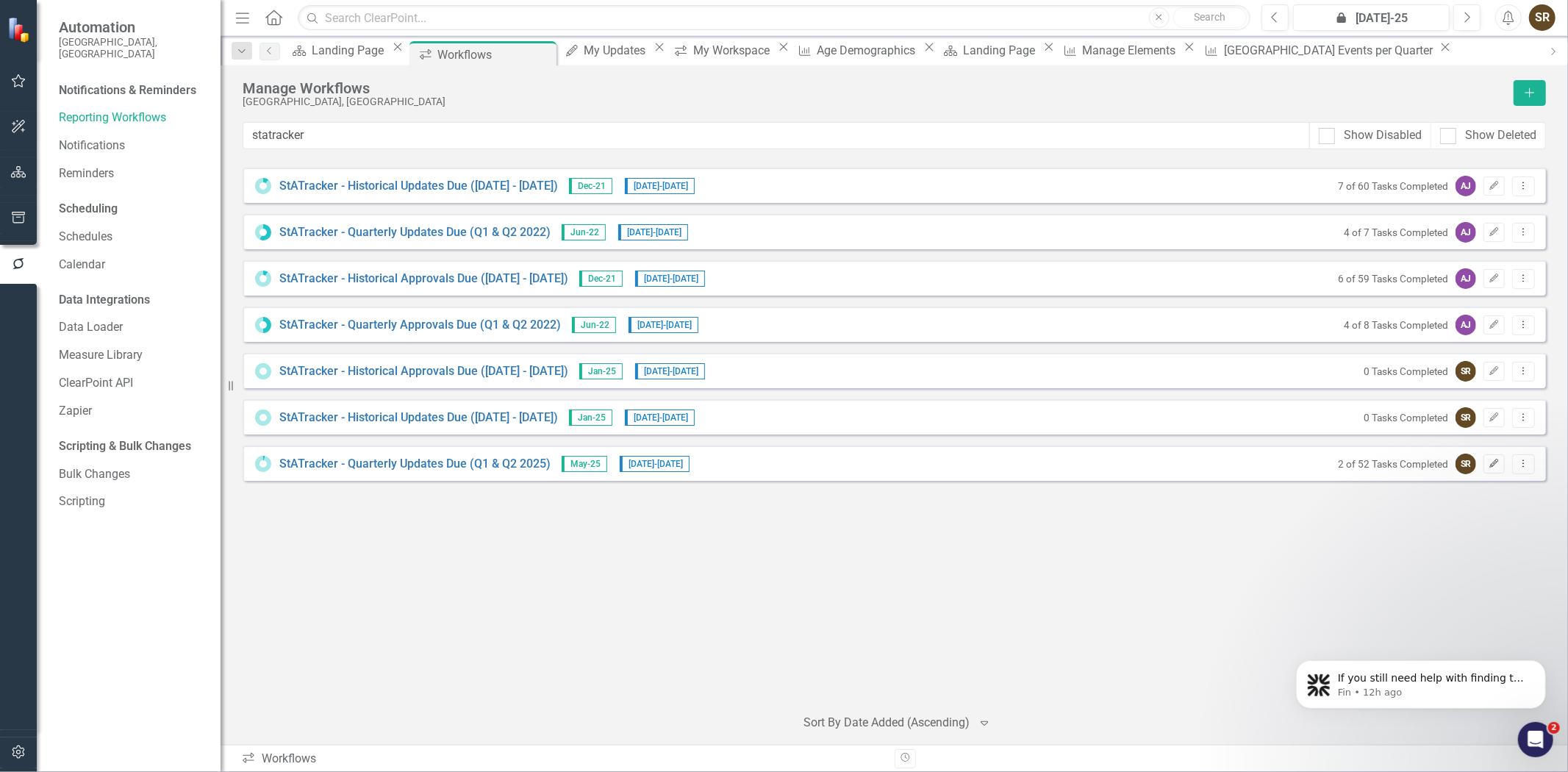
click at [1495, 467] on icon "Edit" at bounding box center [1494, 464] width 11 height 9
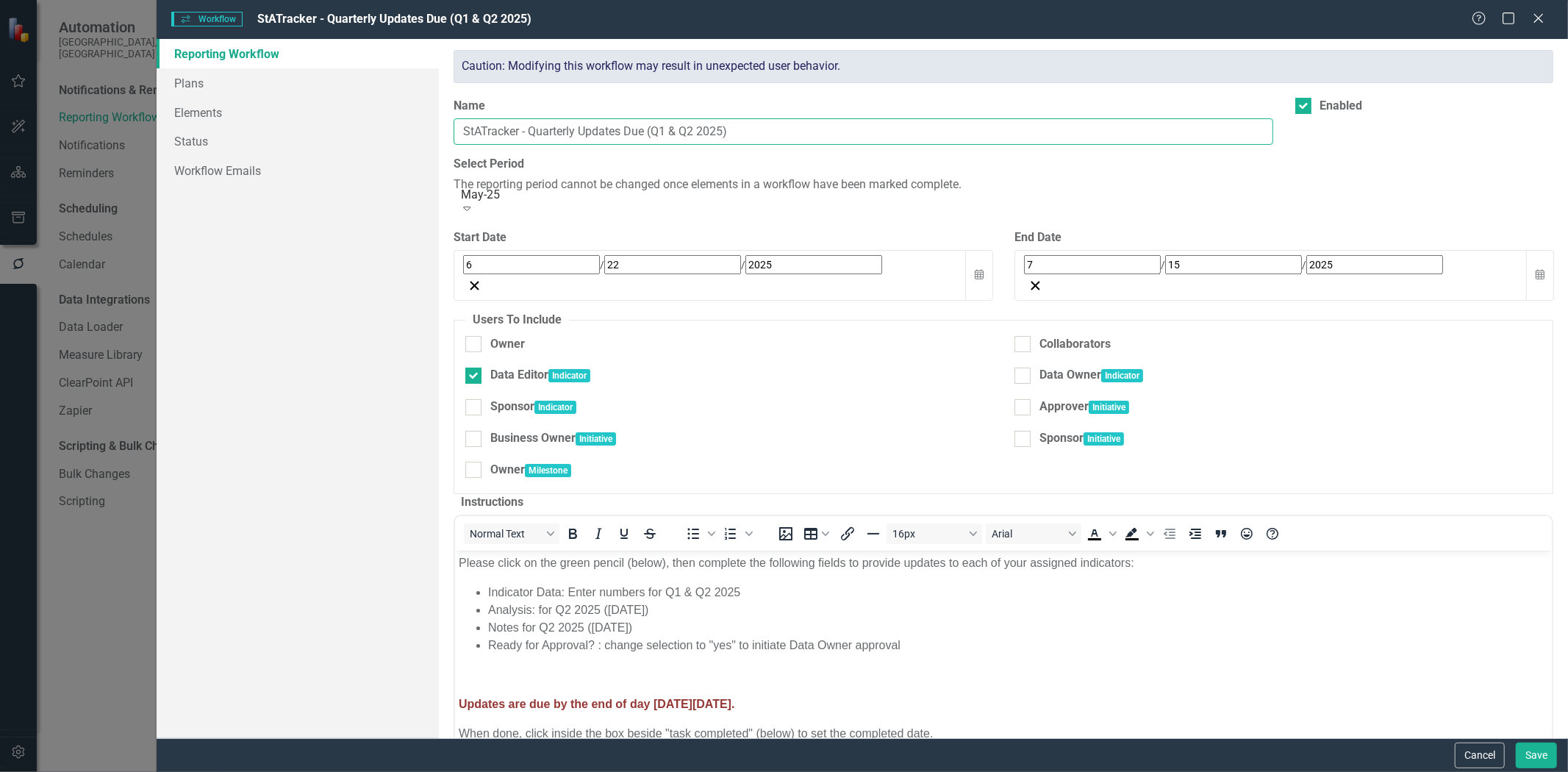
drag, startPoint x: 769, startPoint y: 133, endPoint x: 452, endPoint y: 133, distance: 317.0
click at [452, 133] on div "Name StATracker - Quarterly Updates Due (Q1 & Q2 2025)" at bounding box center [863, 127] width 841 height 59
click at [1528, 20] on div "Help Maximize Close" at bounding box center [1512, 19] width 82 height 17
click at [1534, 20] on icon "Close" at bounding box center [1538, 18] width 18 height 14
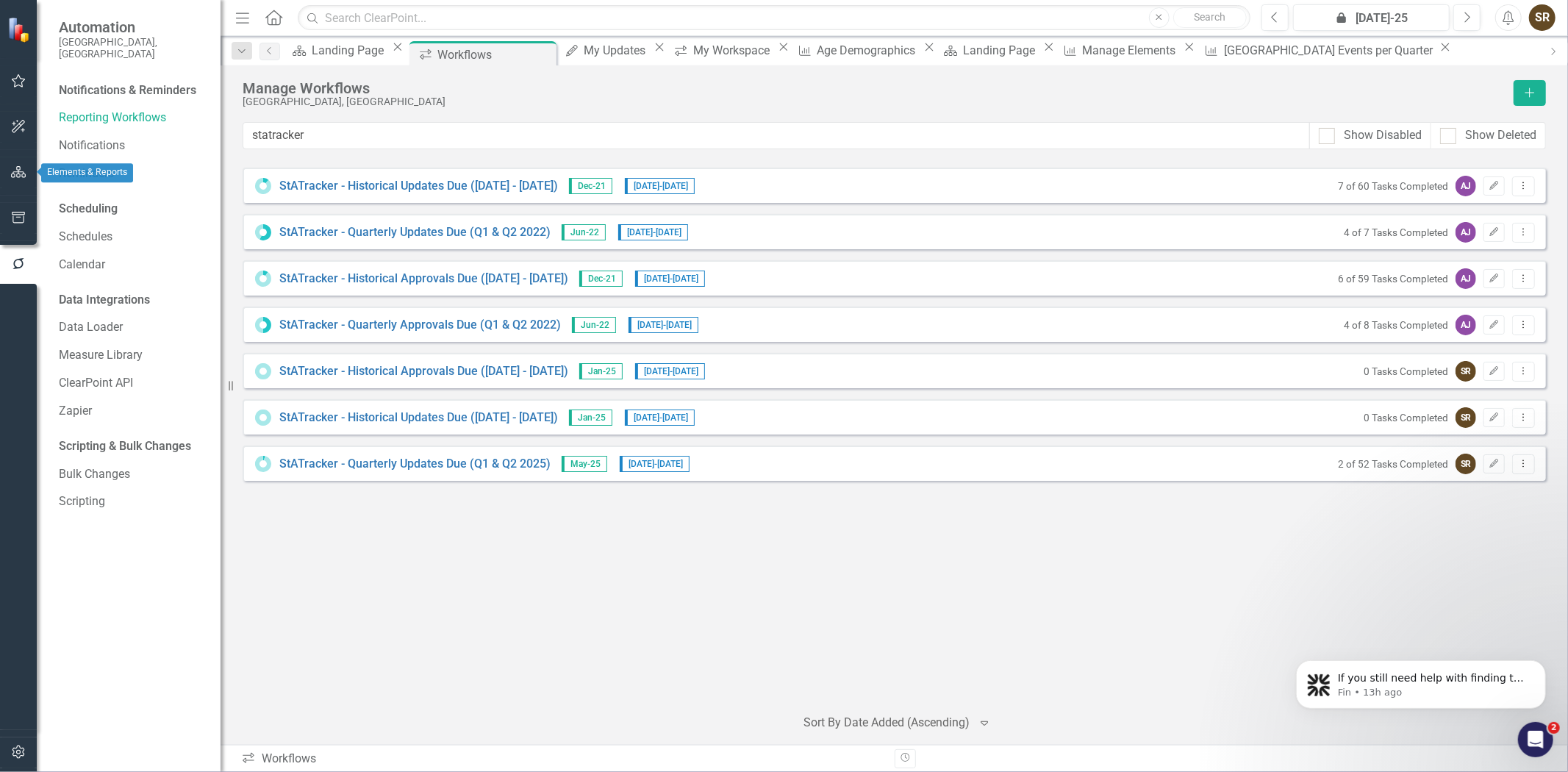
click at [16, 171] on icon "button" at bounding box center [18, 172] width 16 height 12
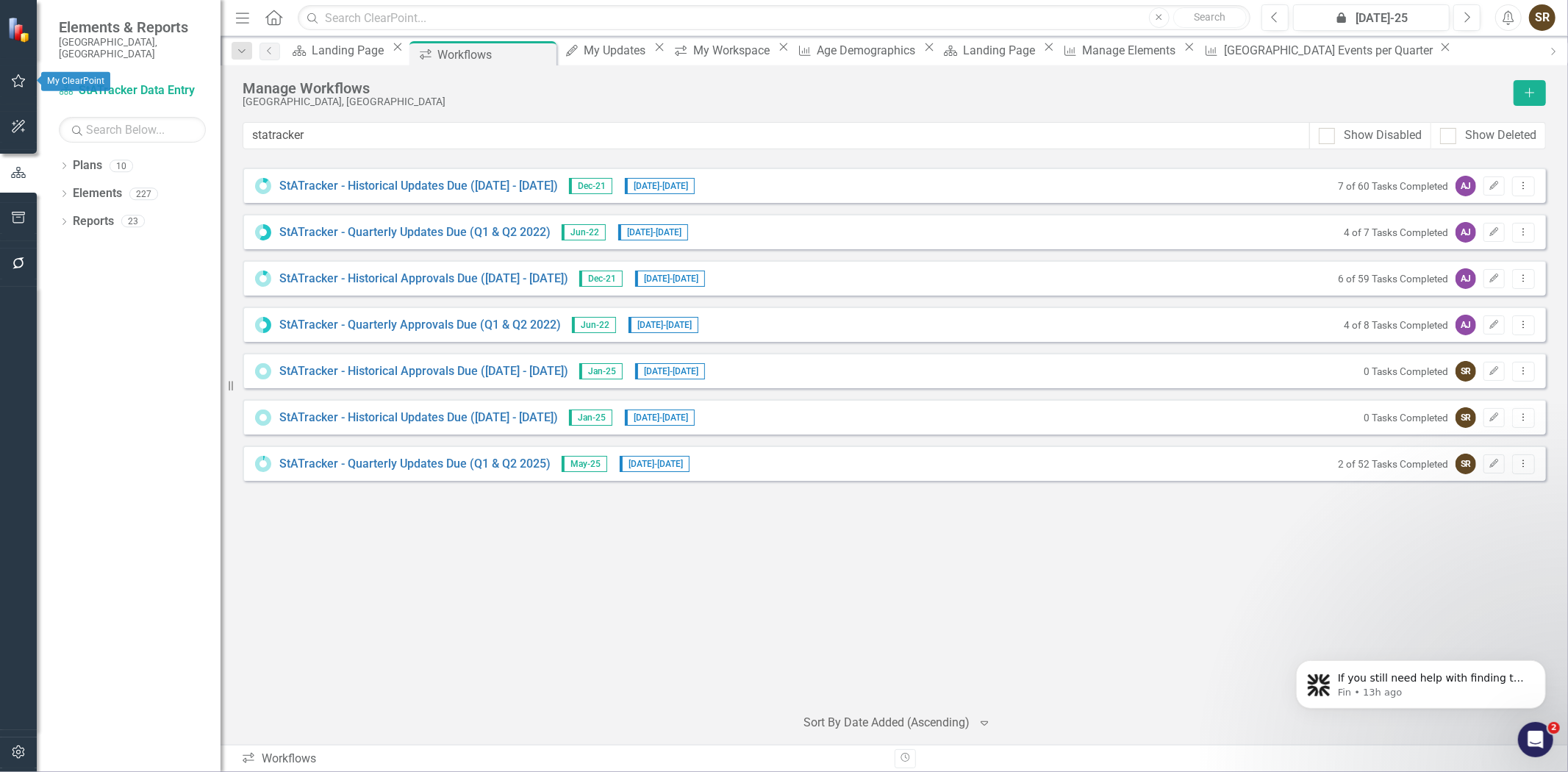
click at [15, 75] on icon "button" at bounding box center [18, 81] width 16 height 12
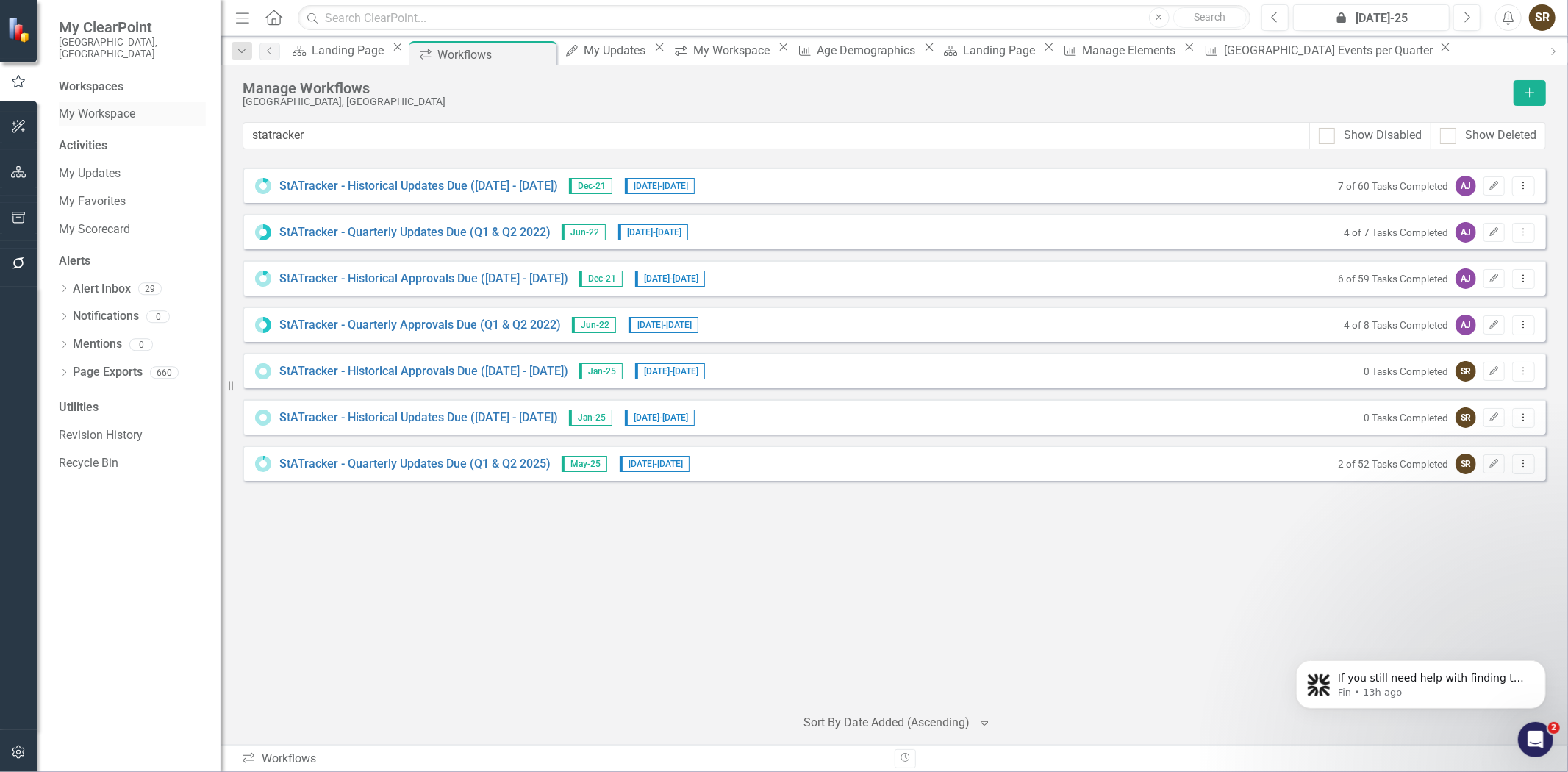
click at [106, 106] on link "My Workspace" at bounding box center [133, 114] width 147 height 17
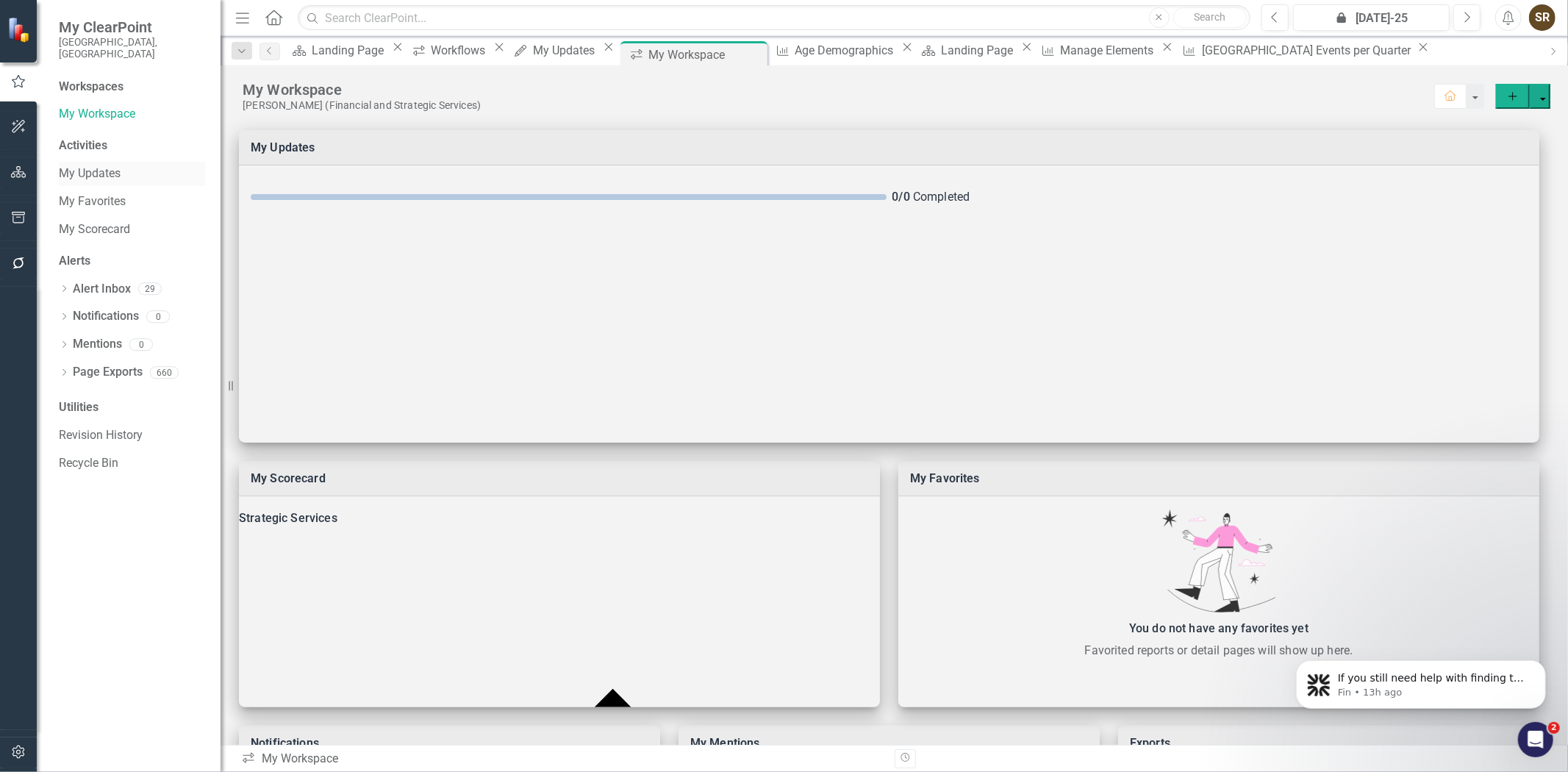
click at [93, 165] on link "My Updates" at bounding box center [133, 173] width 147 height 17
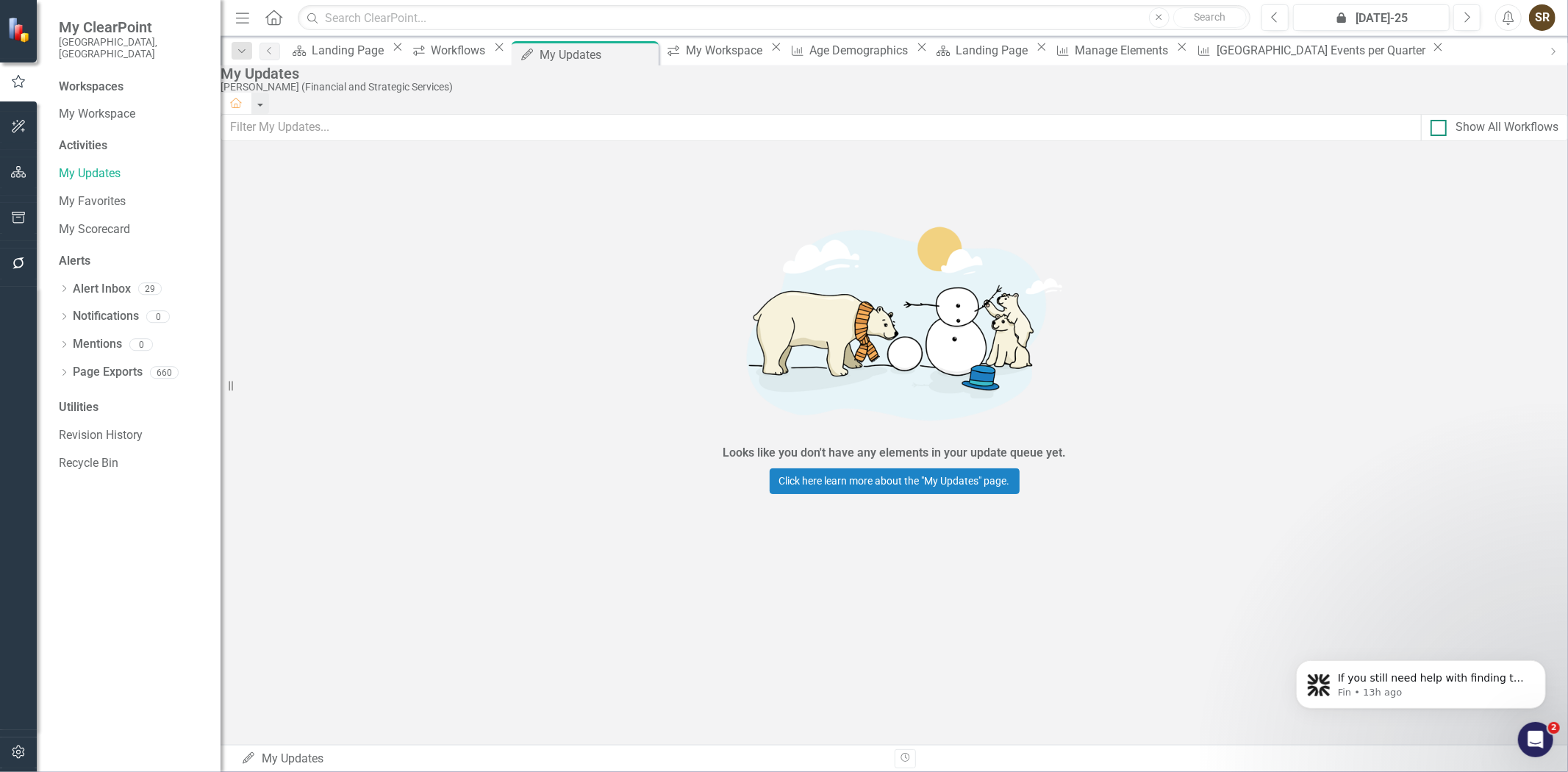
click at [1430, 129] on input "Show All Workflows" at bounding box center [1435, 124] width 9 height 9
checkbox input "true"
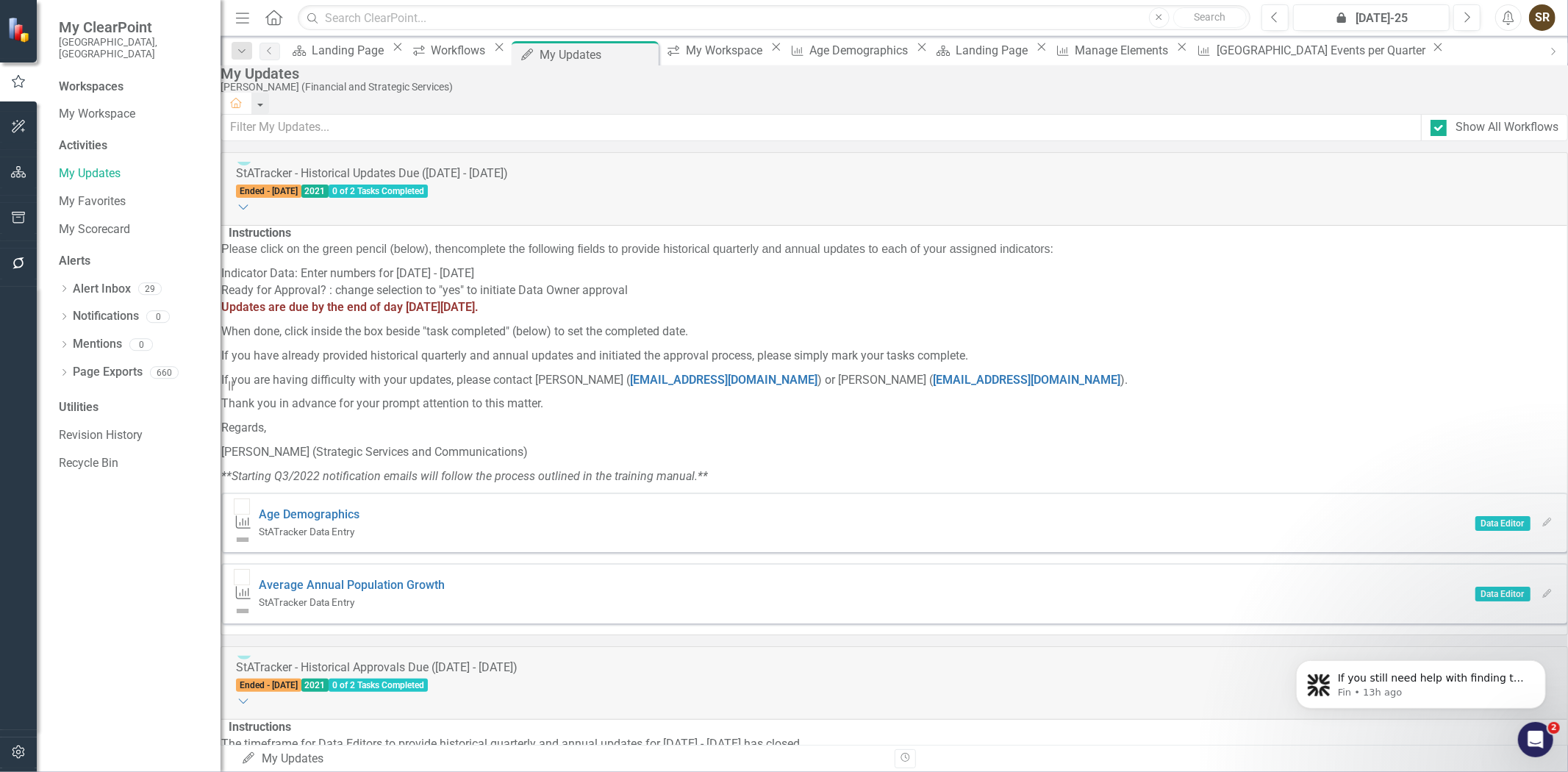
scroll to position [11325, 0]
